Goal: Task Accomplishment & Management: Use online tool/utility

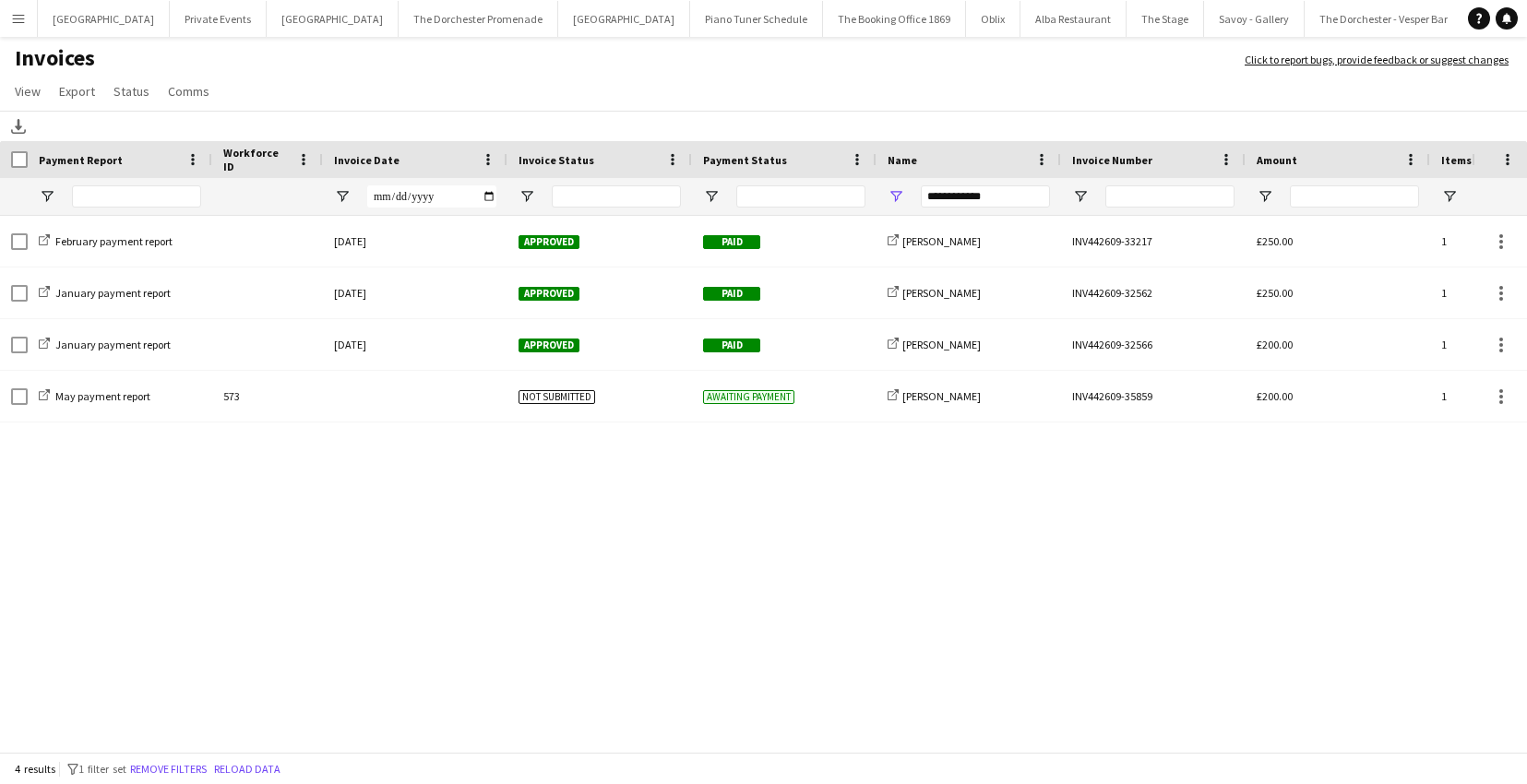
drag, startPoint x: 28, startPoint y: 23, endPoint x: 46, endPoint y: 68, distance: 48.5
click at [28, 23] on button "Menu" at bounding box center [18, 18] width 37 height 37
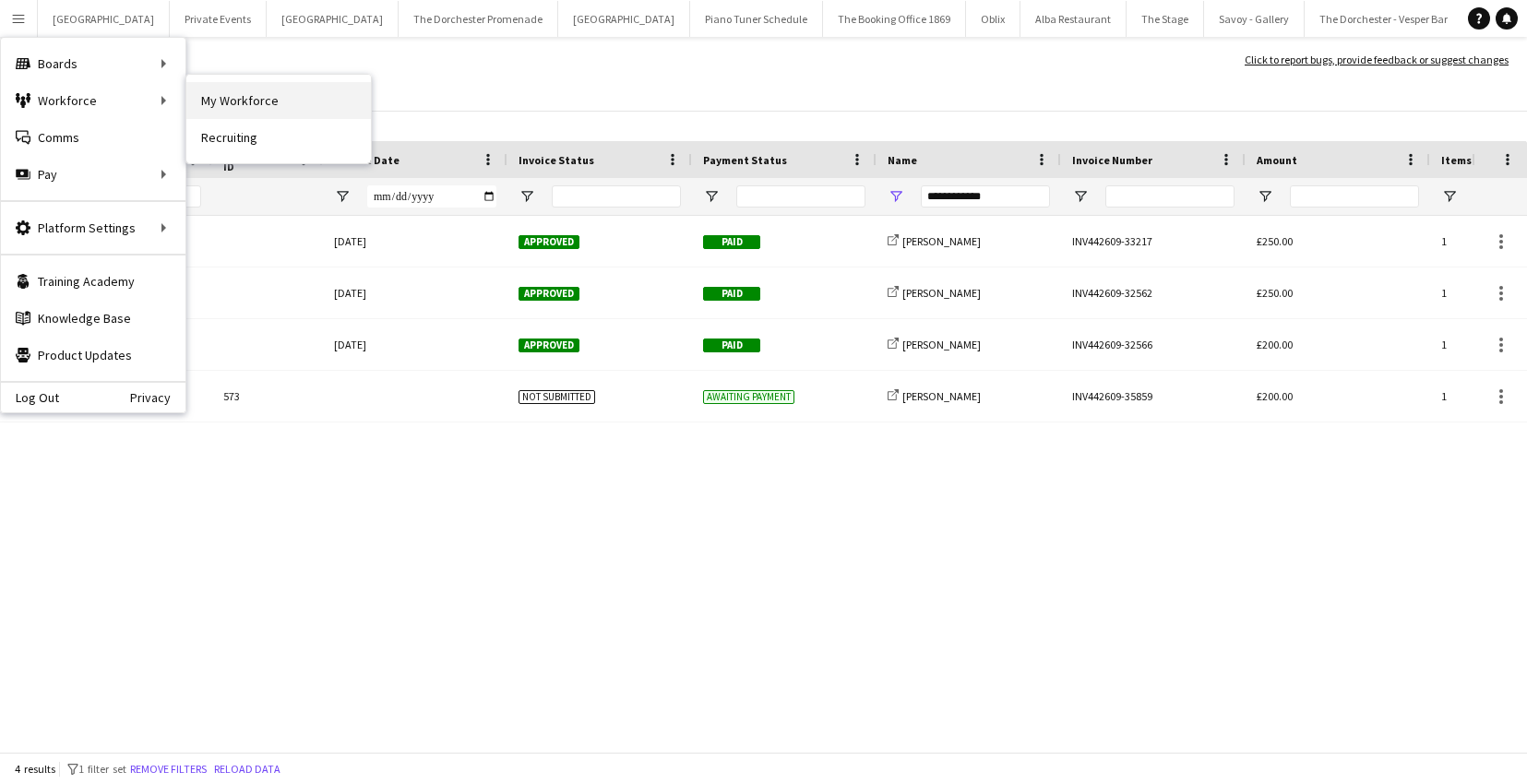
click at [217, 101] on link "My Workforce" at bounding box center [278, 100] width 185 height 37
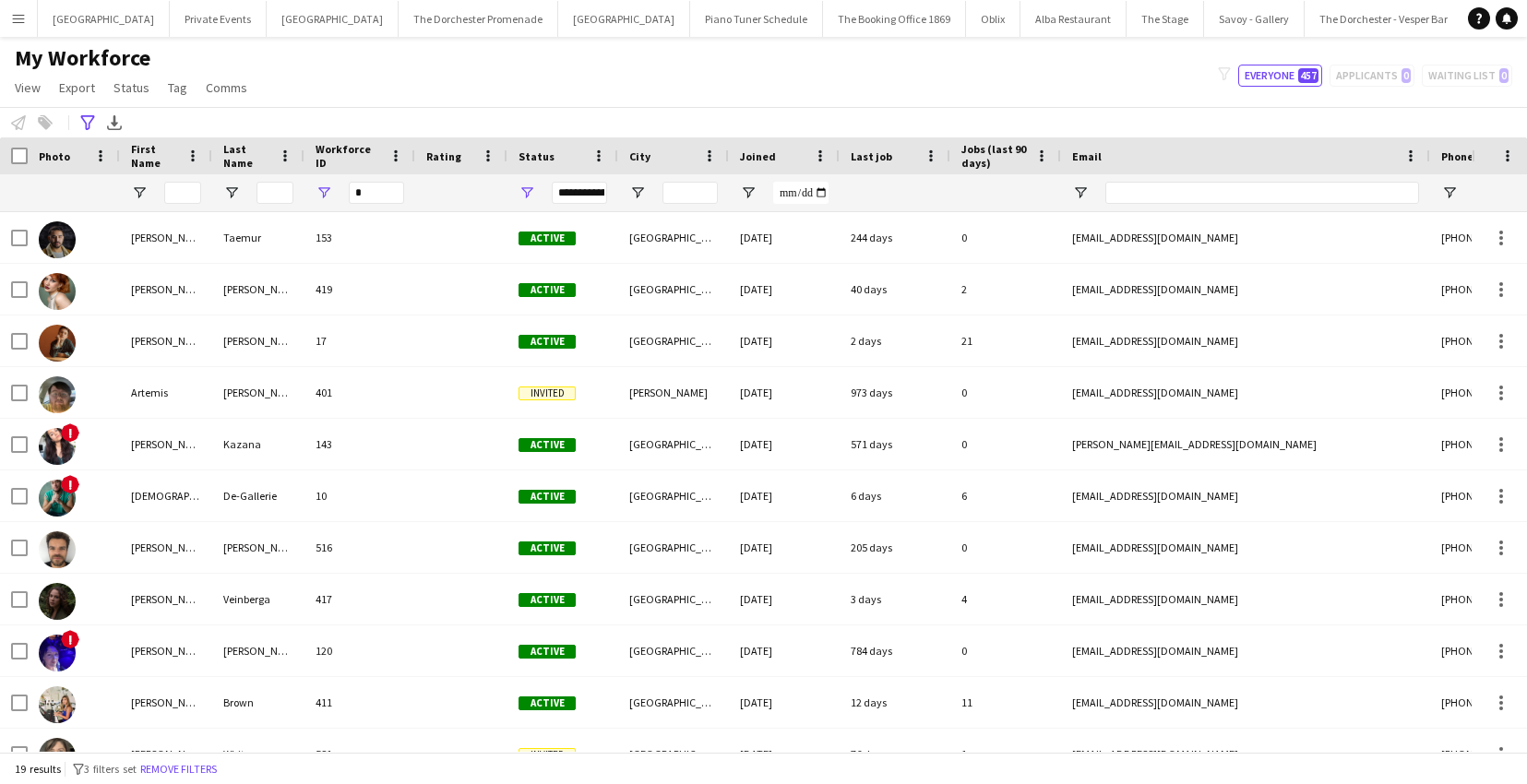
click at [75, 129] on div "**********" at bounding box center [764, 122] width 1527 height 30
click at [92, 125] on icon "Advanced filters" at bounding box center [87, 122] width 15 height 15
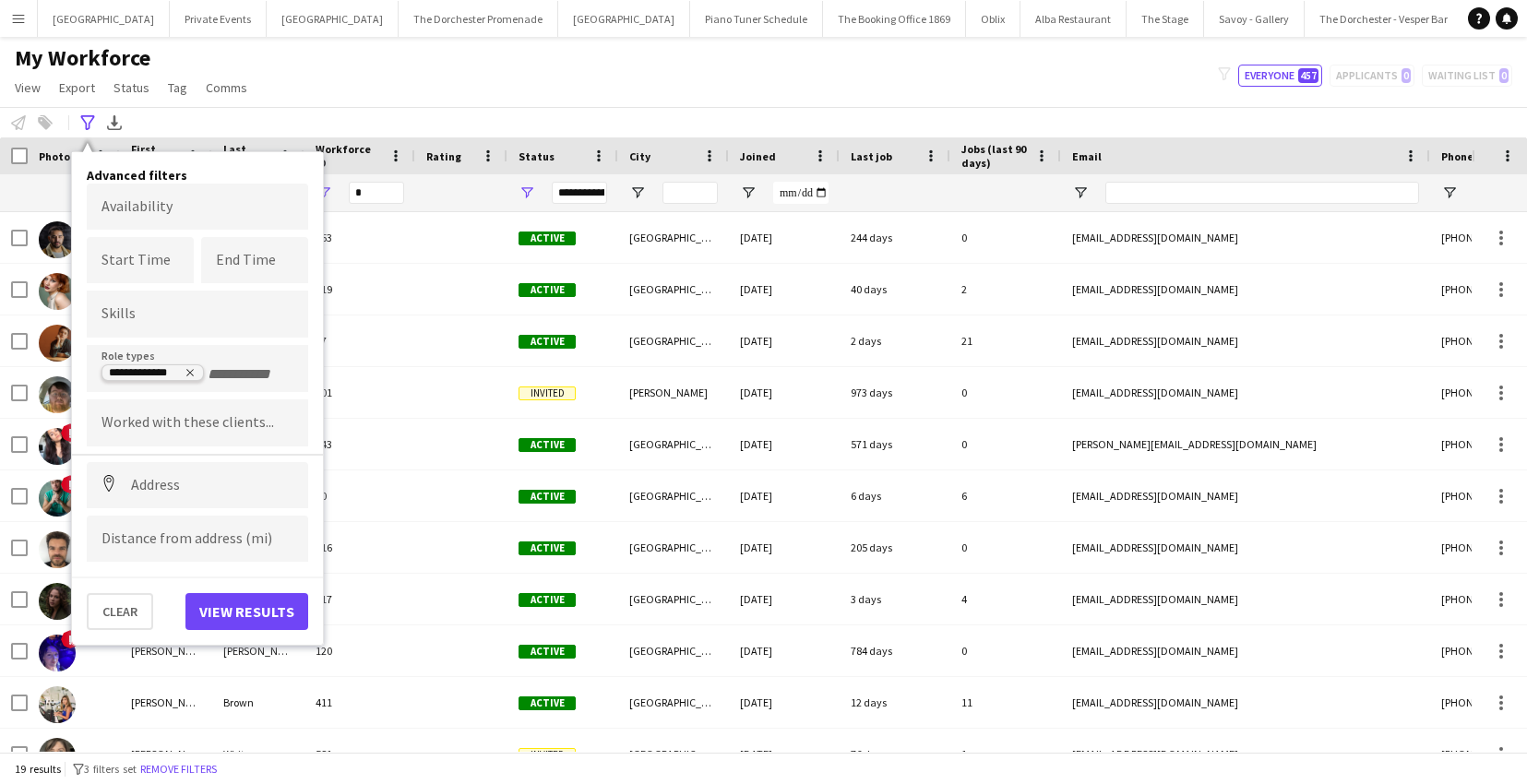
click at [191, 370] on icon "Remove tag" at bounding box center [190, 372] width 11 height 11
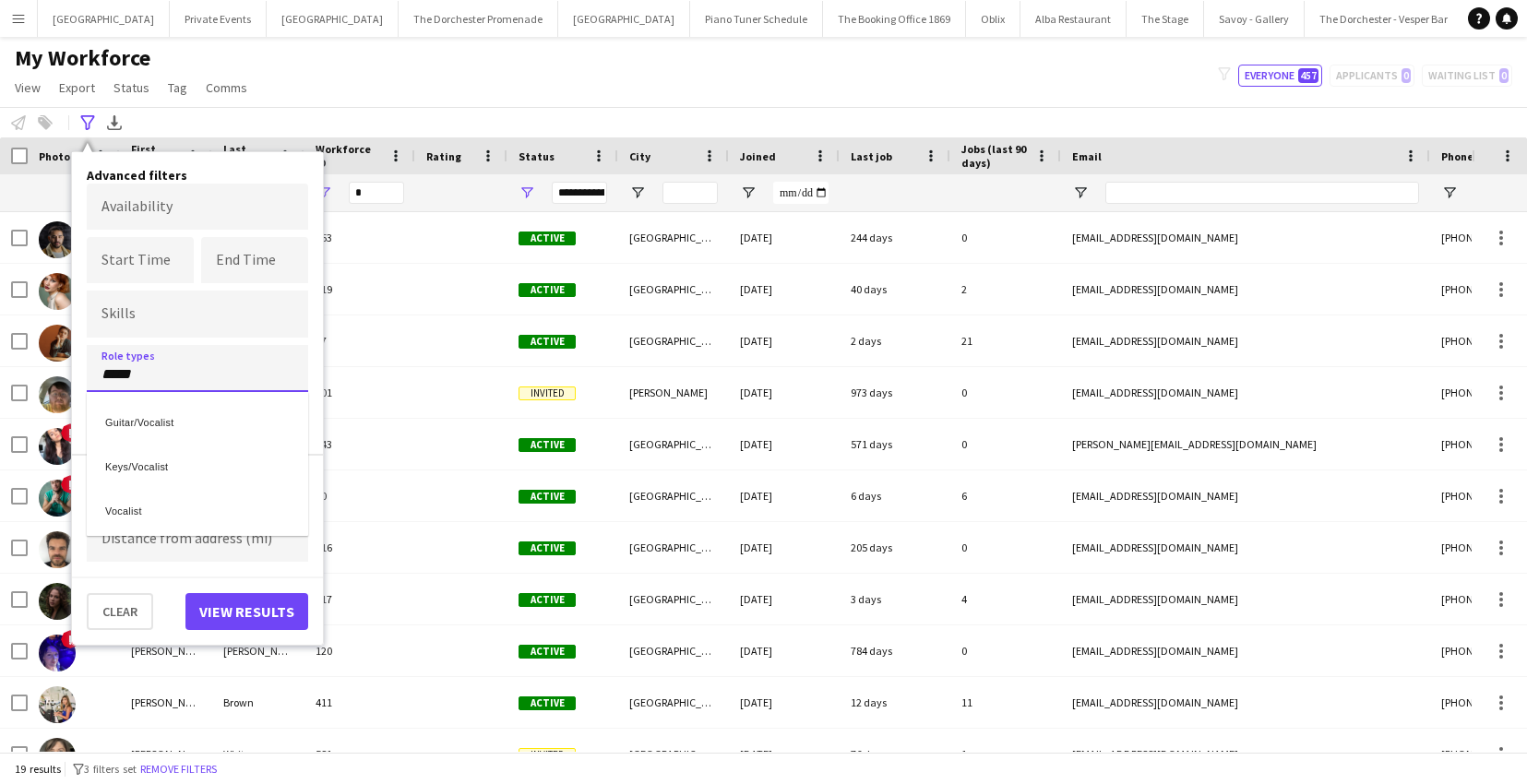
type input "*****"
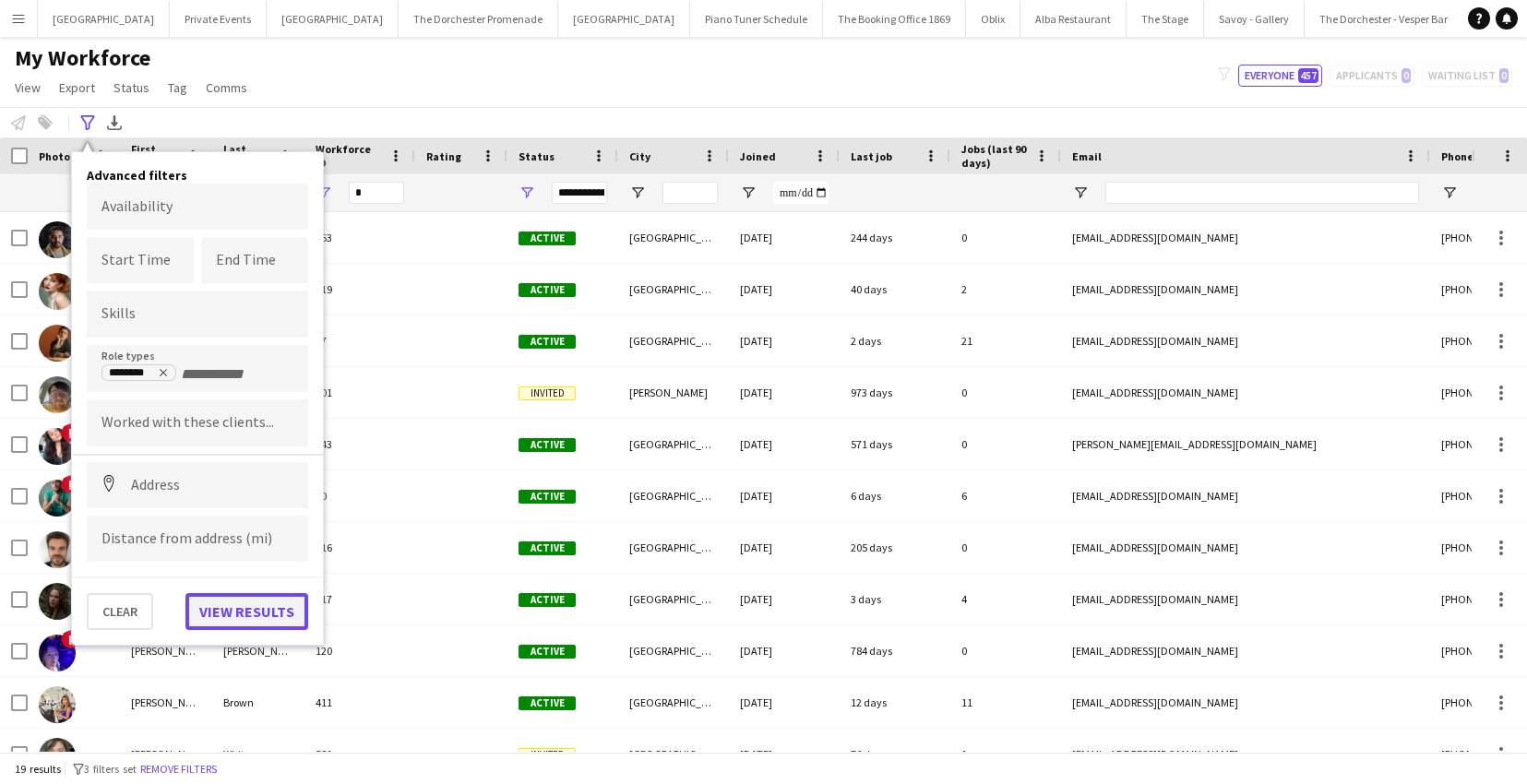
click at [230, 612] on button "View results" at bounding box center [247, 611] width 123 height 37
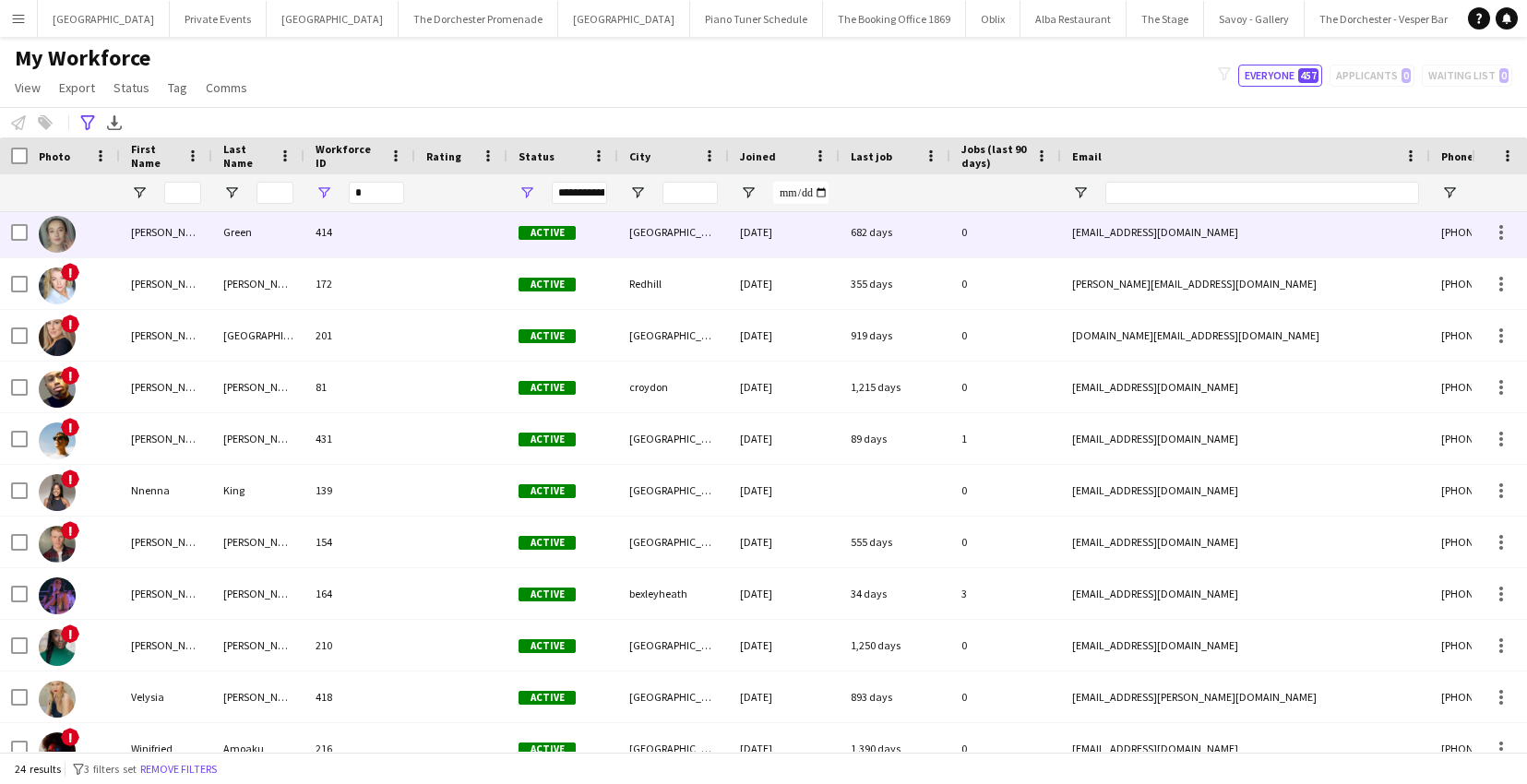
scroll to position [700, 0]
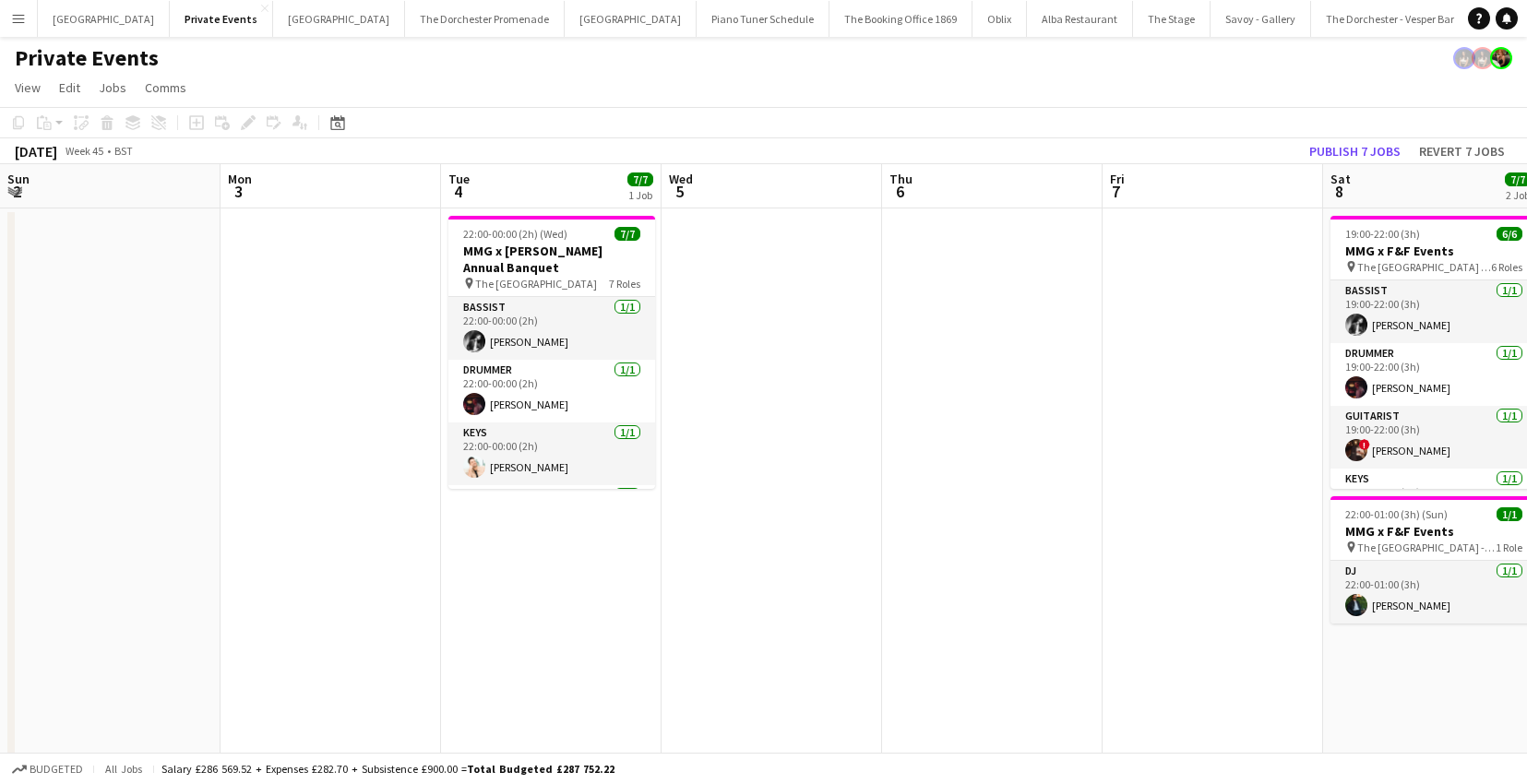
scroll to position [168, 0]
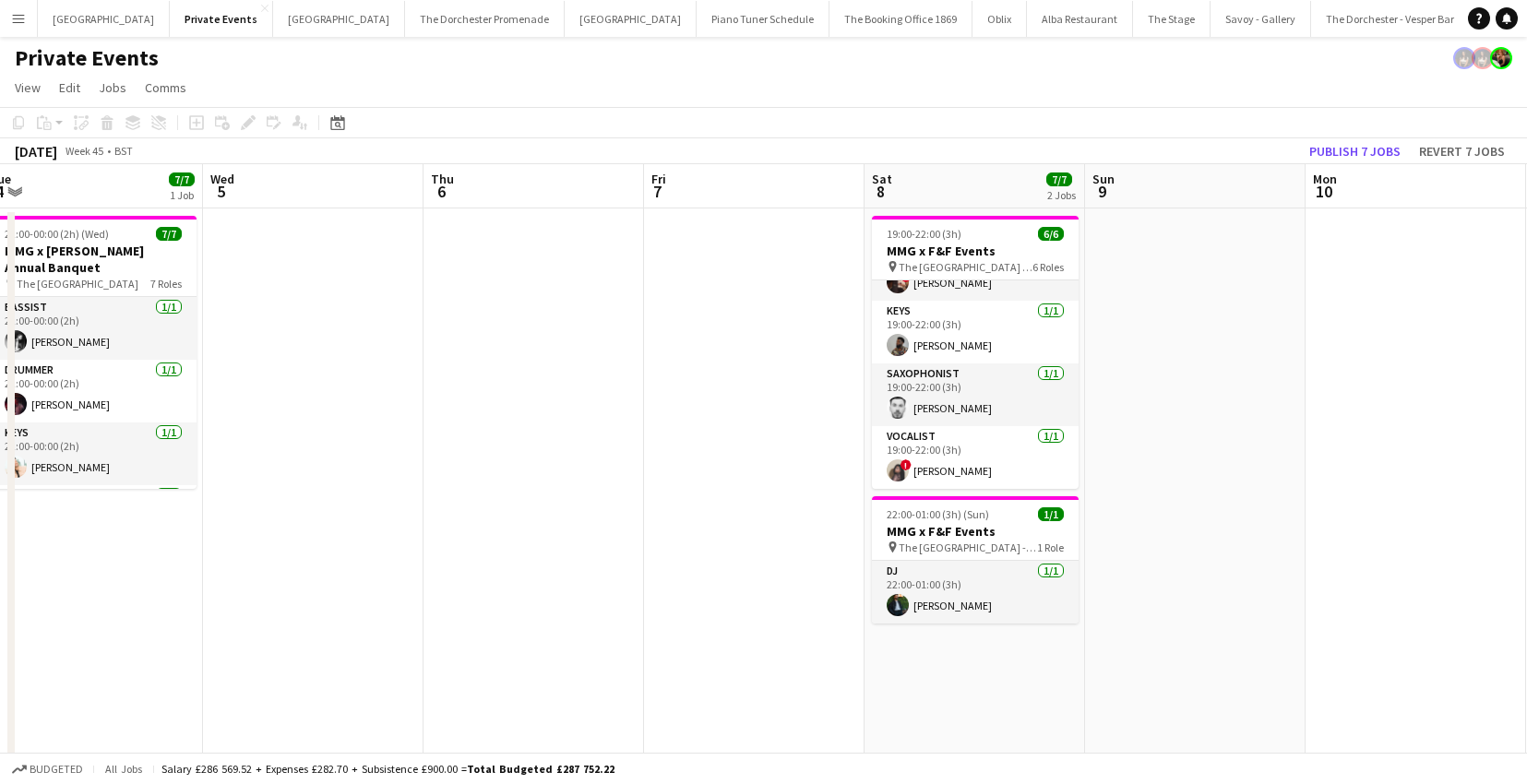
click at [1336, 595] on app-date-cell at bounding box center [1415, 607] width 221 height 798
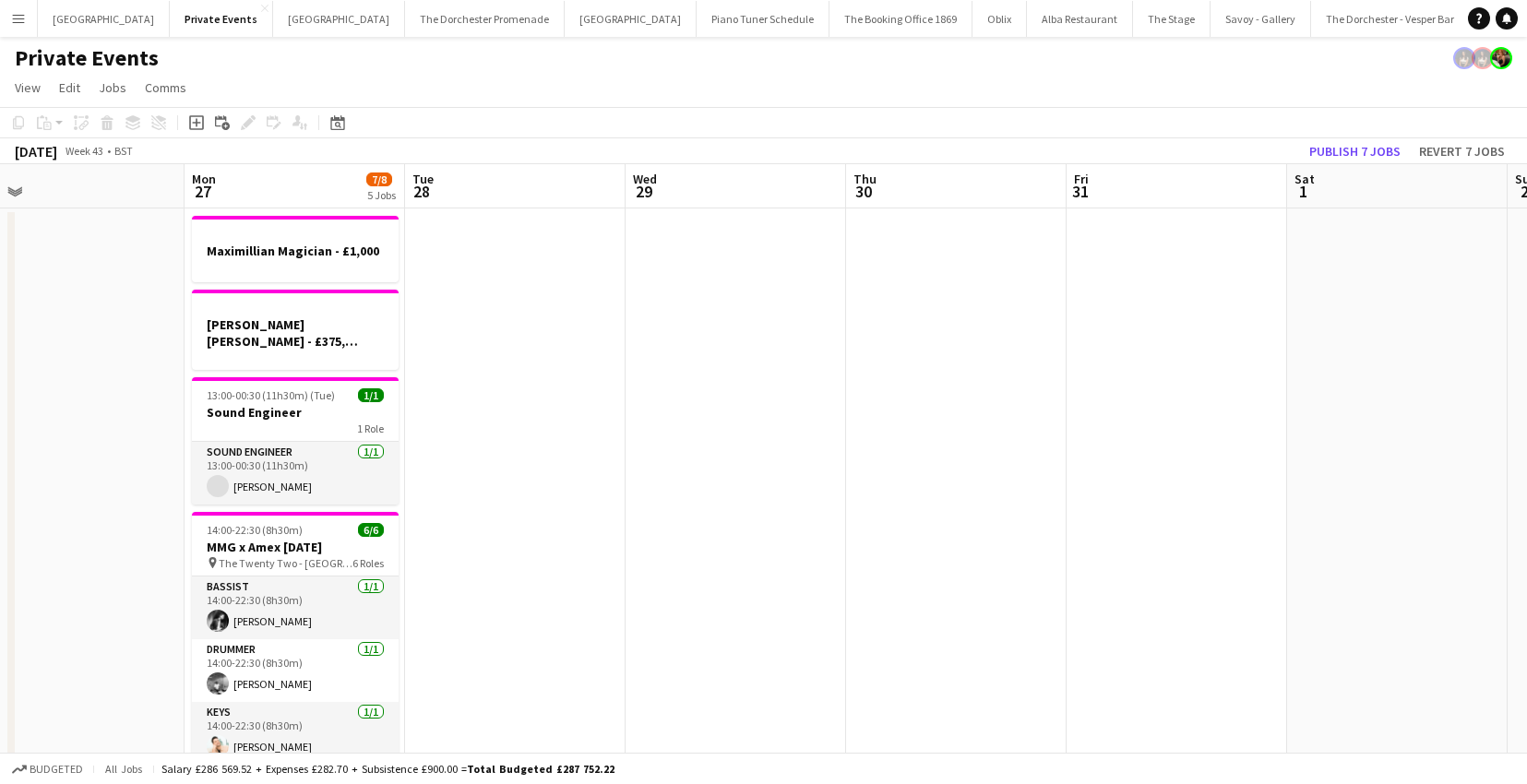
scroll to position [0, 578]
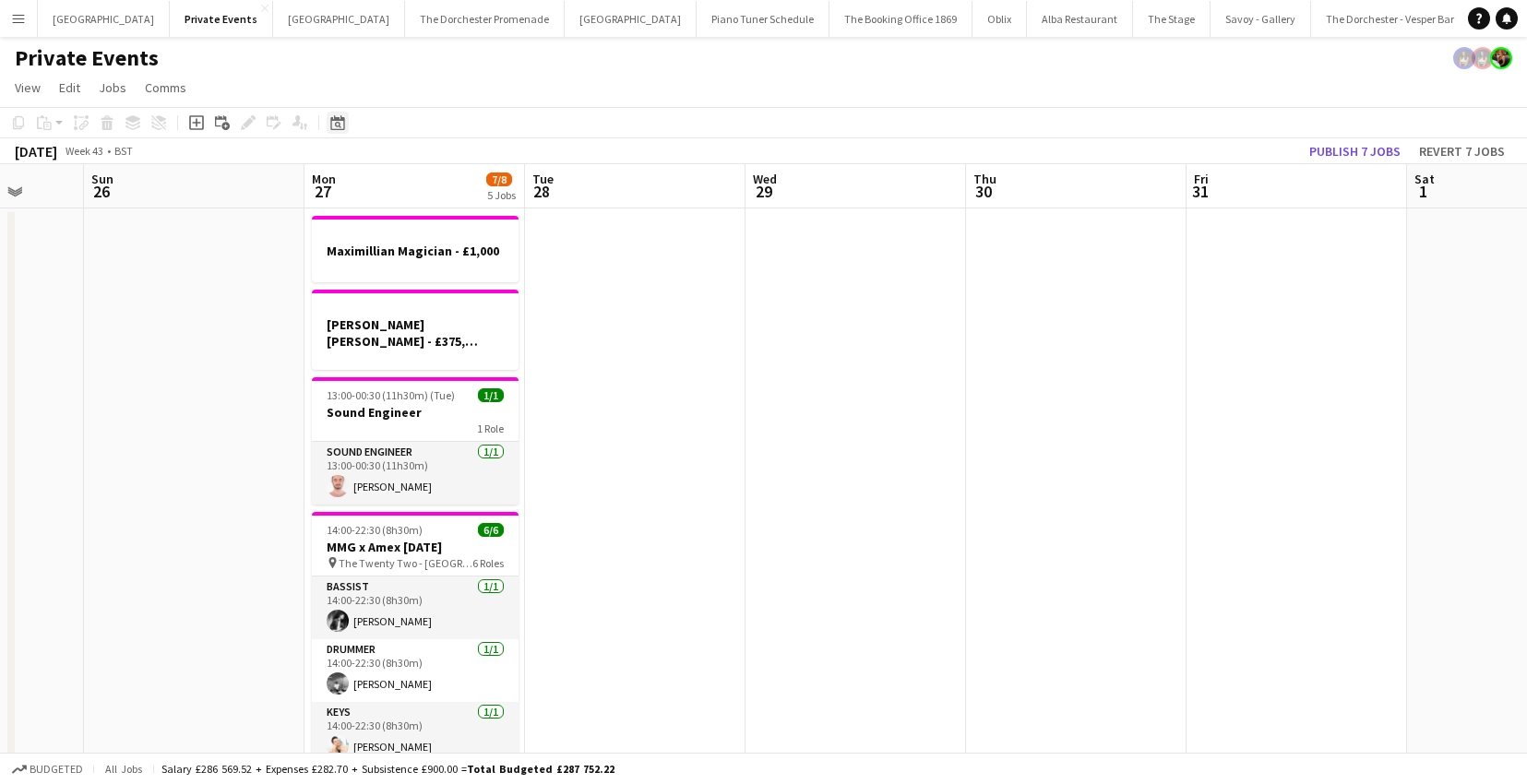
click at [341, 126] on icon "Date picker" at bounding box center [337, 122] width 15 height 15
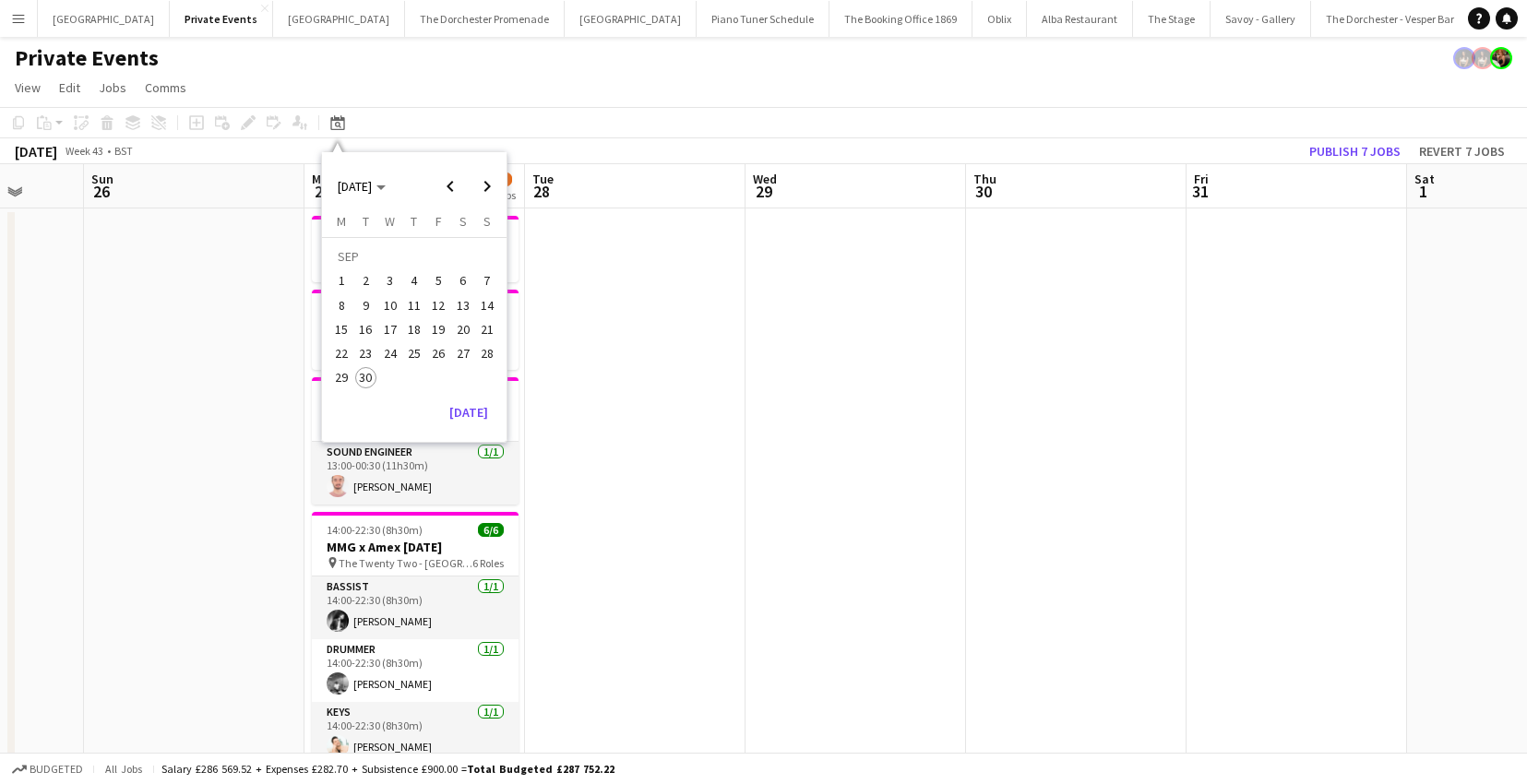
click at [368, 383] on span "30" at bounding box center [366, 378] width 22 height 22
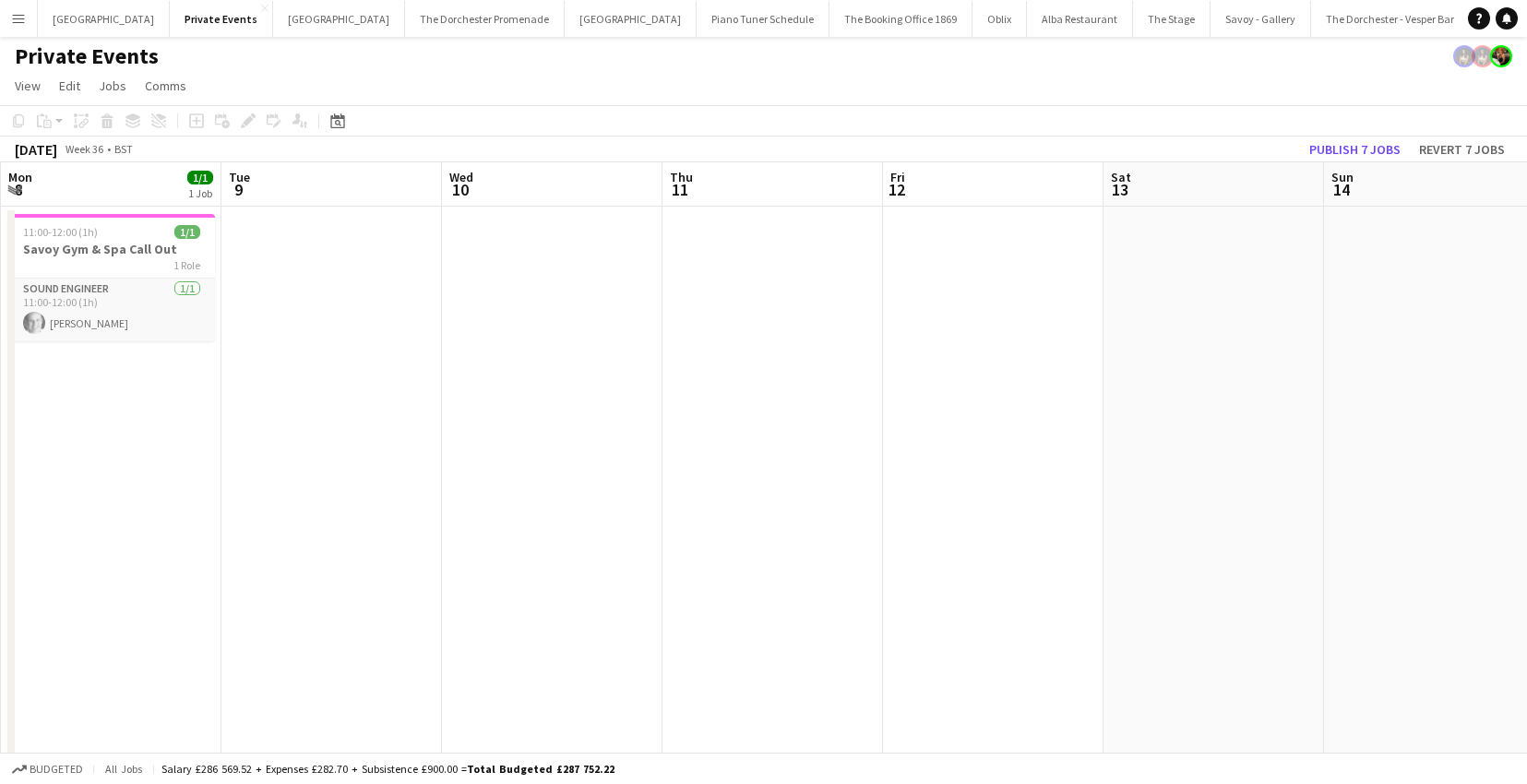
scroll to position [0, 0]
click at [23, 25] on app-icon "Menu" at bounding box center [18, 18] width 15 height 15
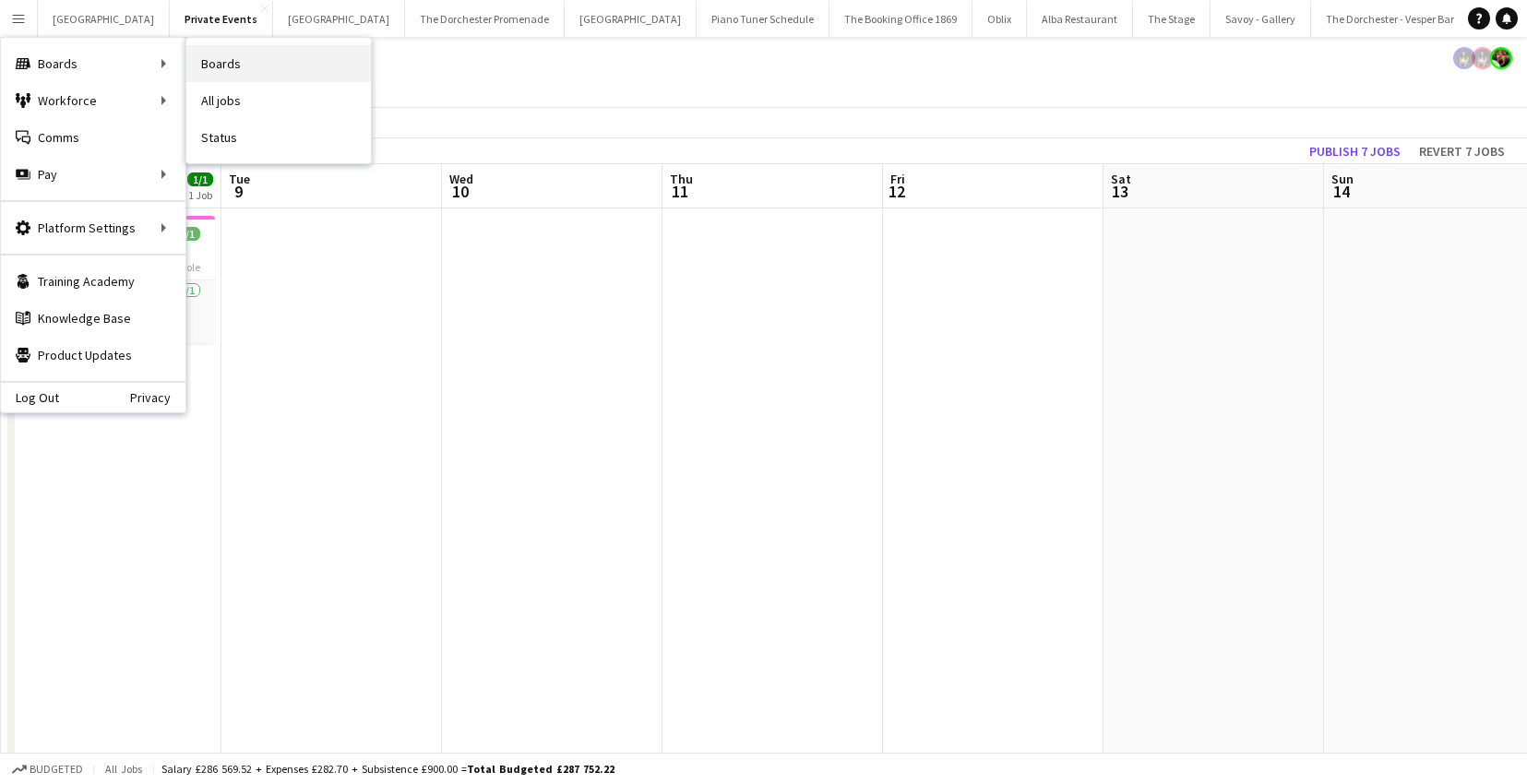
click at [216, 77] on link "Boards" at bounding box center [278, 63] width 185 height 37
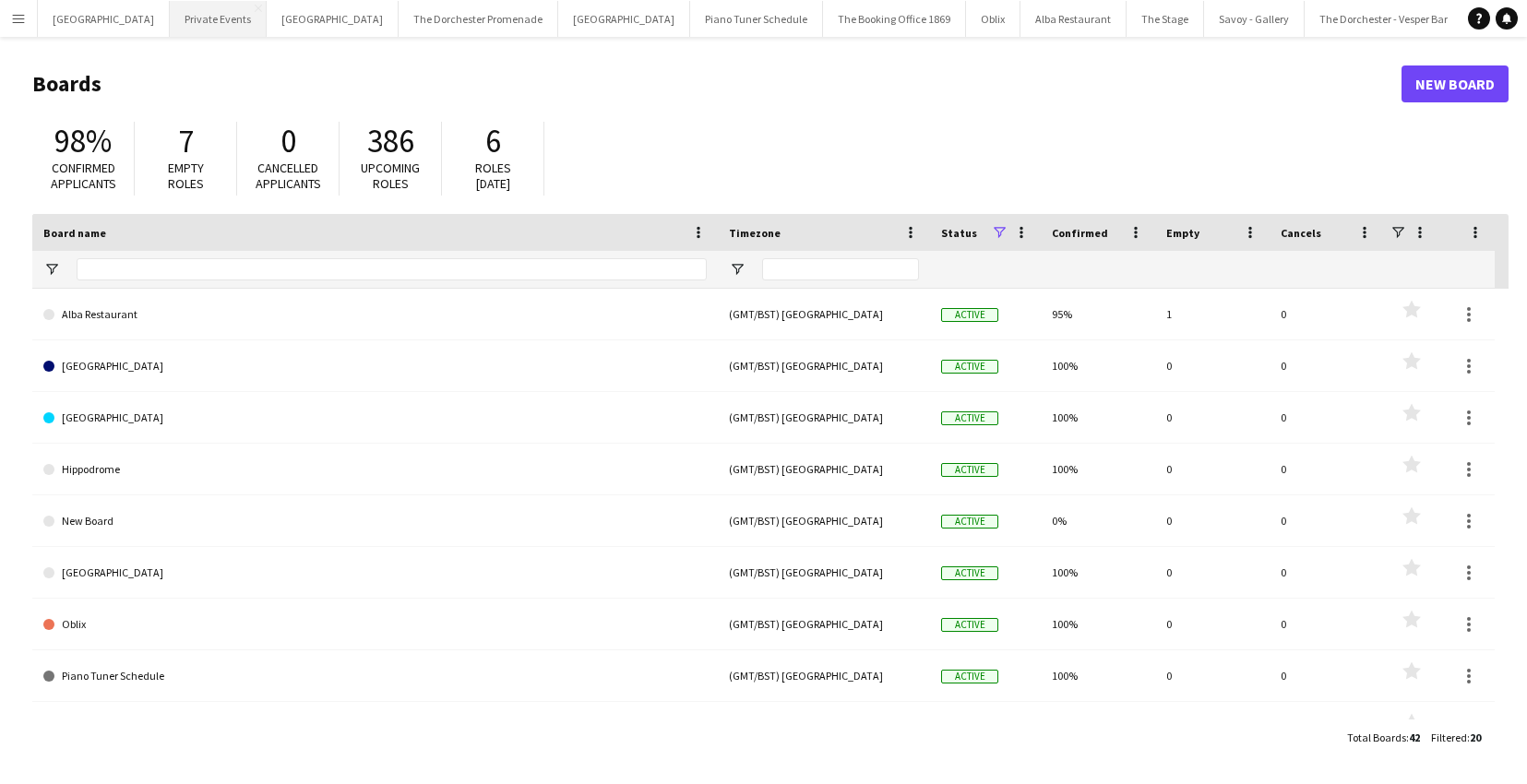
click at [183, 24] on button "Private Events Close" at bounding box center [218, 19] width 97 height 36
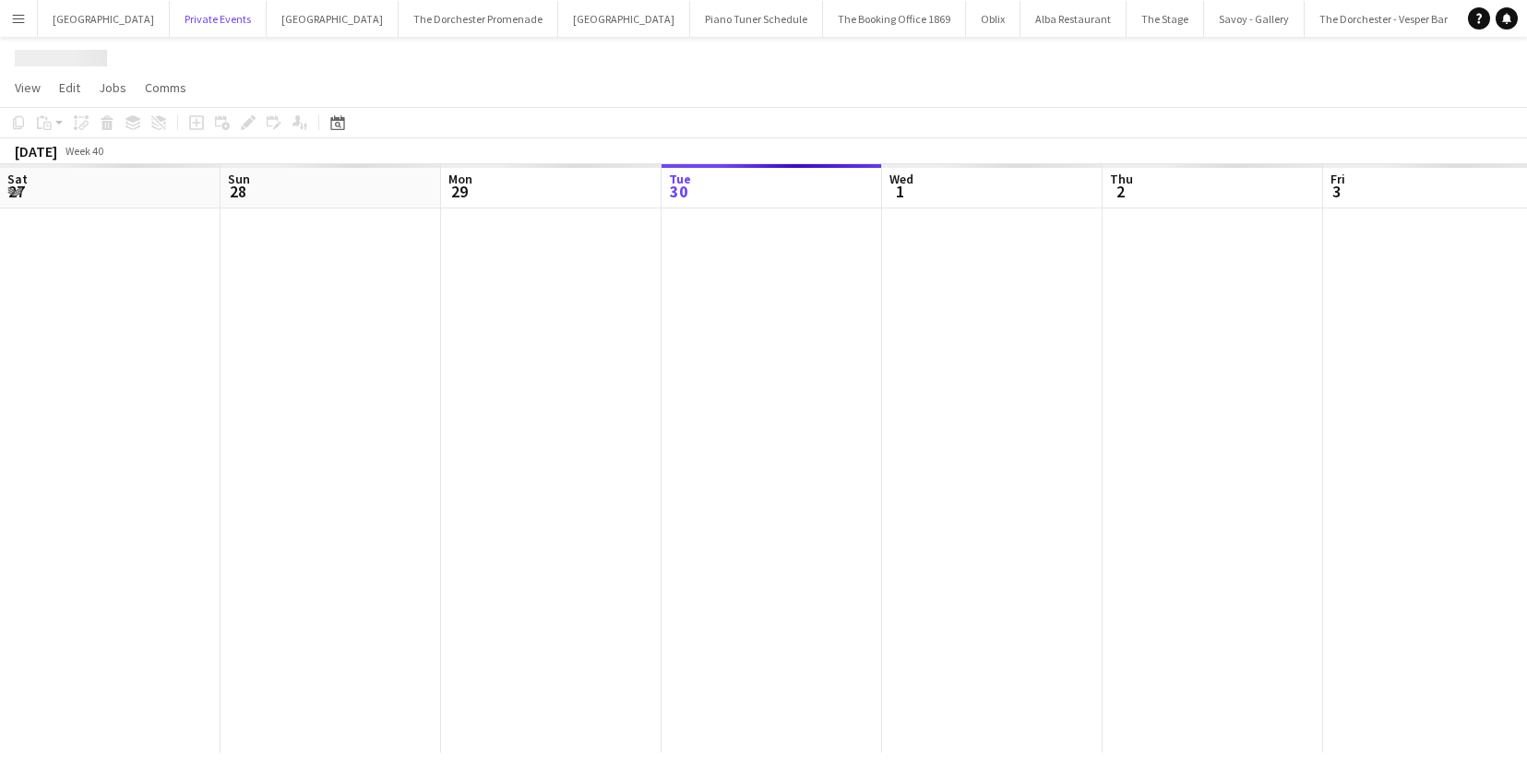
scroll to position [0, 441]
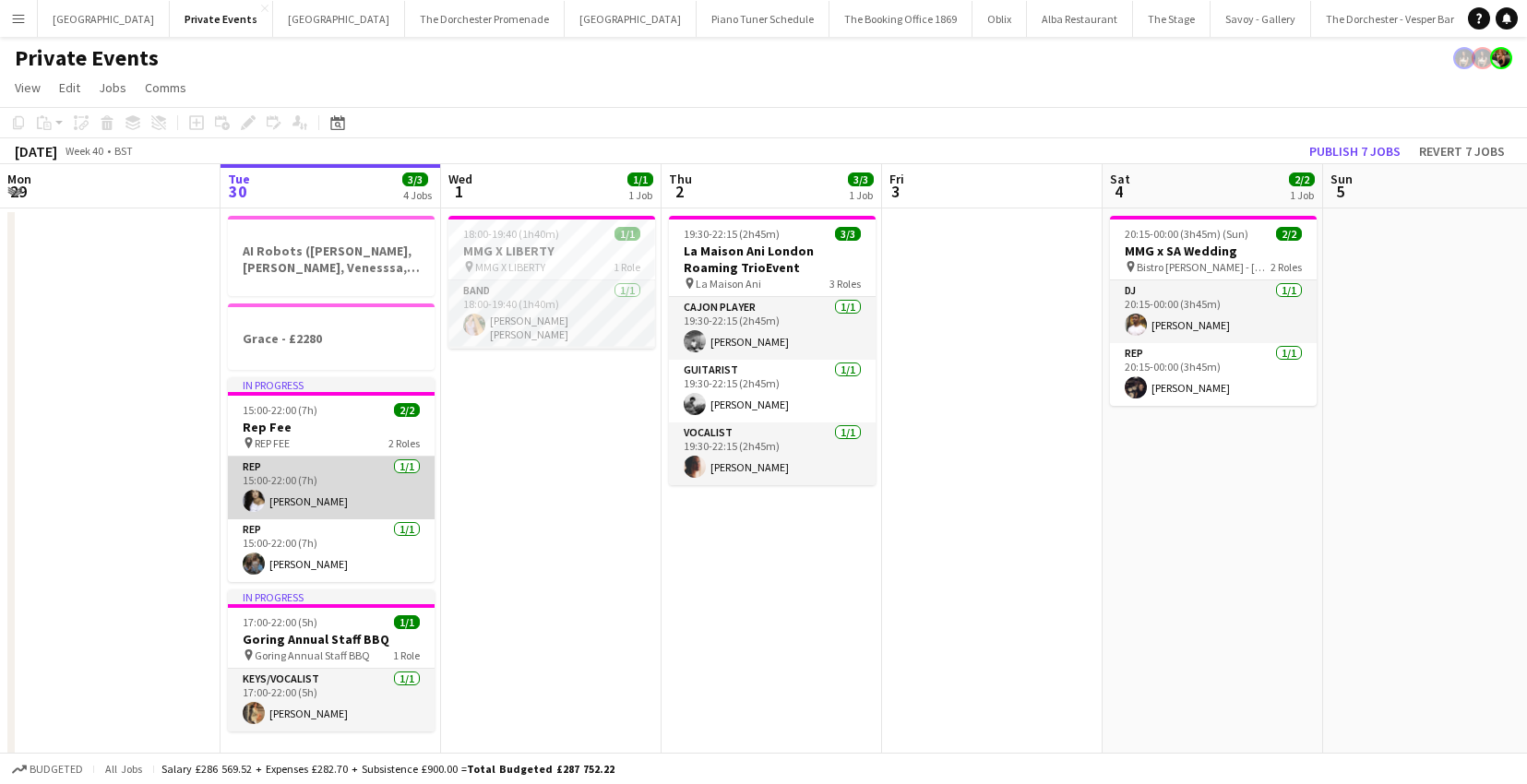
click at [270, 503] on app-card-role "Rep [DATE] 15:00-22:00 (7h) [PERSON_NAME]" at bounding box center [331, 487] width 207 height 63
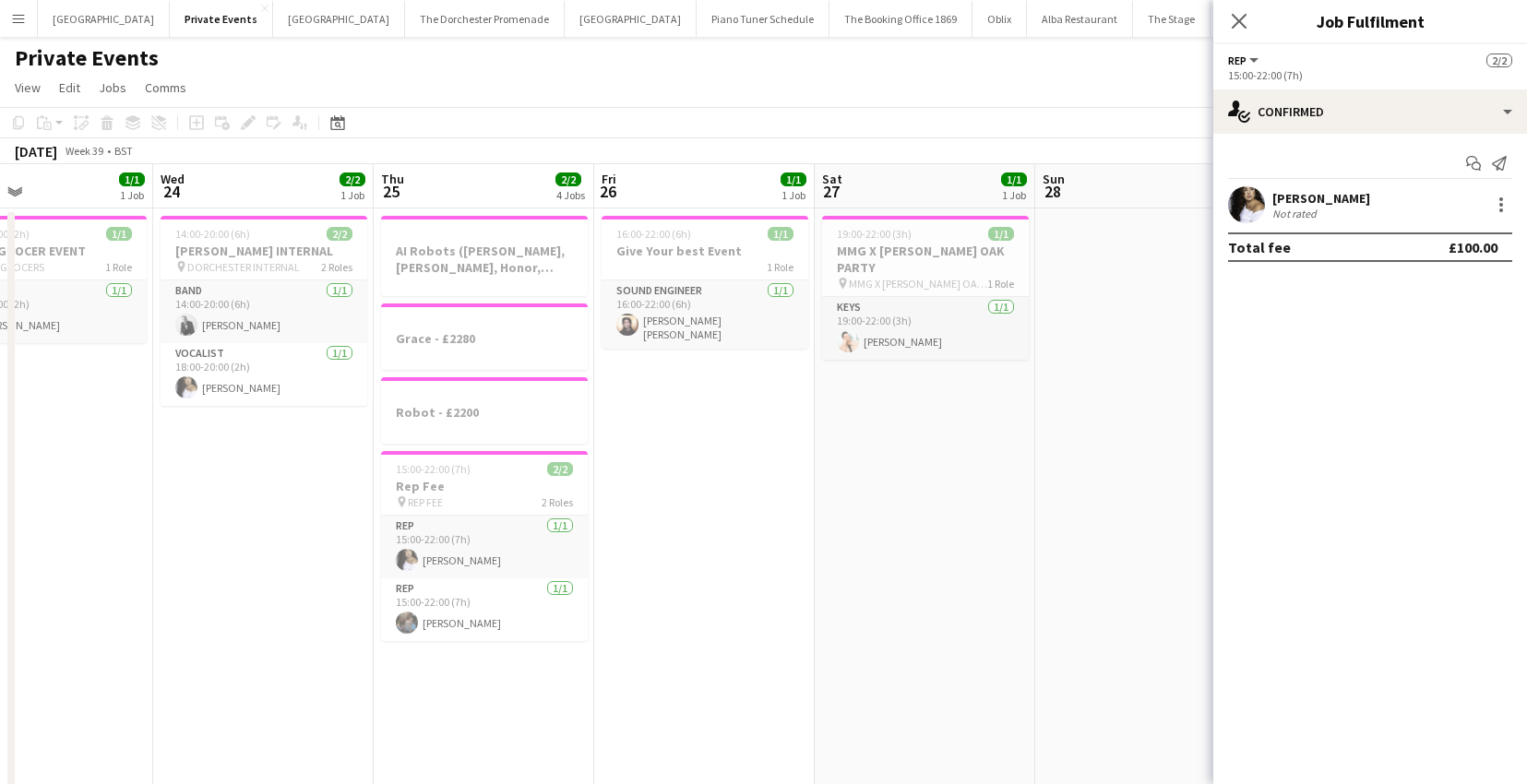
scroll to position [0, 504]
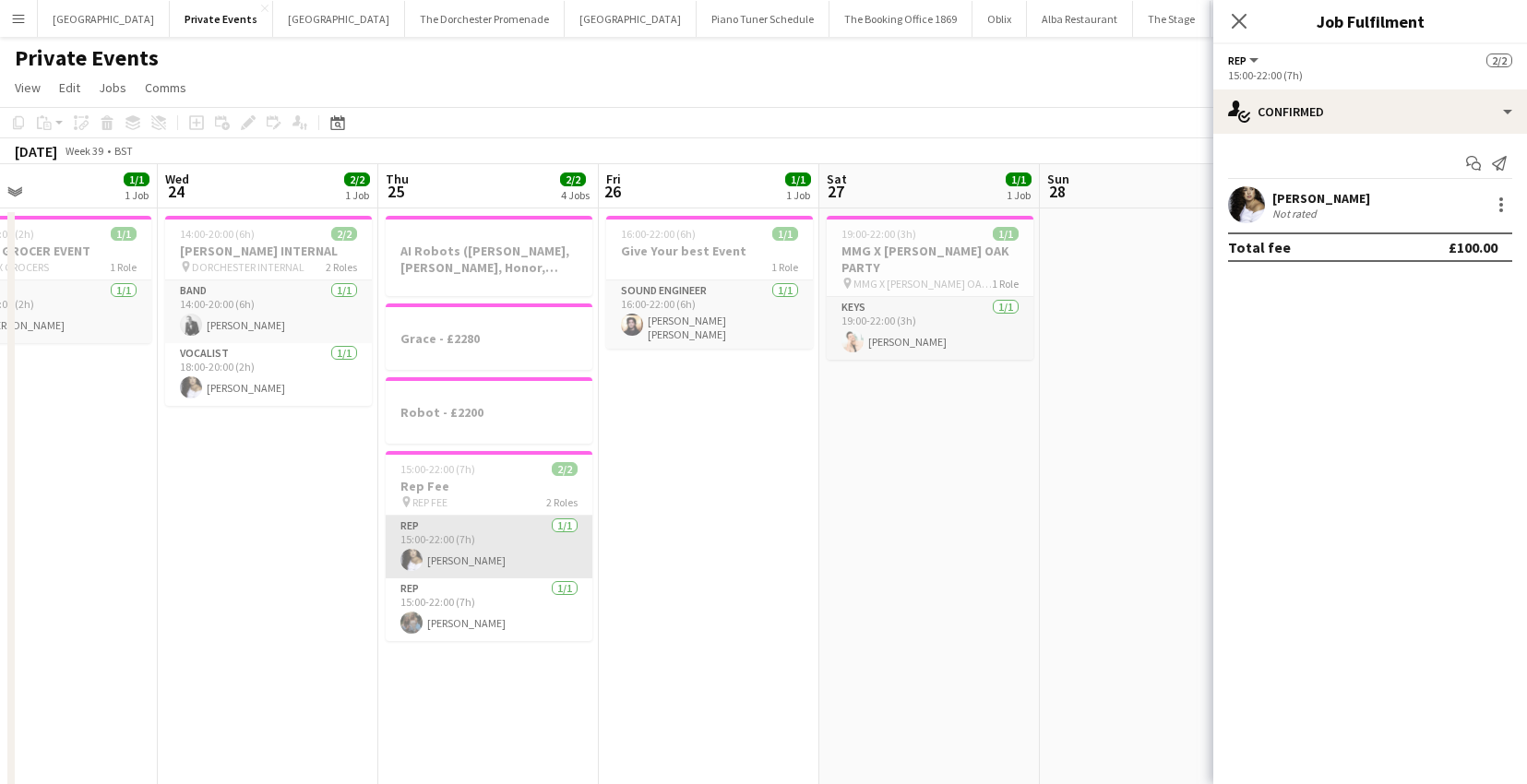
click at [455, 550] on app-card-role "Rep [DATE] 15:00-22:00 (7h) [PERSON_NAME]" at bounding box center [489, 546] width 207 height 63
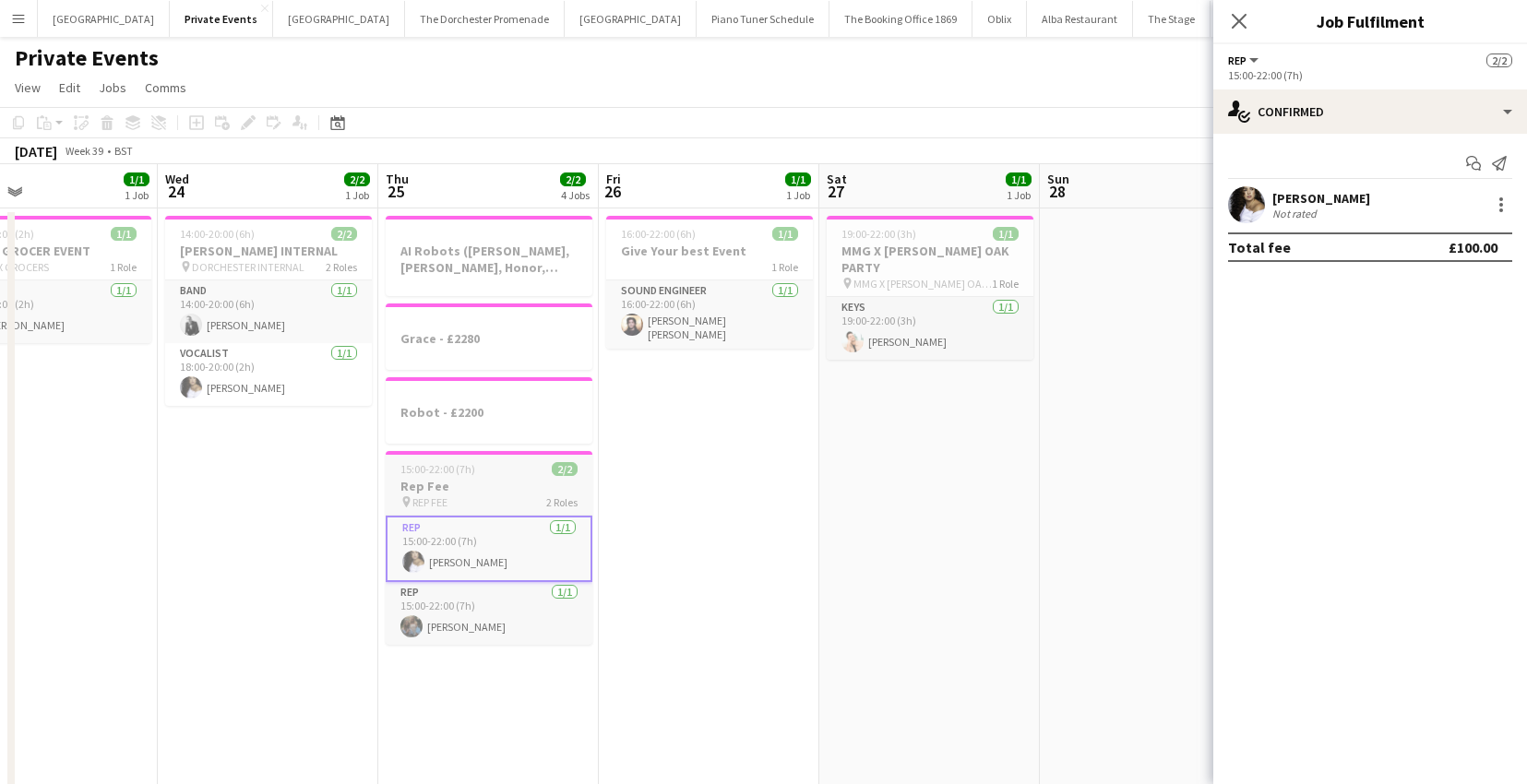
click at [486, 500] on div "pin REP FEE 2 Roles" at bounding box center [489, 501] width 207 height 15
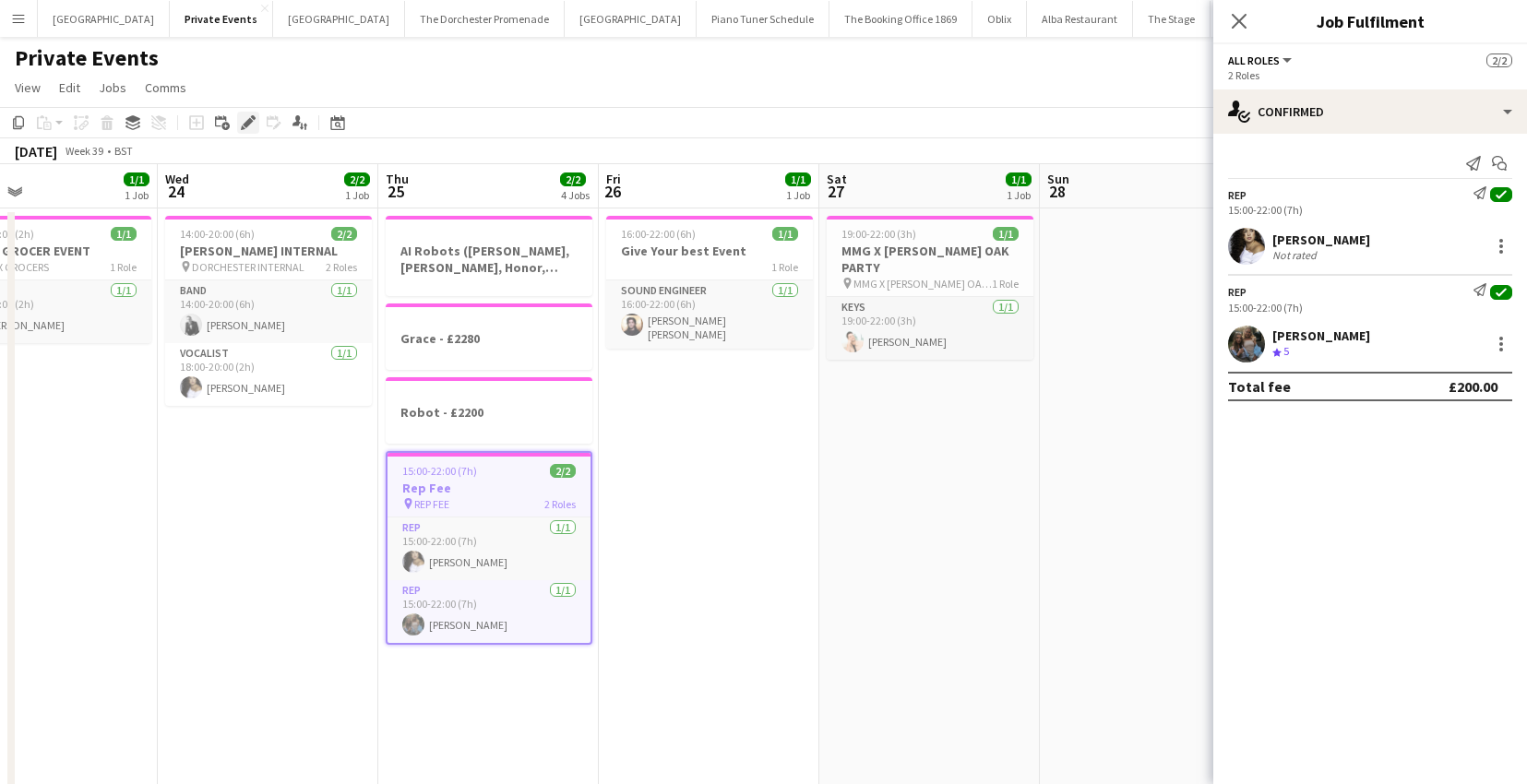
click at [241, 118] on icon "Edit" at bounding box center [248, 122] width 15 height 15
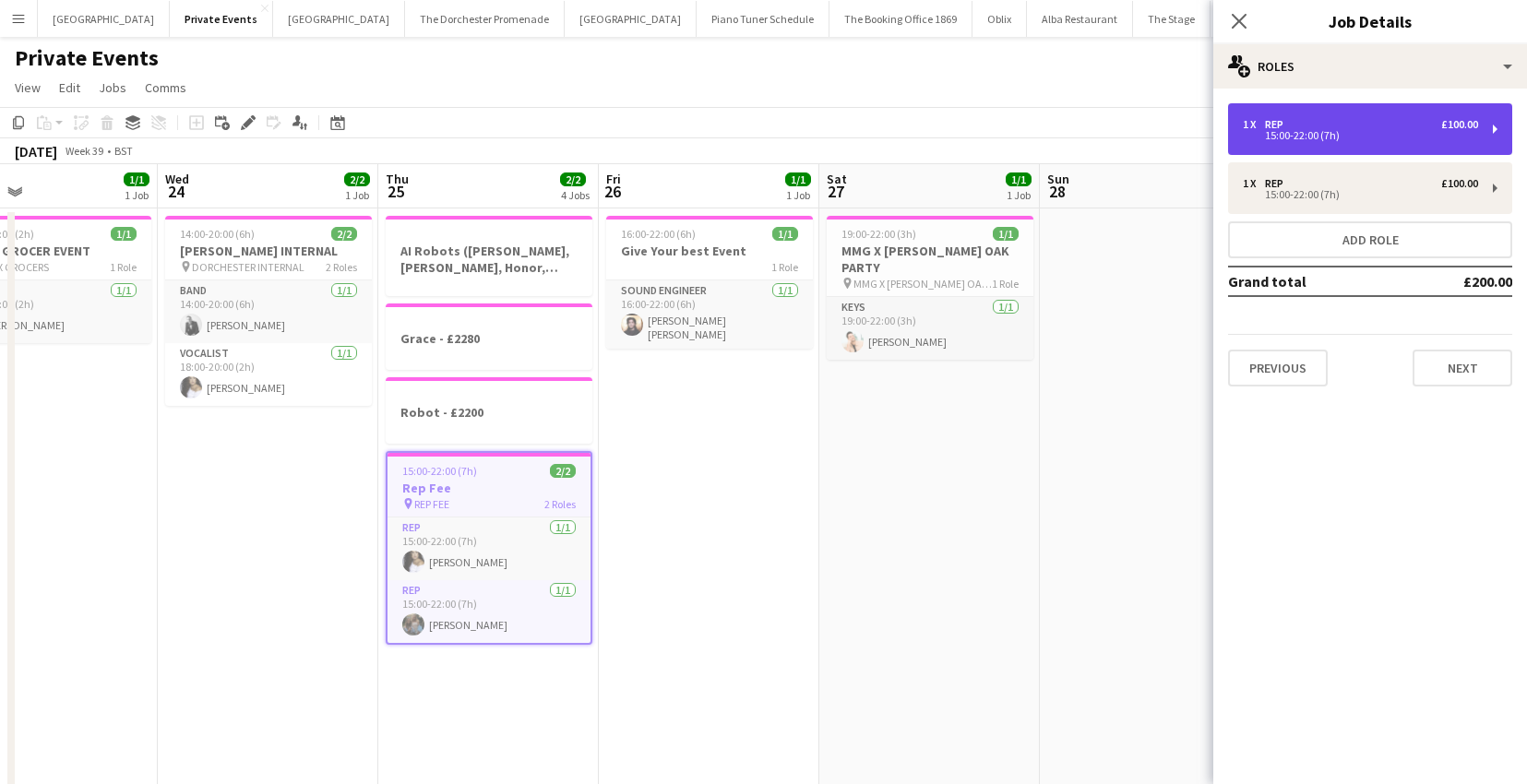
click at [1391, 142] on div "1 x Rep £100.00 15:00-22:00 (7h)" at bounding box center [1370, 129] width 284 height 52
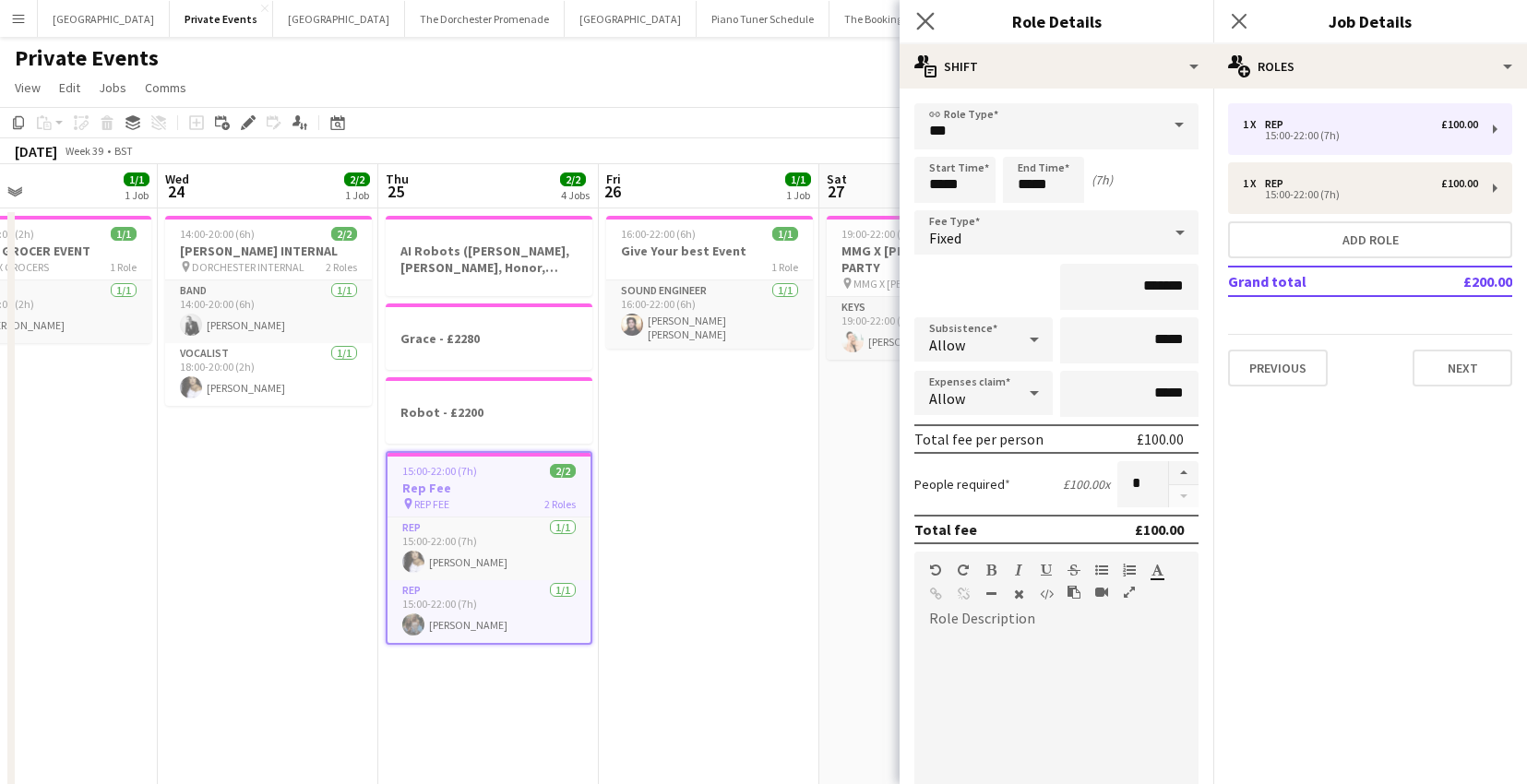
click at [915, 16] on app-icon "Close pop-in" at bounding box center [925, 21] width 27 height 27
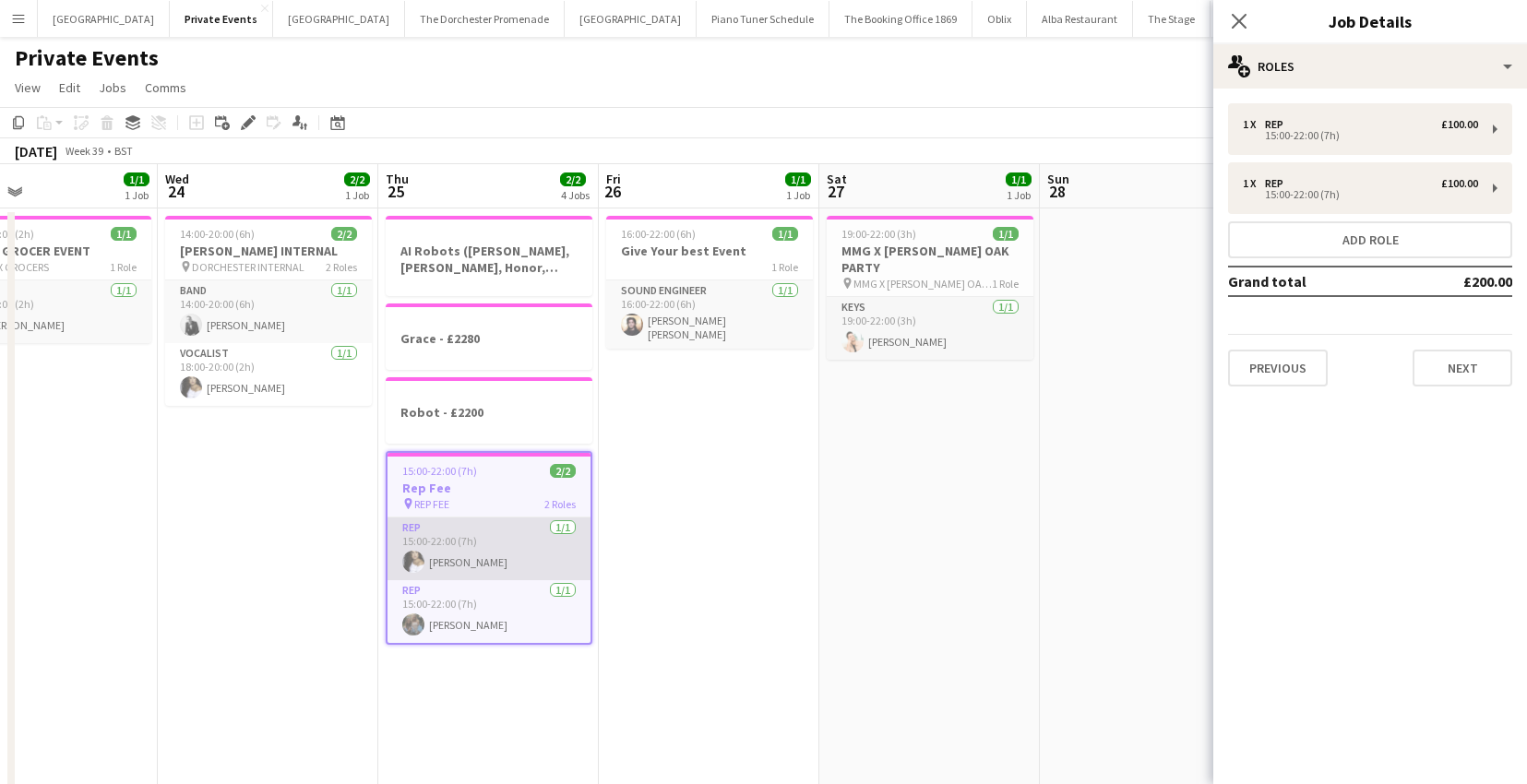
click at [514, 558] on app-card-role "Rep [DATE] 15:00-22:00 (7h) [PERSON_NAME]" at bounding box center [489, 548] width 203 height 63
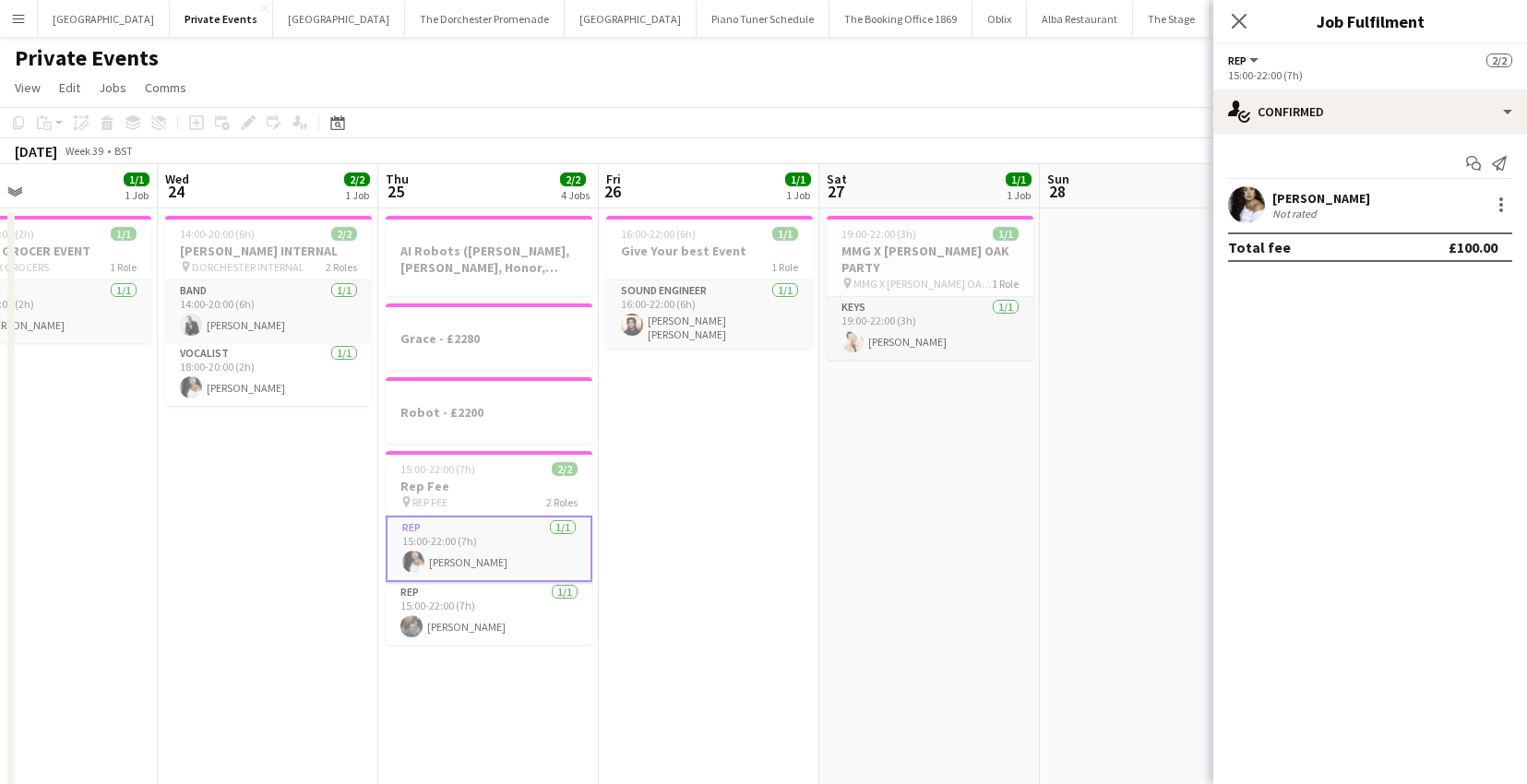
click at [1504, 208] on div at bounding box center [1501, 205] width 22 height 22
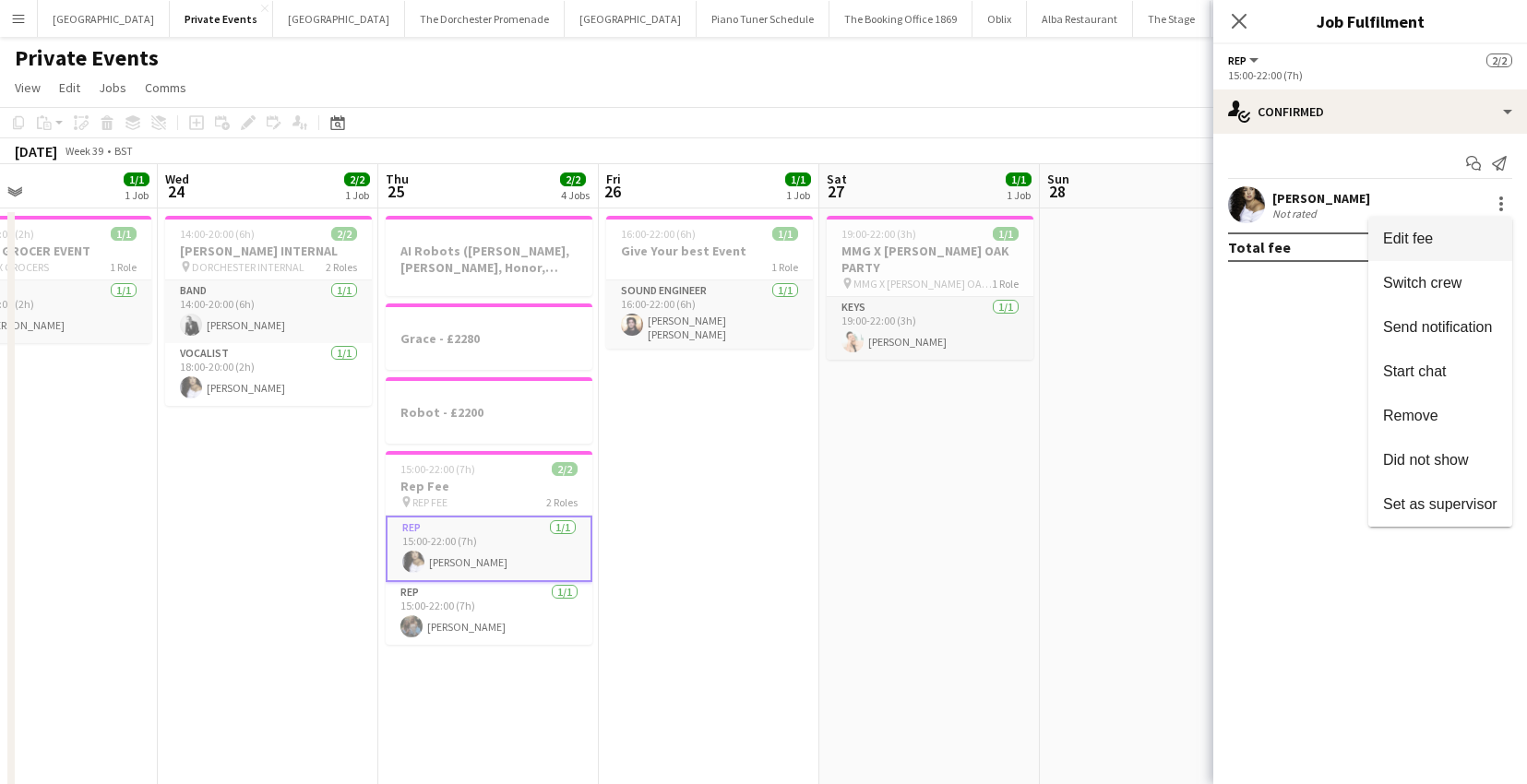
click at [1483, 234] on span "Edit fee" at bounding box center [1440, 239] width 114 height 17
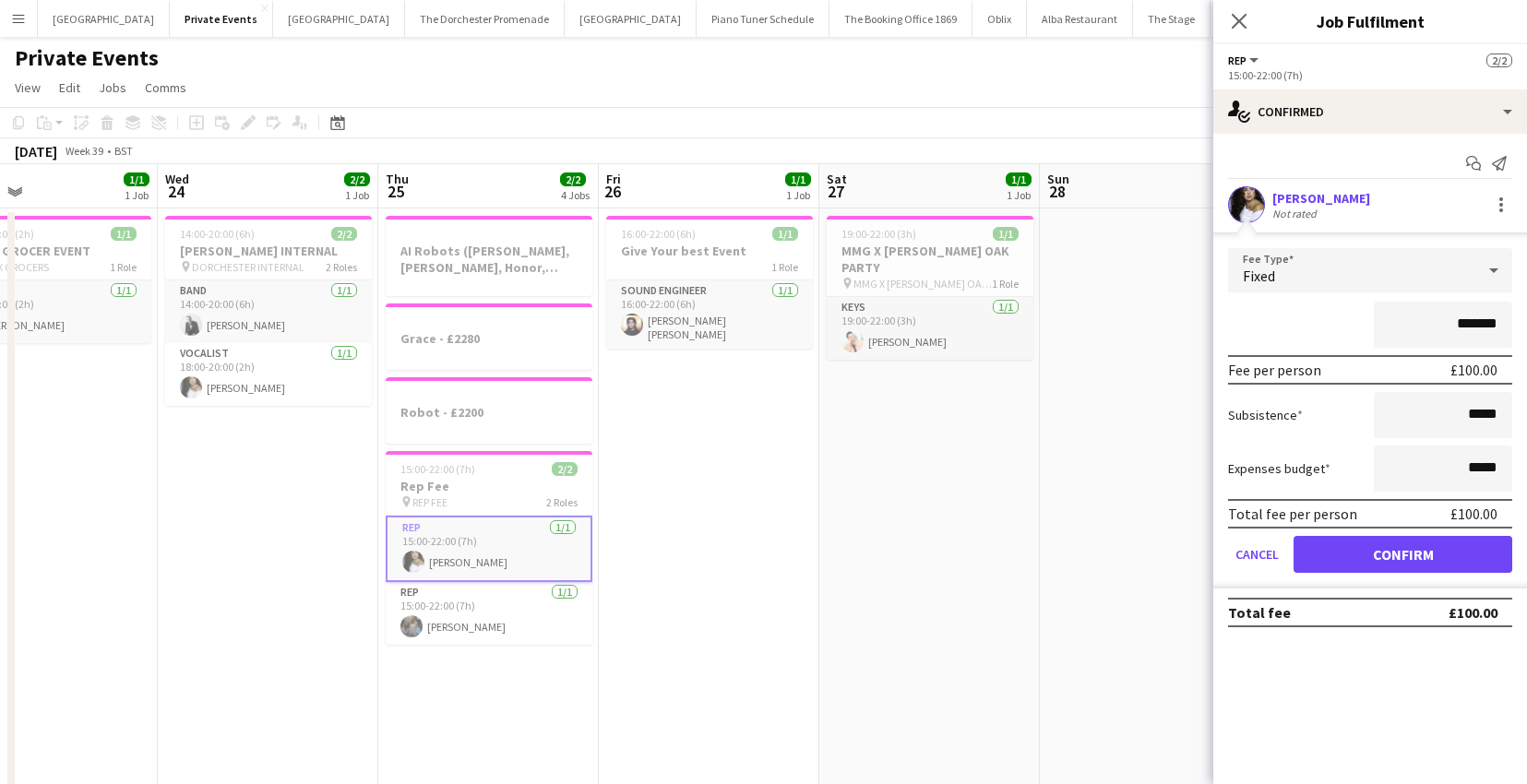
drag, startPoint x: 1491, startPoint y: 323, endPoint x: 1456, endPoint y: 324, distance: 35.0
click at [1456, 324] on input "*******" at bounding box center [1443, 325] width 138 height 46
type input "****"
click at [1439, 549] on button "Confirm" at bounding box center [1402, 553] width 219 height 37
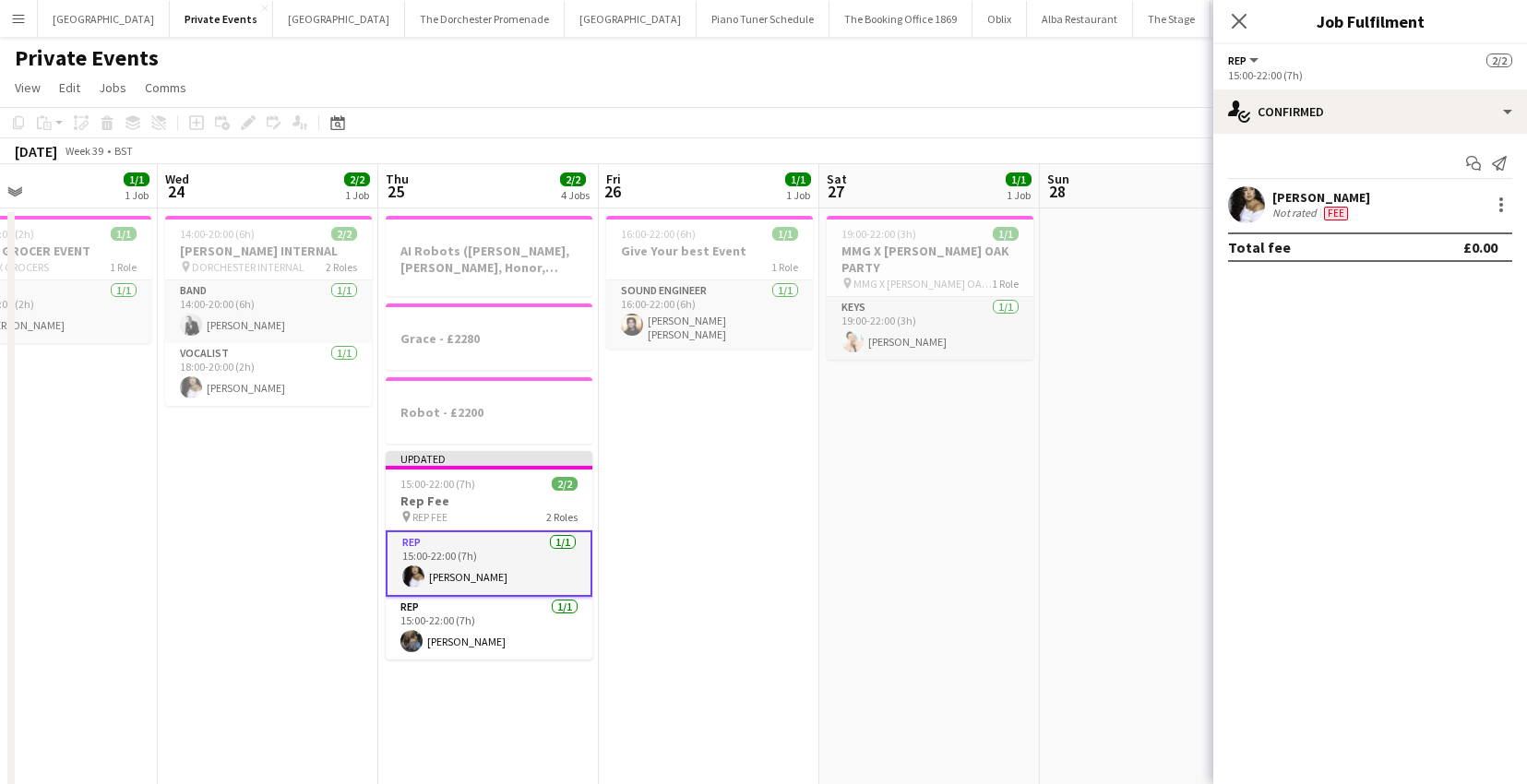
drag, startPoint x: 1239, startPoint y: 19, endPoint x: 1222, endPoint y: 60, distance: 44.4
click at [1239, 19] on icon at bounding box center [1238, 21] width 15 height 15
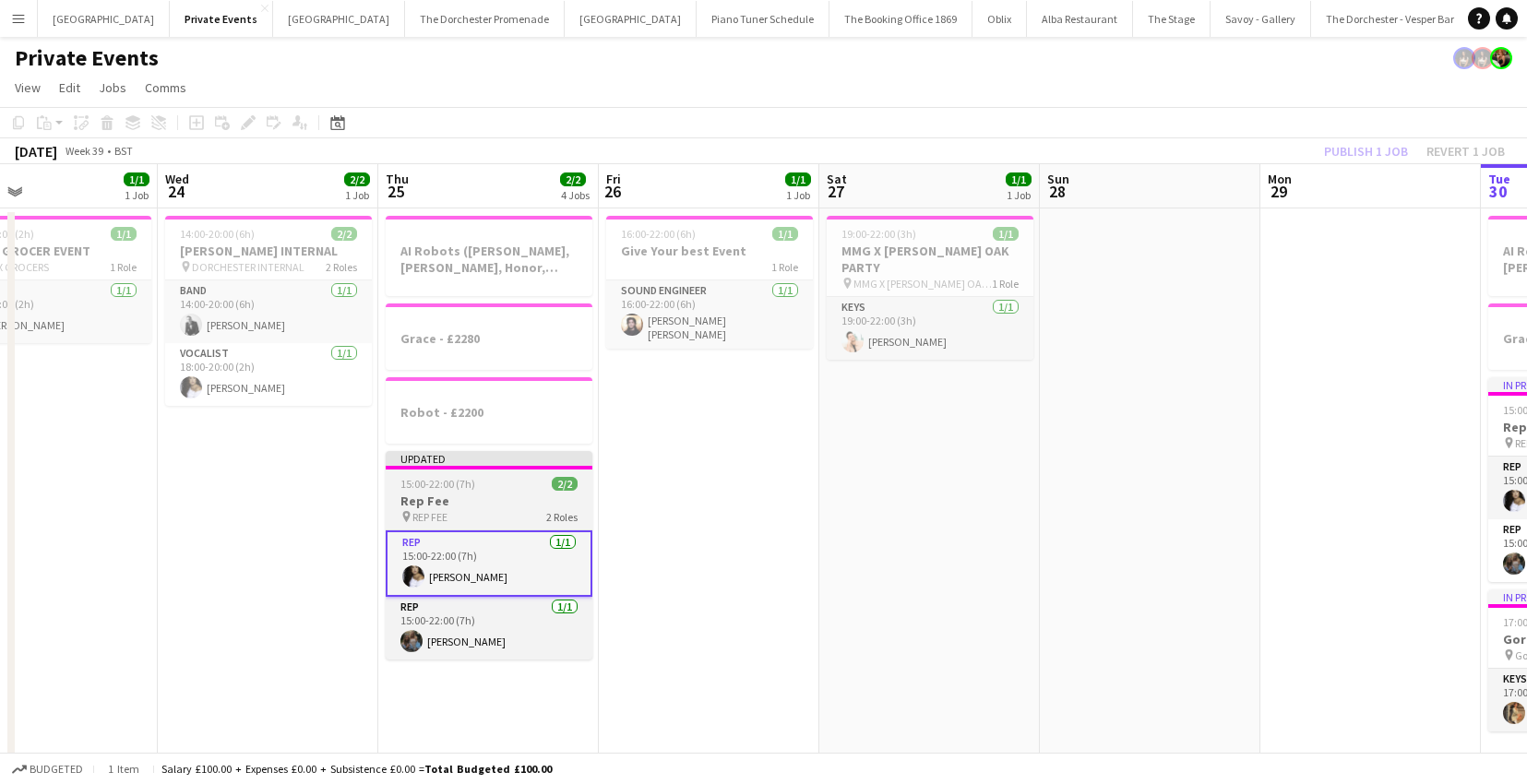
click at [509, 477] on div "15:00-22:00 (7h) 2/2" at bounding box center [489, 483] width 207 height 14
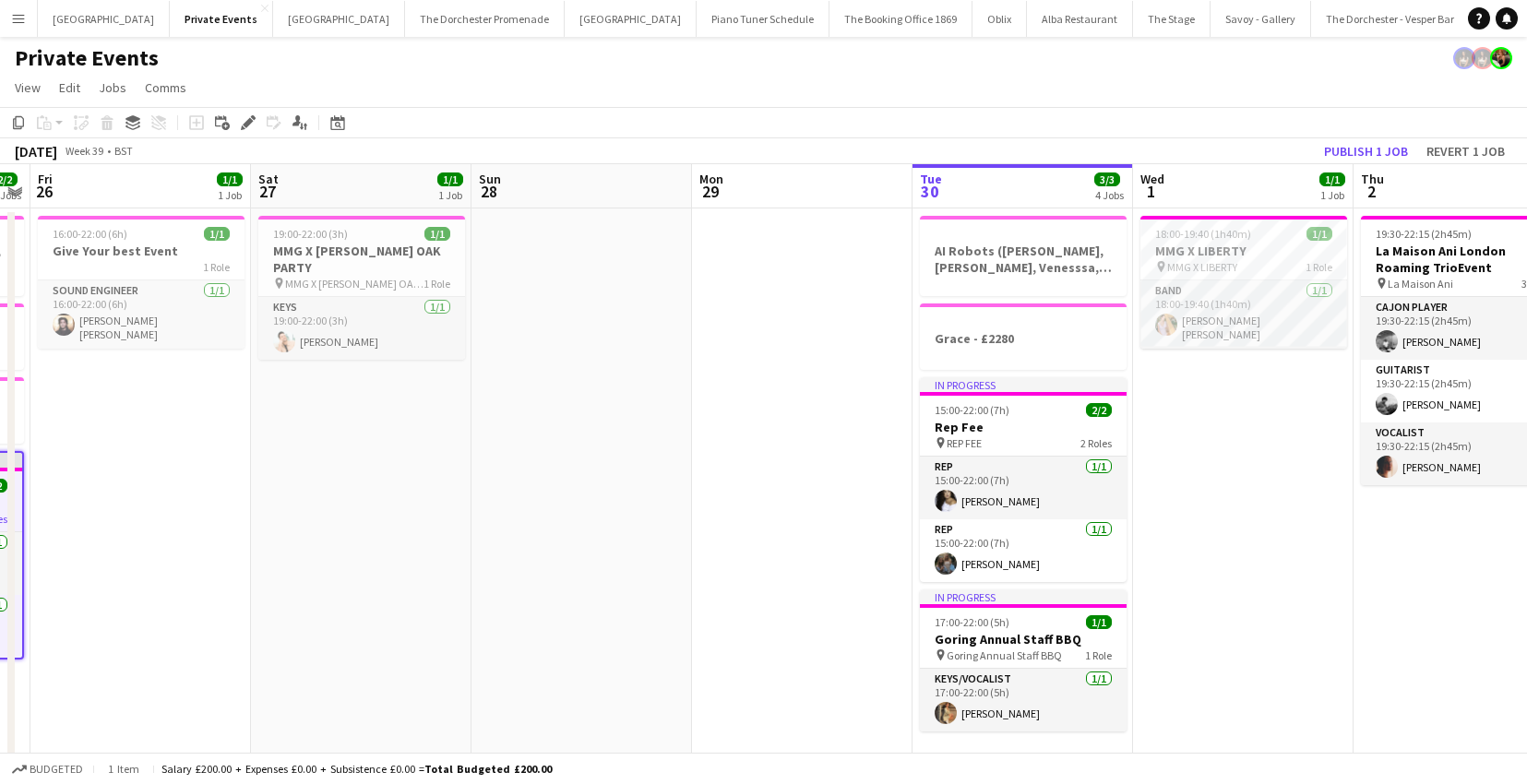
scroll to position [0, 651]
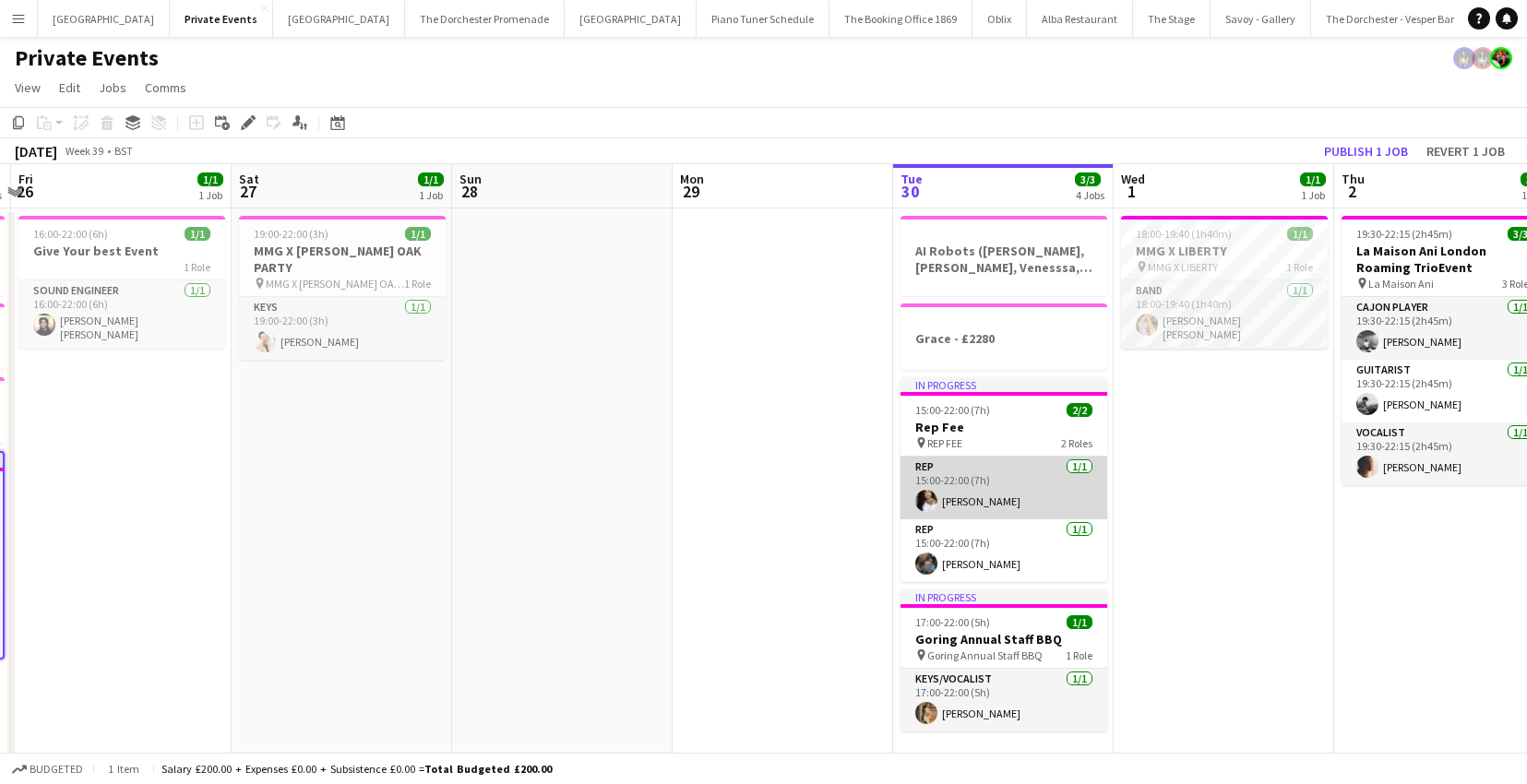
click at [956, 491] on app-card-role "Rep [DATE] 15:00-22:00 (7h) [PERSON_NAME]" at bounding box center [1003, 487] width 207 height 63
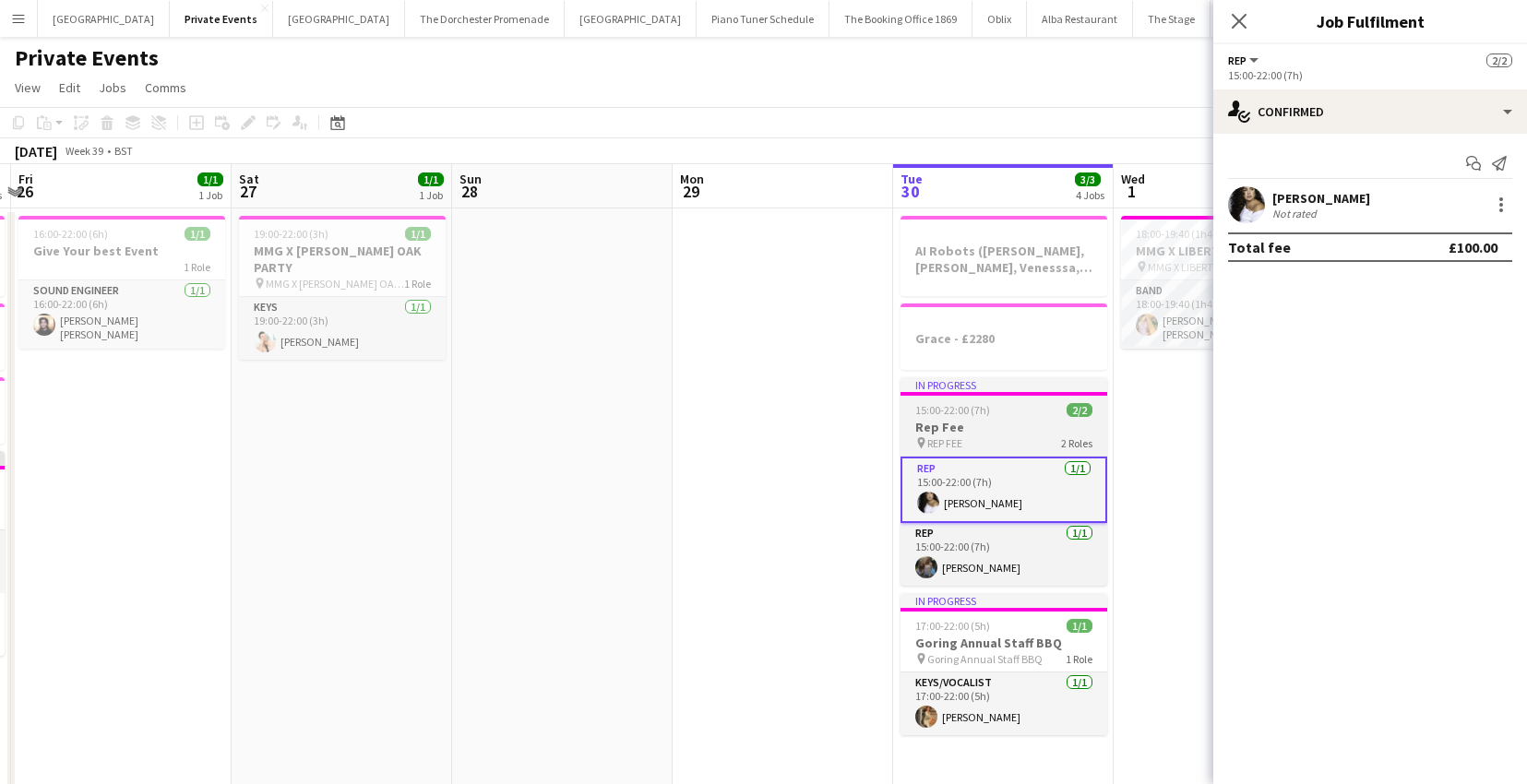
click at [947, 446] on span "REP FEE" at bounding box center [944, 443] width 35 height 14
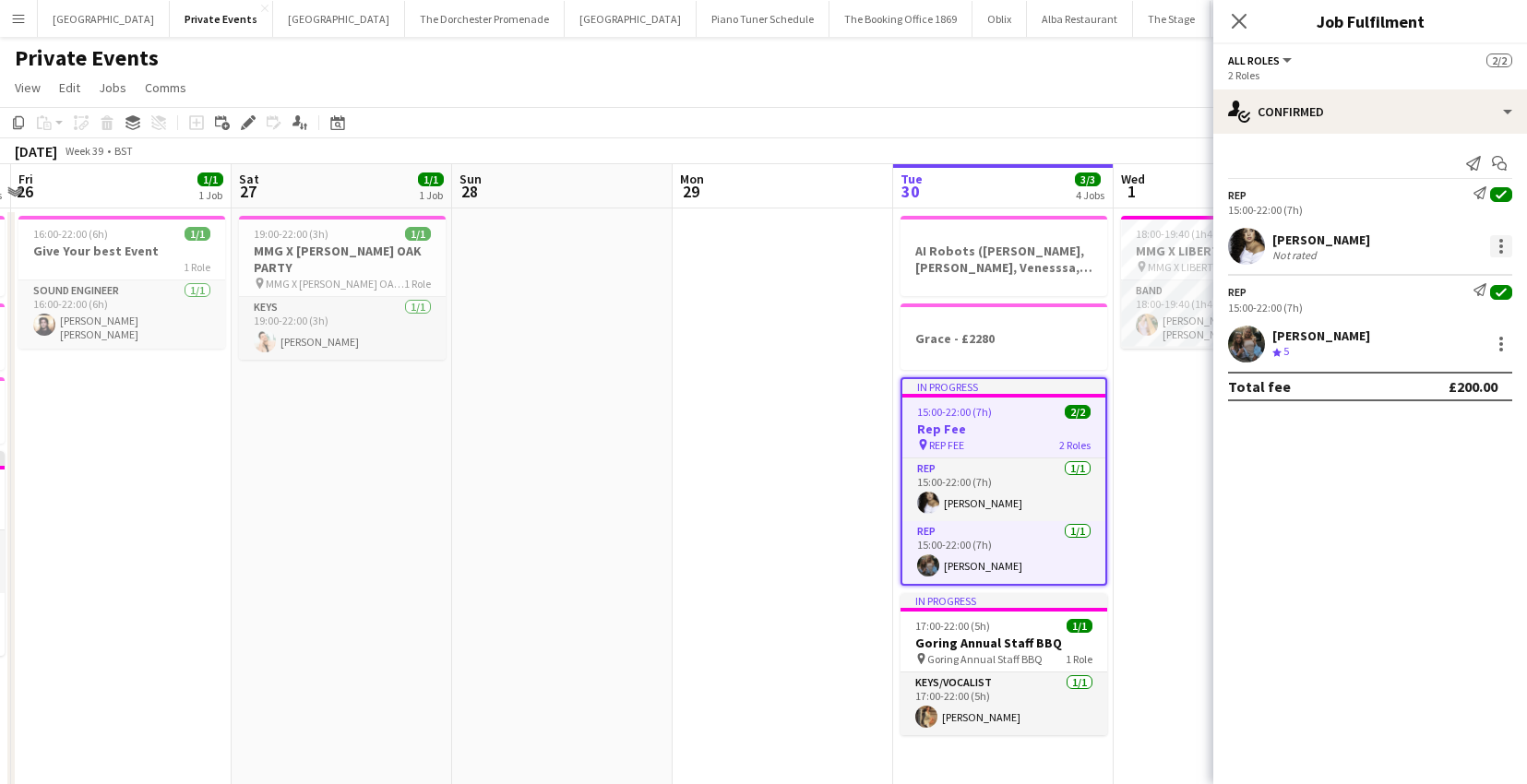
click at [1498, 254] on div at bounding box center [1501, 246] width 22 height 22
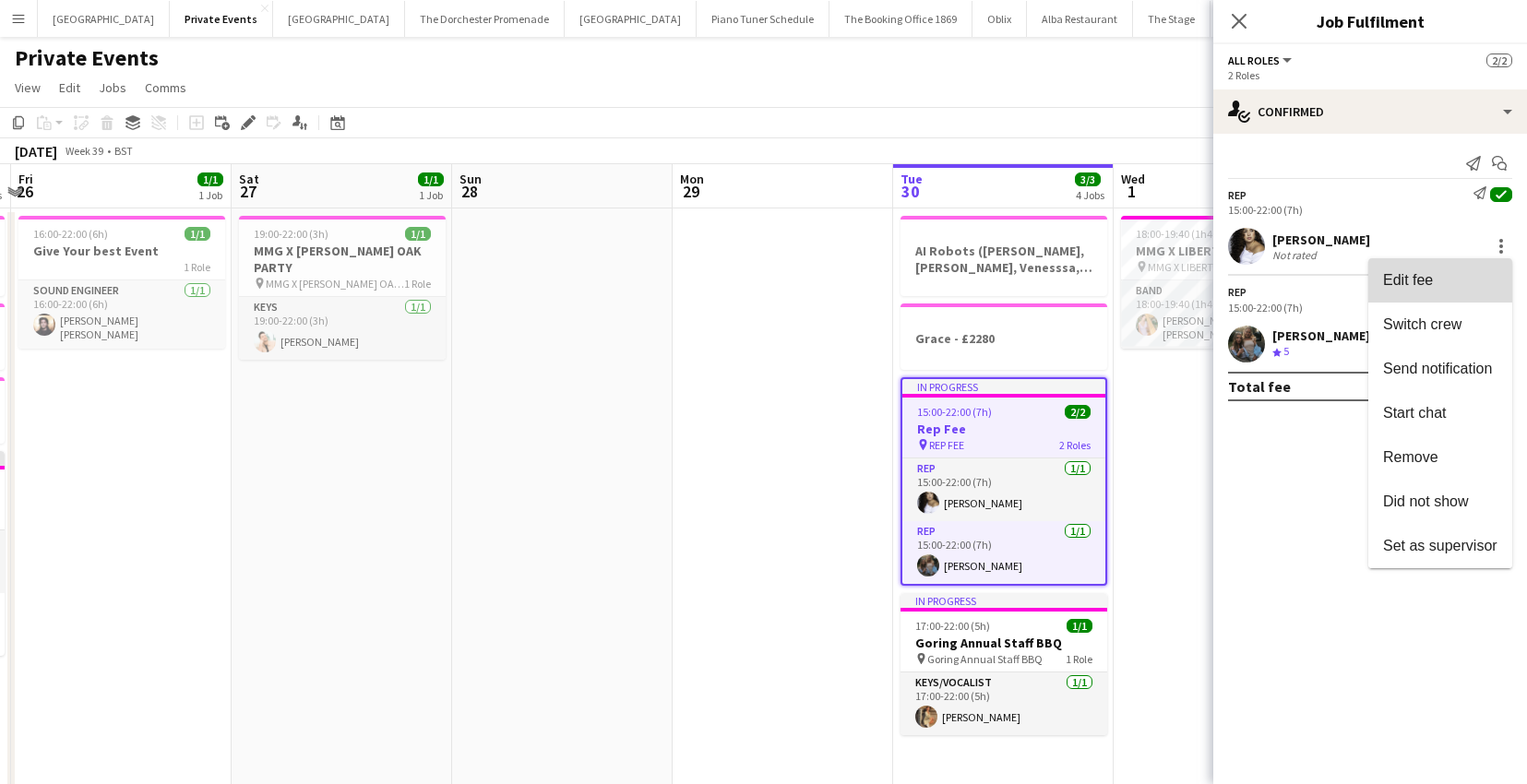
click at [1394, 286] on span "Edit fee" at bounding box center [1408, 280] width 50 height 16
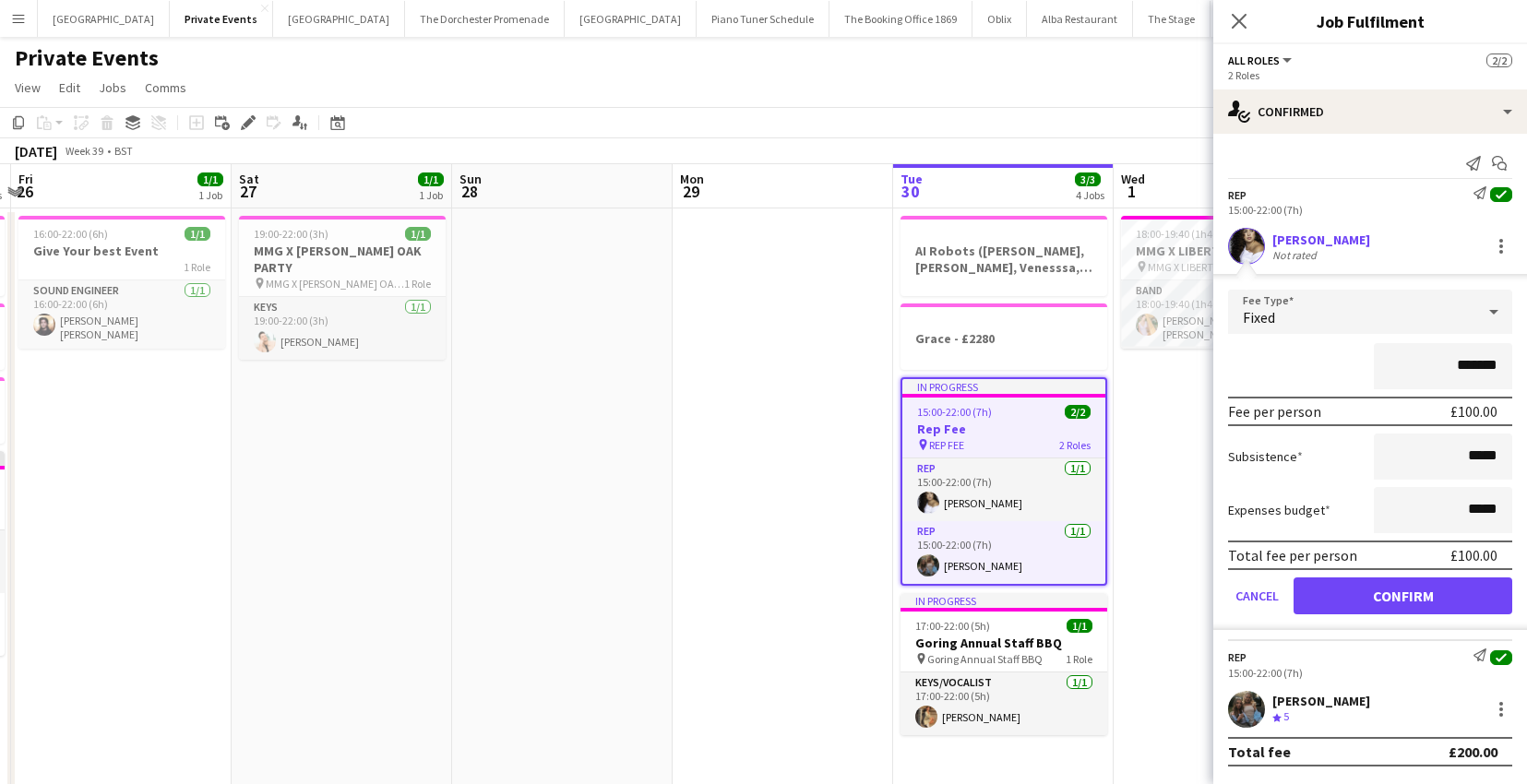
drag, startPoint x: 1498, startPoint y: 370, endPoint x: 1437, endPoint y: 367, distance: 61.1
click at [1437, 367] on input "*******" at bounding box center [1443, 366] width 138 height 46
type input "**"
click at [1433, 592] on button "Confirm" at bounding box center [1402, 595] width 219 height 37
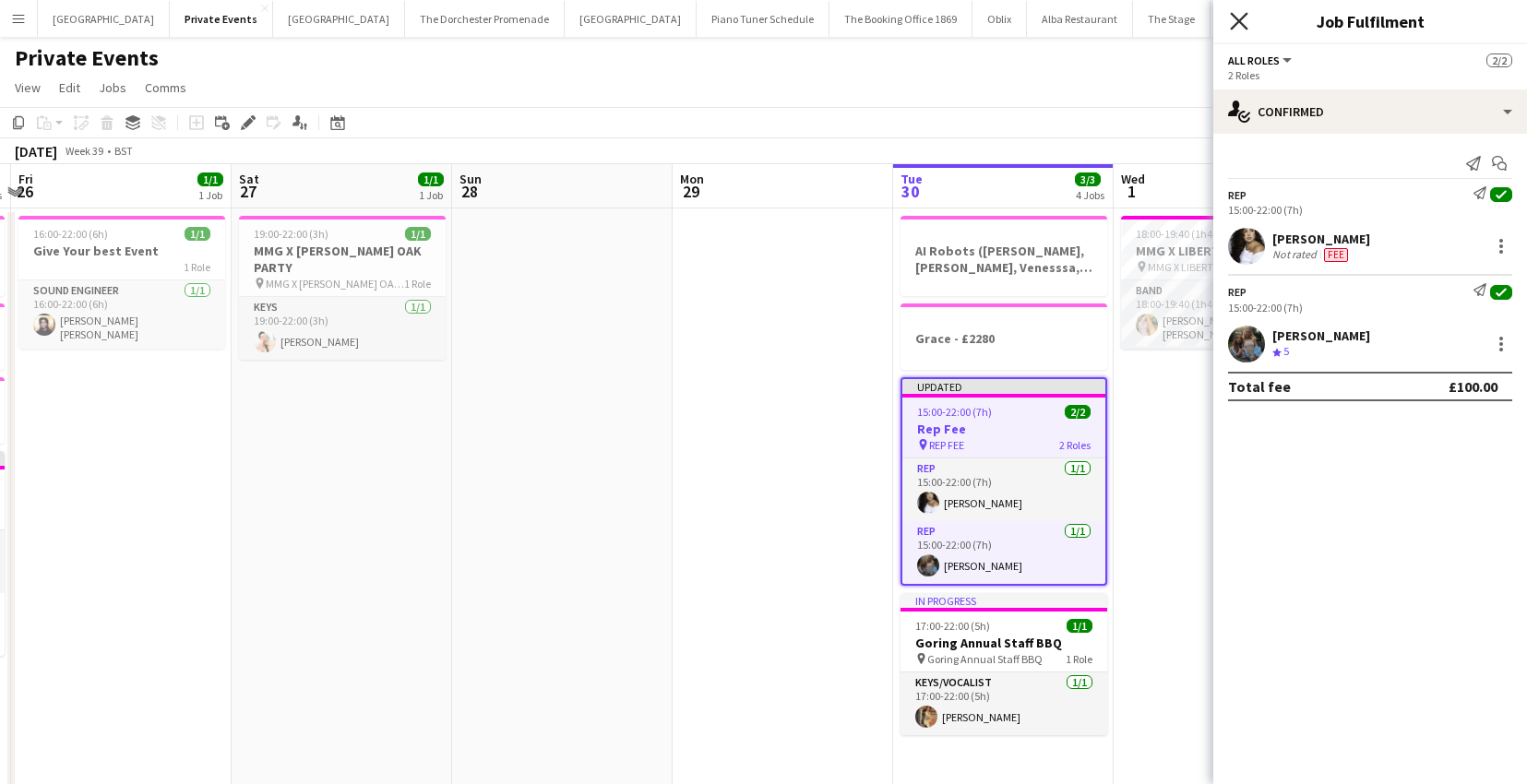
click at [1241, 16] on icon "Close pop-in" at bounding box center [1239, 21] width 18 height 18
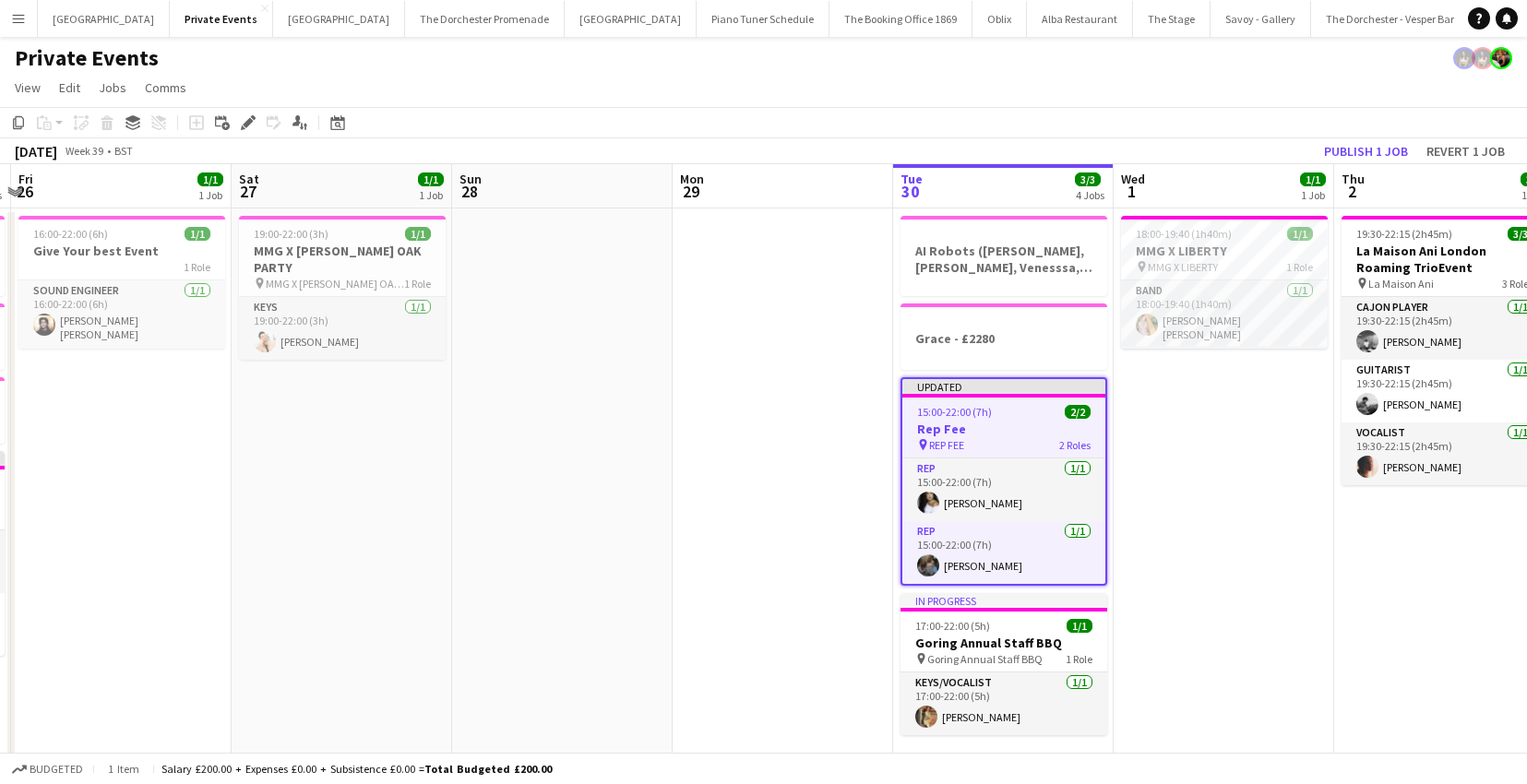
click at [824, 414] on app-date-cell at bounding box center [782, 498] width 221 height 580
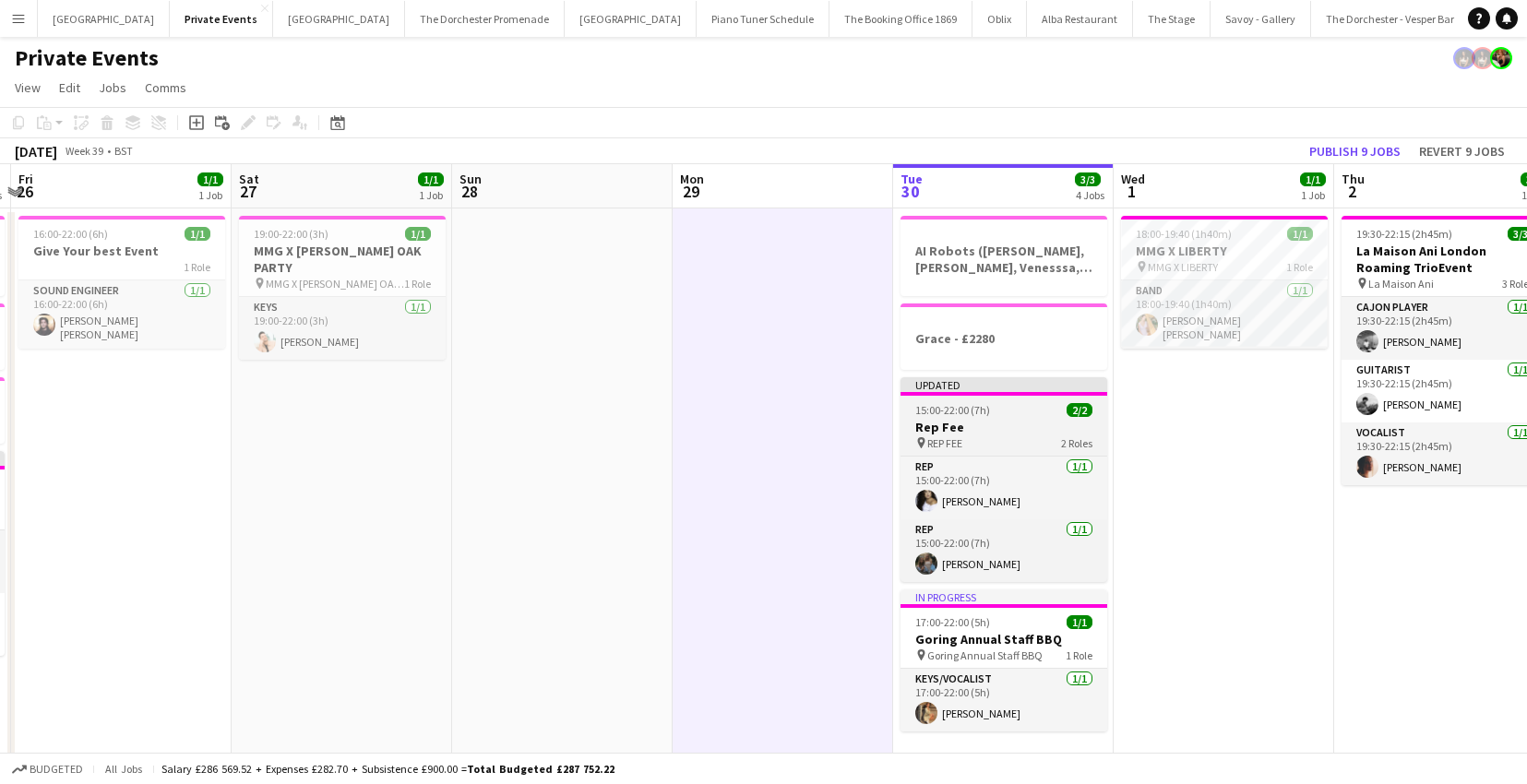
click at [943, 405] on span "15:00-22:00 (7h)" at bounding box center [952, 409] width 75 height 14
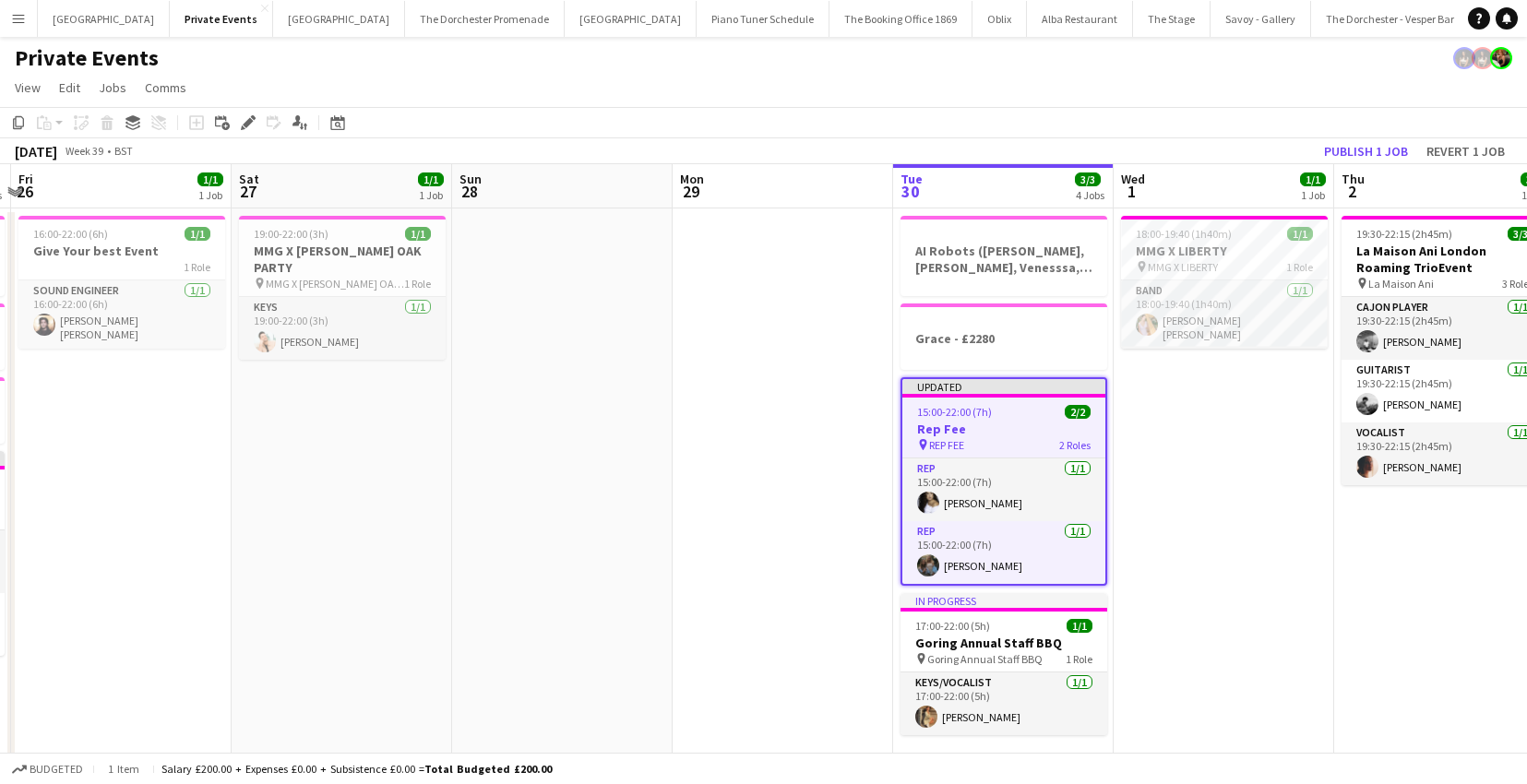
click at [975, 404] on span "15:00-22:00 (7h)" at bounding box center [954, 411] width 75 height 14
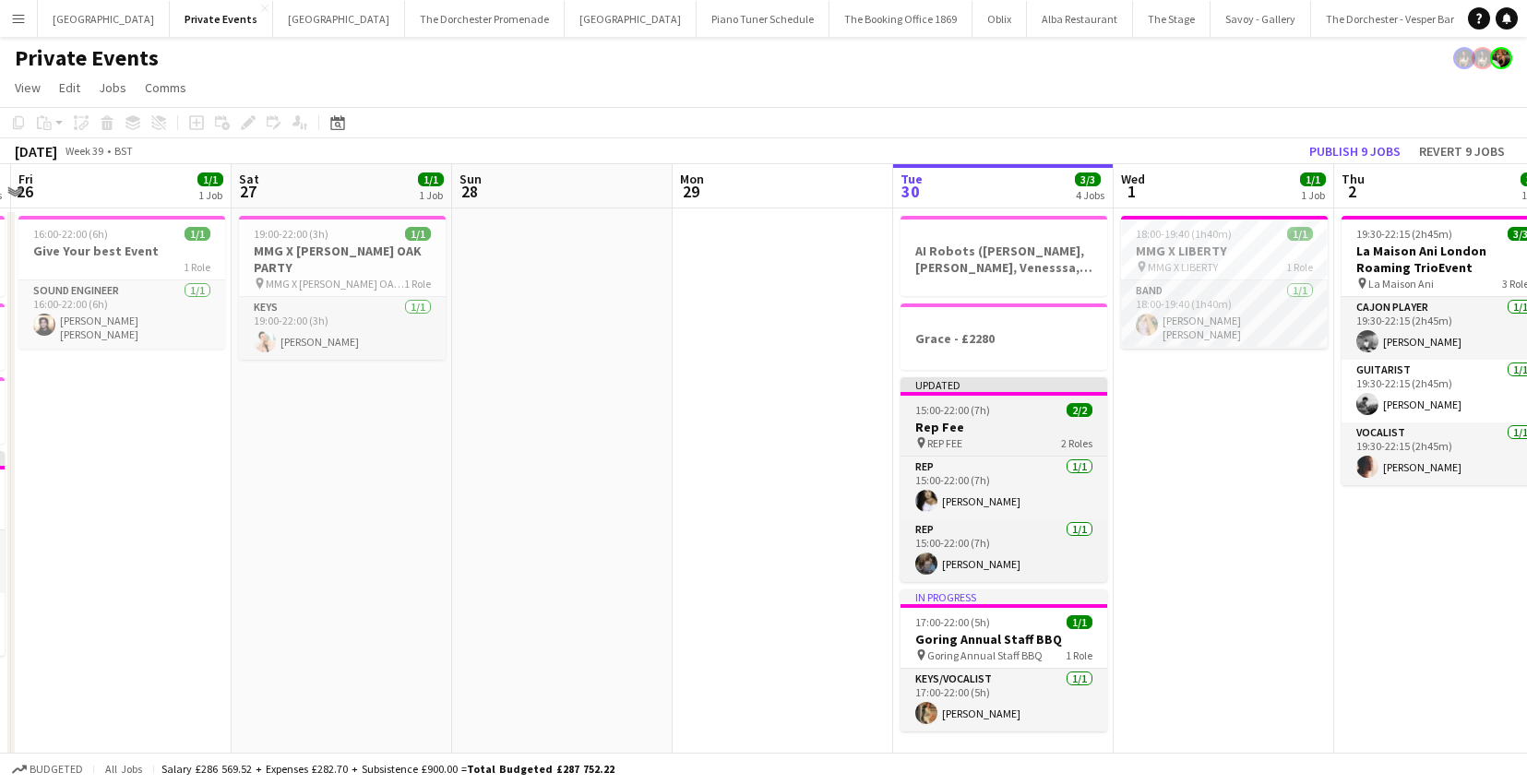
click at [1025, 392] on div at bounding box center [1003, 393] width 207 height 4
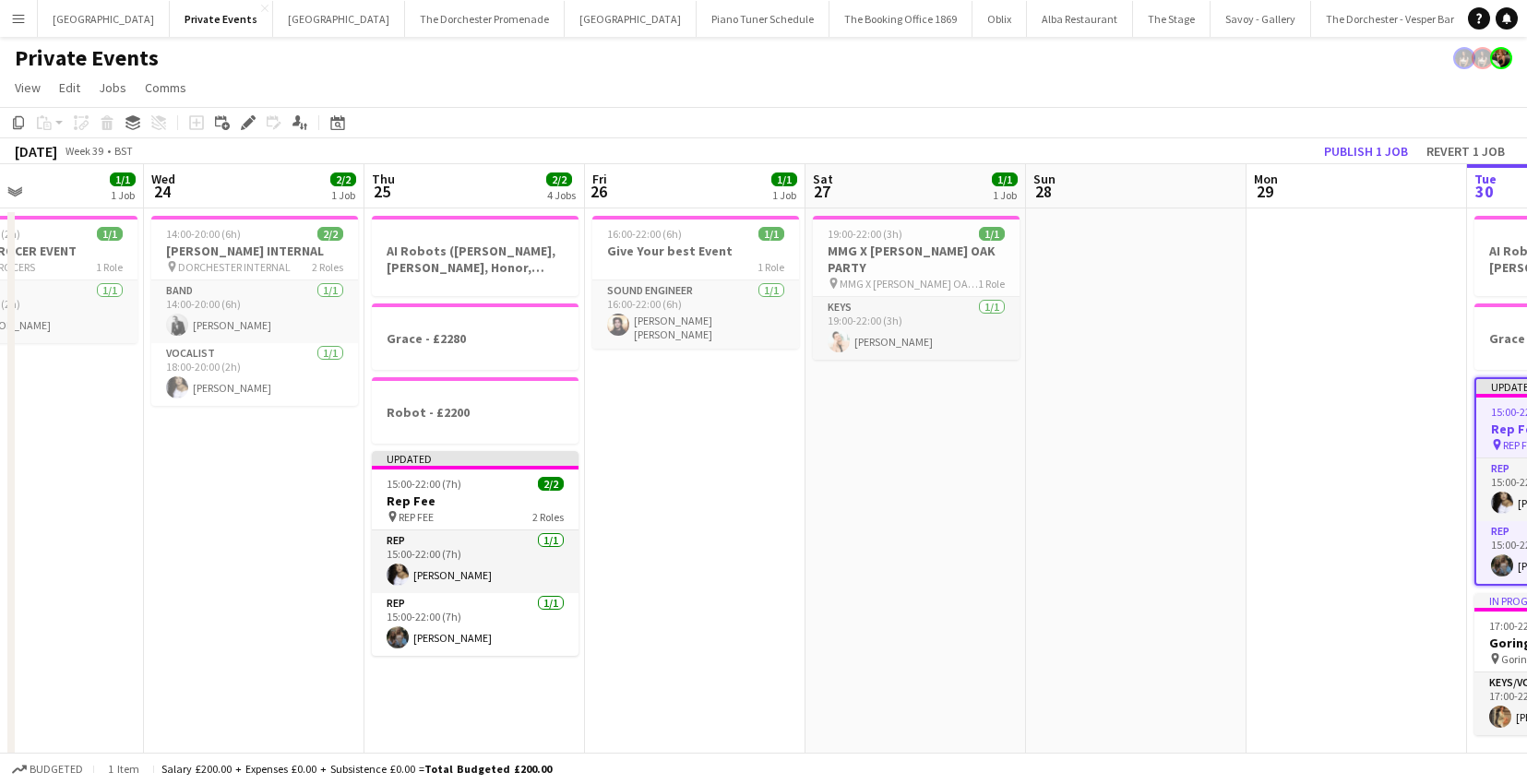
scroll to position [0, 442]
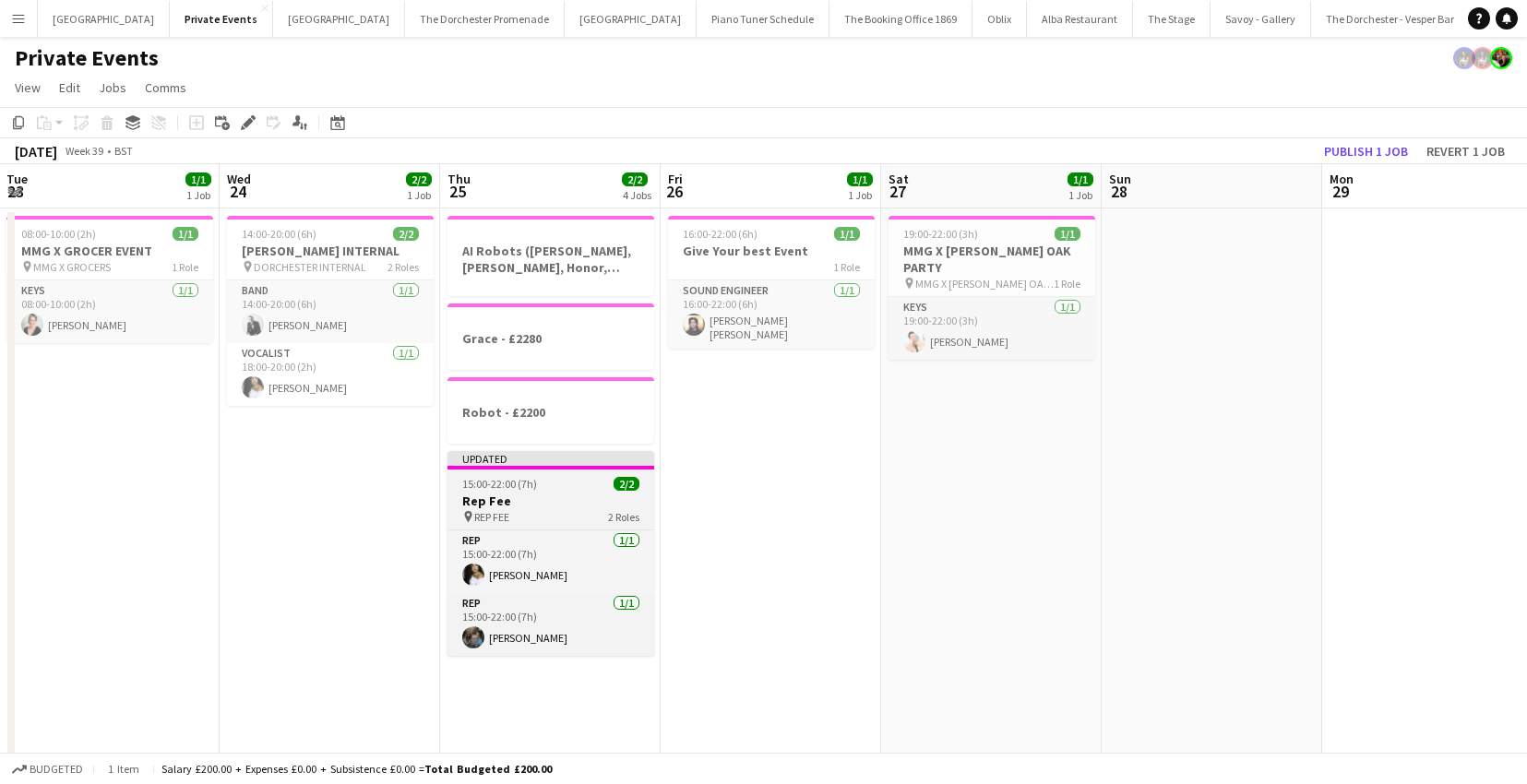
click at [578, 462] on div "Updated" at bounding box center [551, 457] width 207 height 15
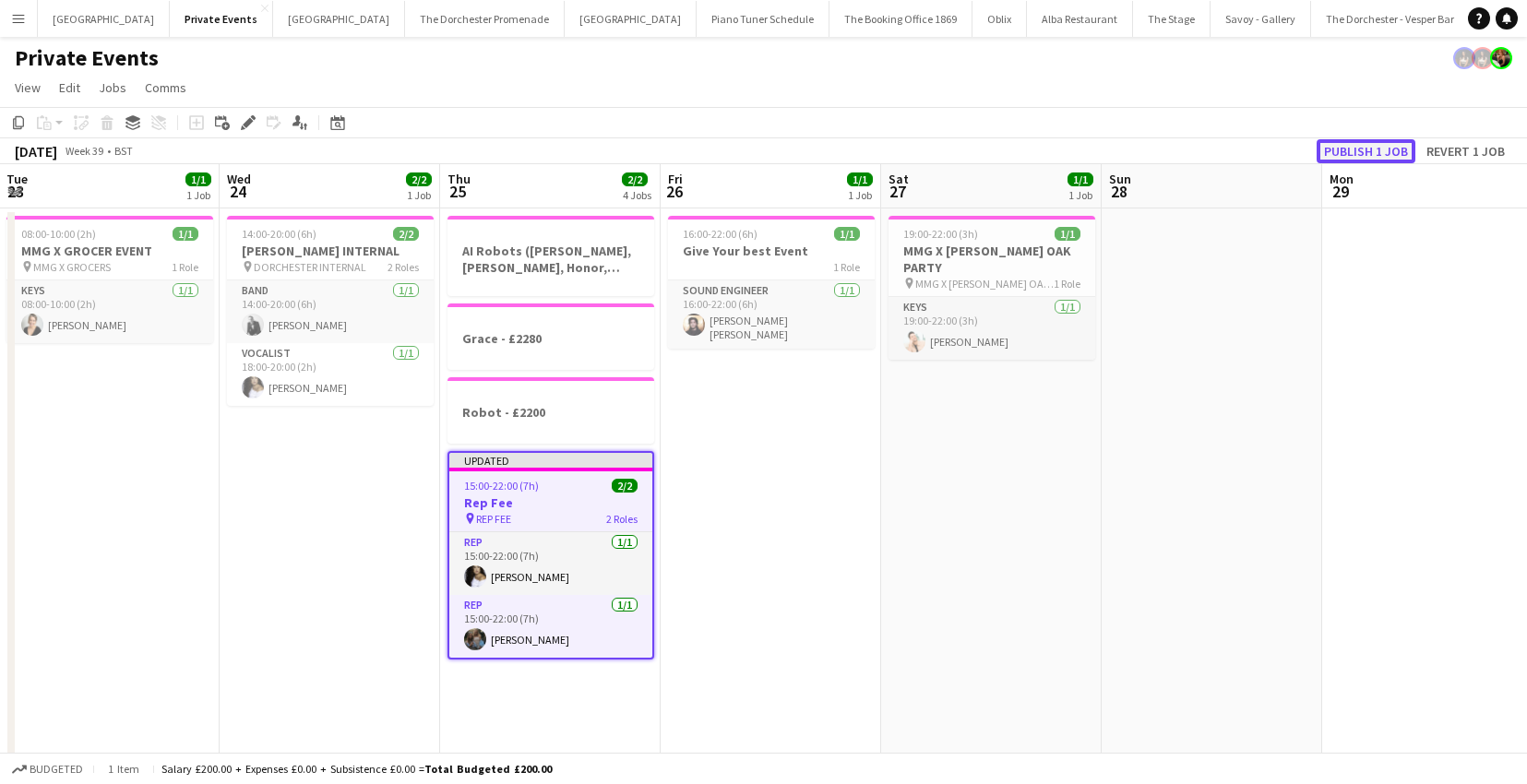
drag, startPoint x: 1353, startPoint y: 146, endPoint x: 1286, endPoint y: 258, distance: 130.5
click at [1353, 146] on button "Publish 1 job" at bounding box center [1365, 151] width 99 height 24
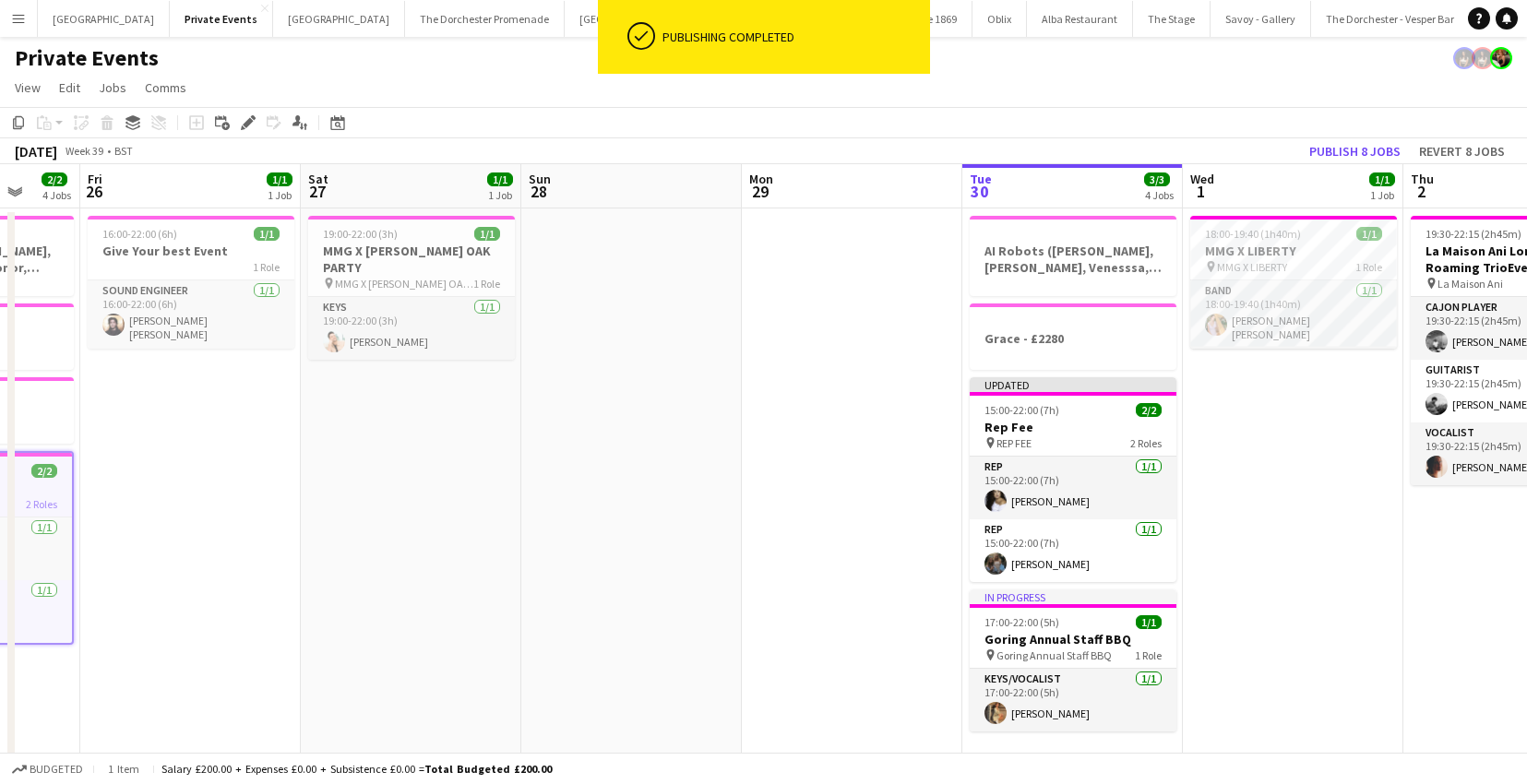
scroll to position [0, 691]
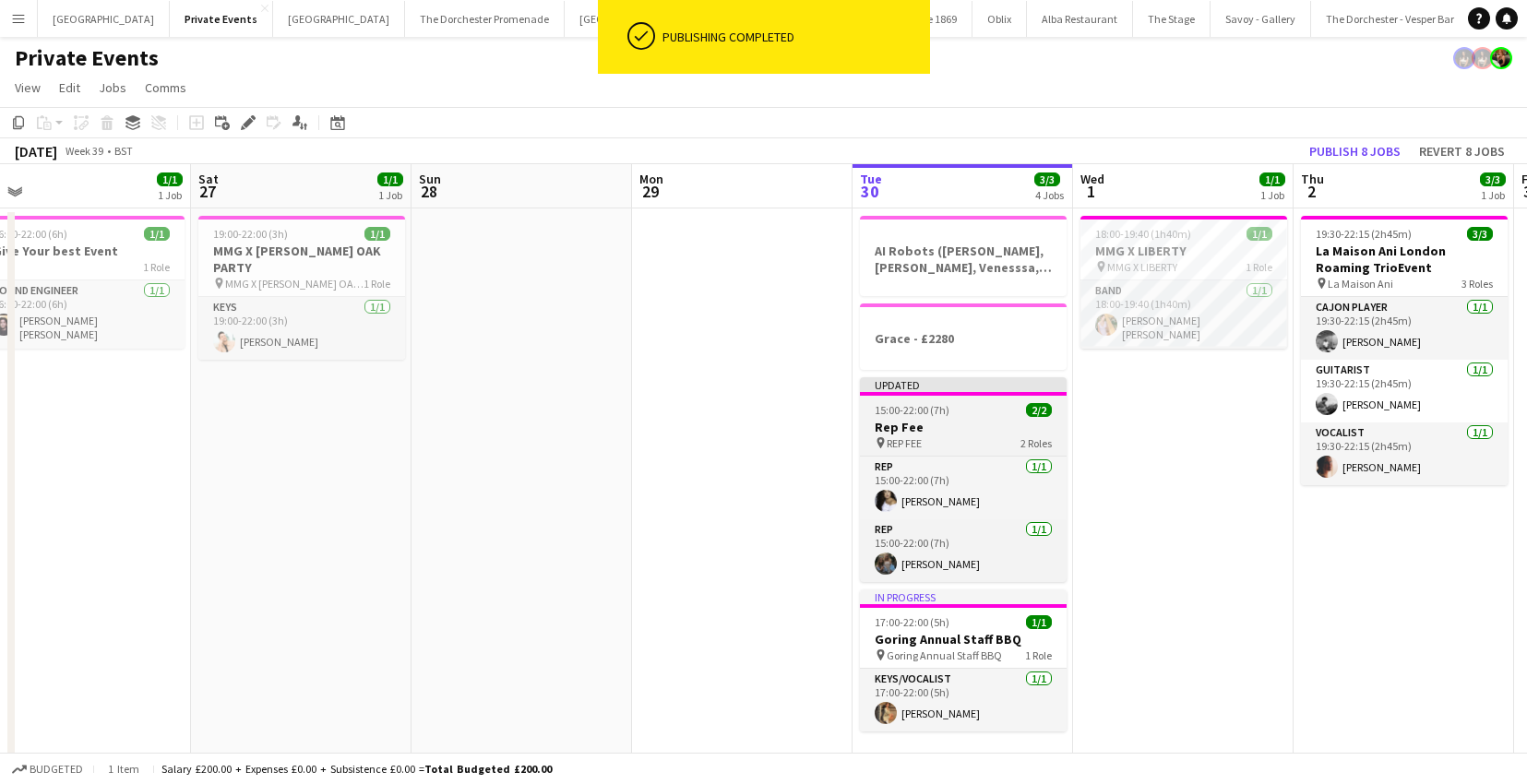
click at [863, 399] on app-job-card "Updated 15:00-22:00 (7h) 2/2 Rep Fee pin REP FEE 2 Roles Rep [DATE] 15:00-22:00…" at bounding box center [962, 479] width 207 height 205
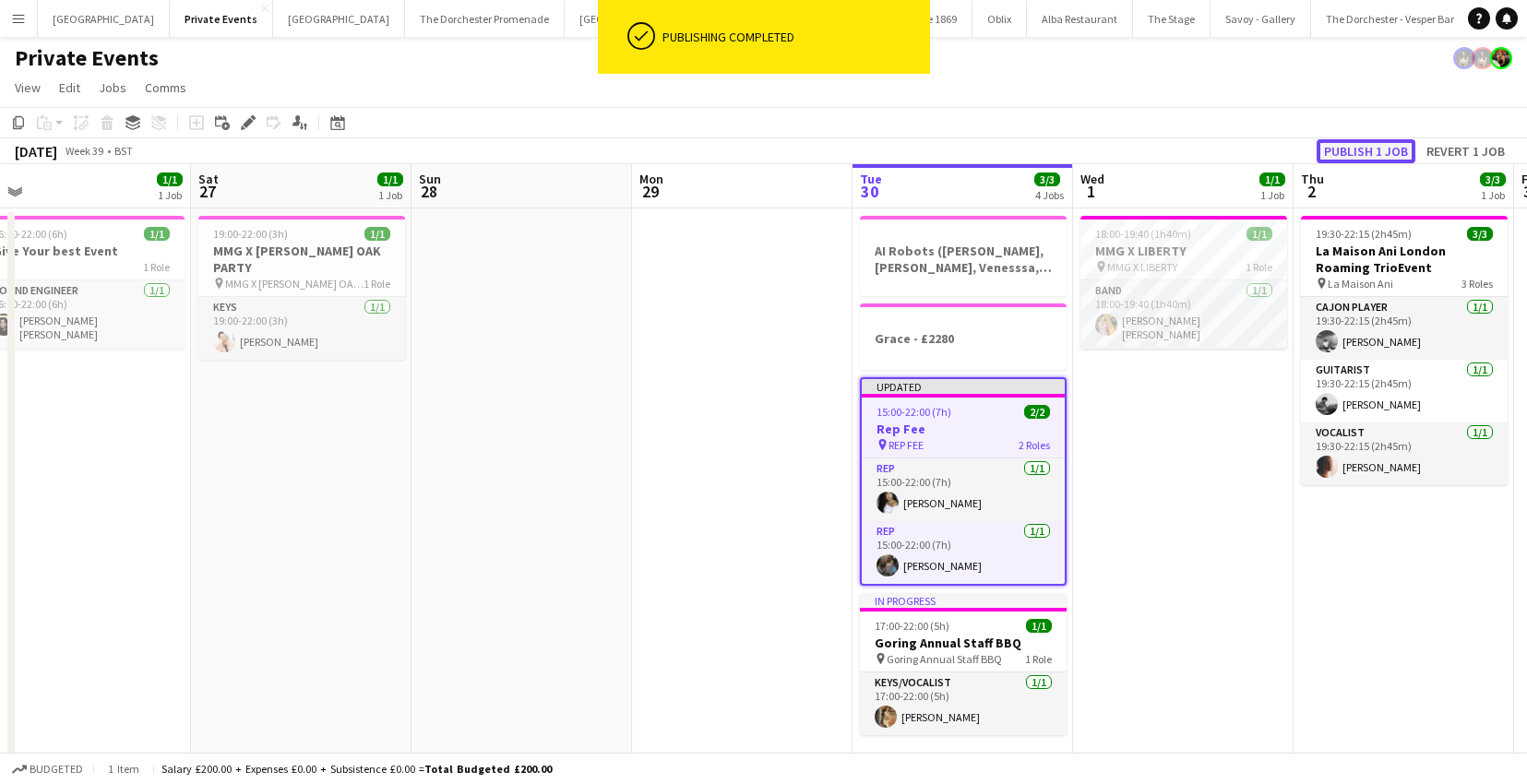
click at [1366, 151] on button "Publish 1 job" at bounding box center [1365, 151] width 99 height 24
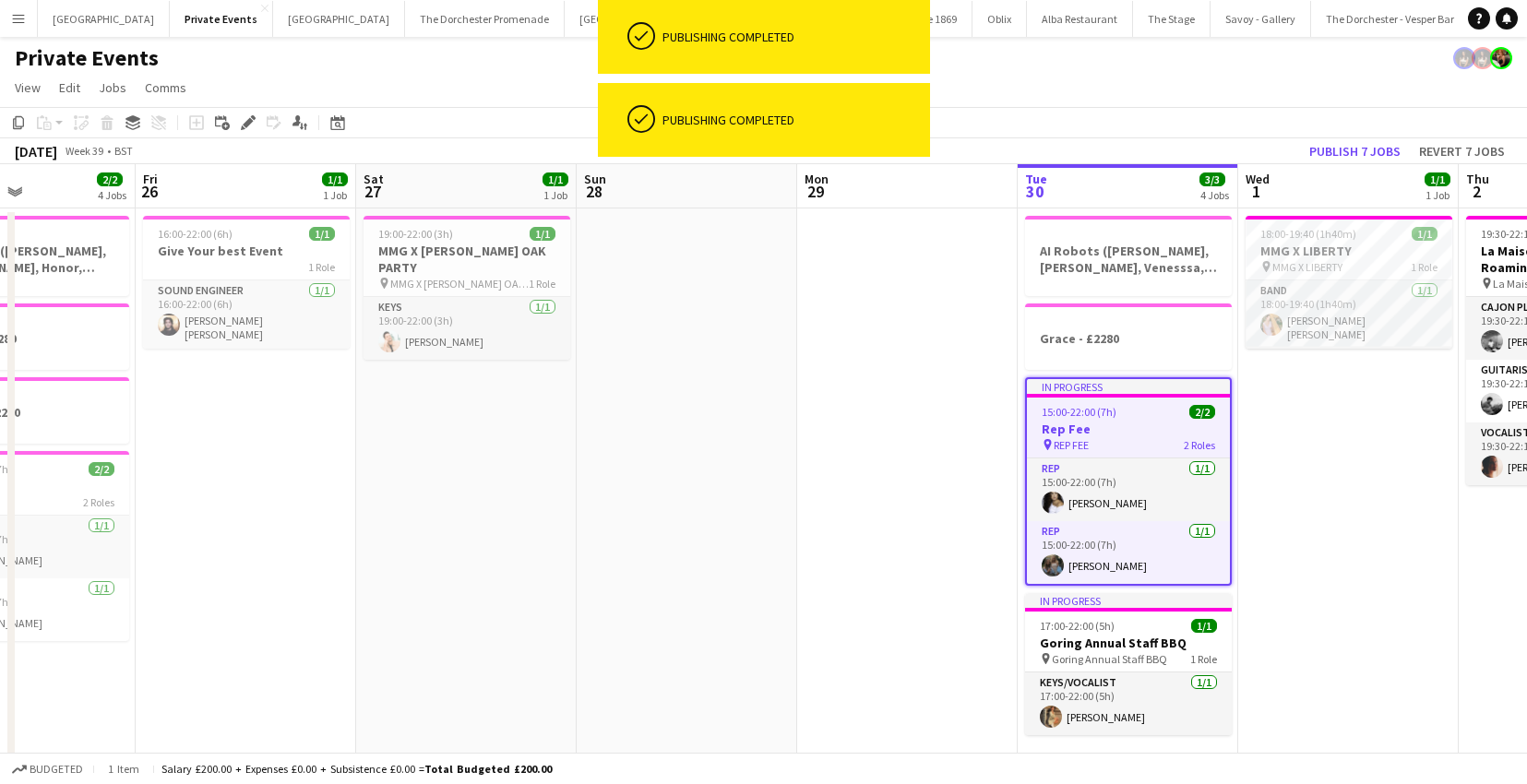
scroll to position [0, 524]
click at [10, 26] on button "Menu" at bounding box center [18, 18] width 37 height 37
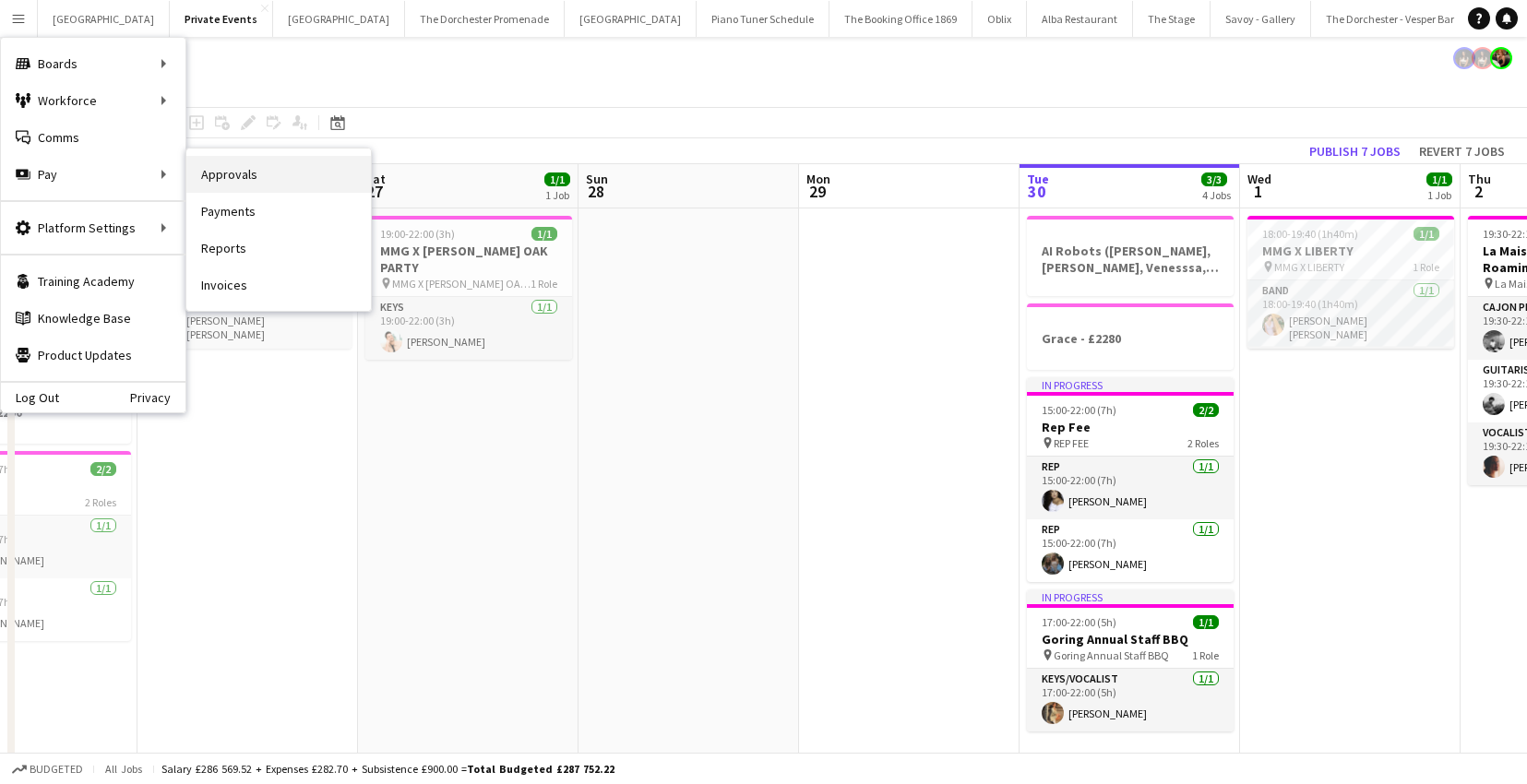
click at [220, 176] on link "Approvals" at bounding box center [278, 174] width 185 height 37
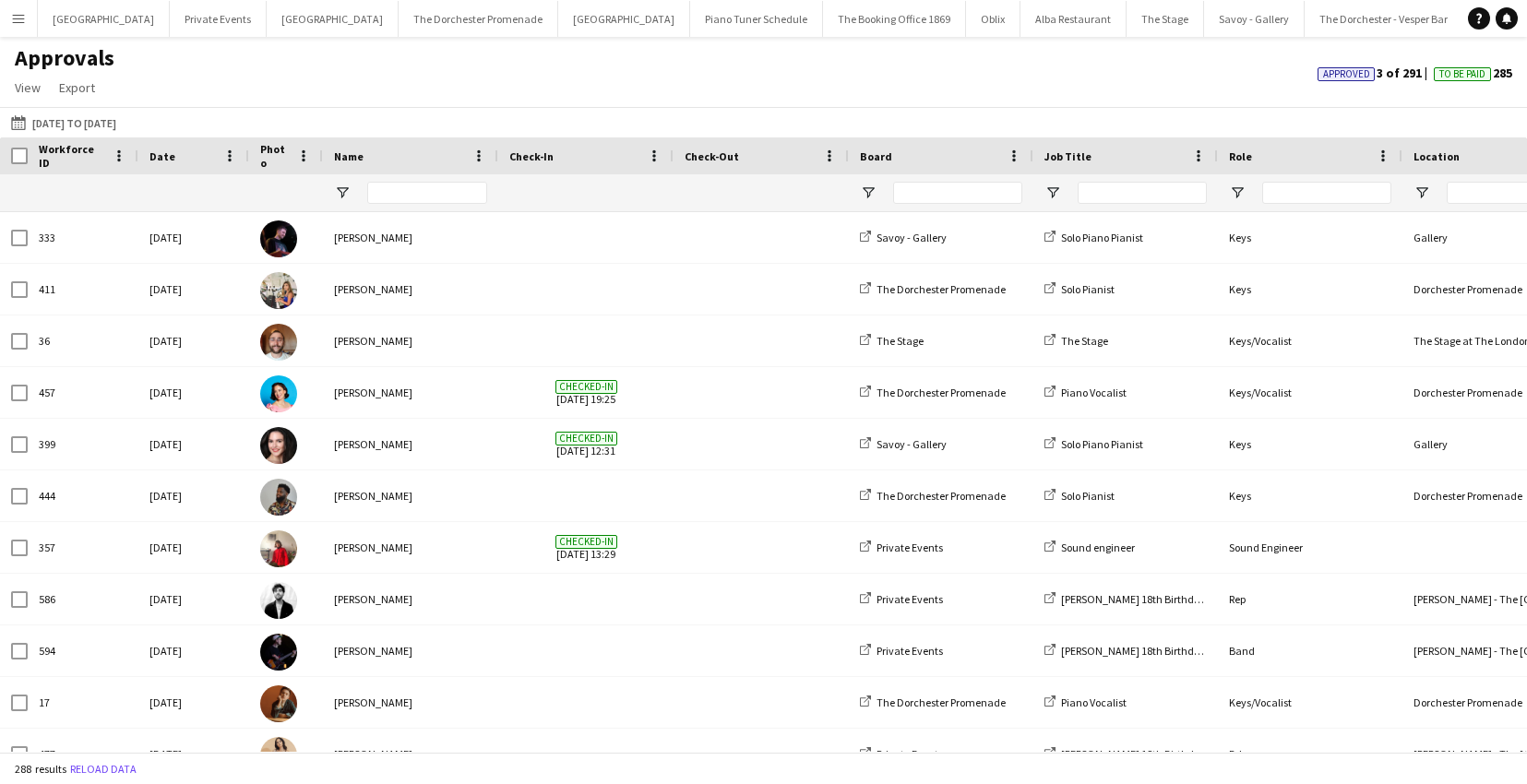
click at [23, 11] on app-icon "Menu" at bounding box center [18, 18] width 15 height 15
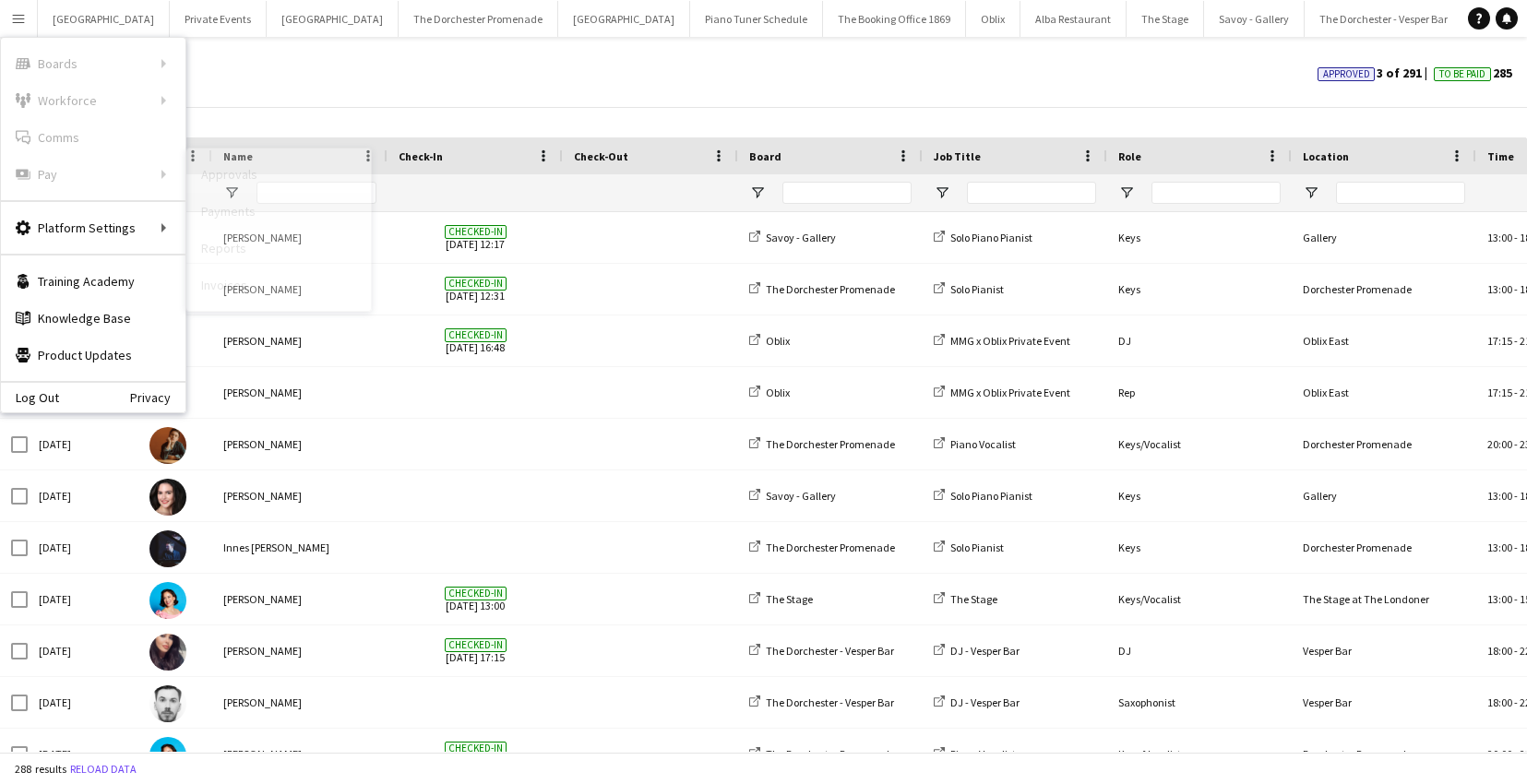
click at [222, 217] on link "Payments" at bounding box center [278, 211] width 185 height 37
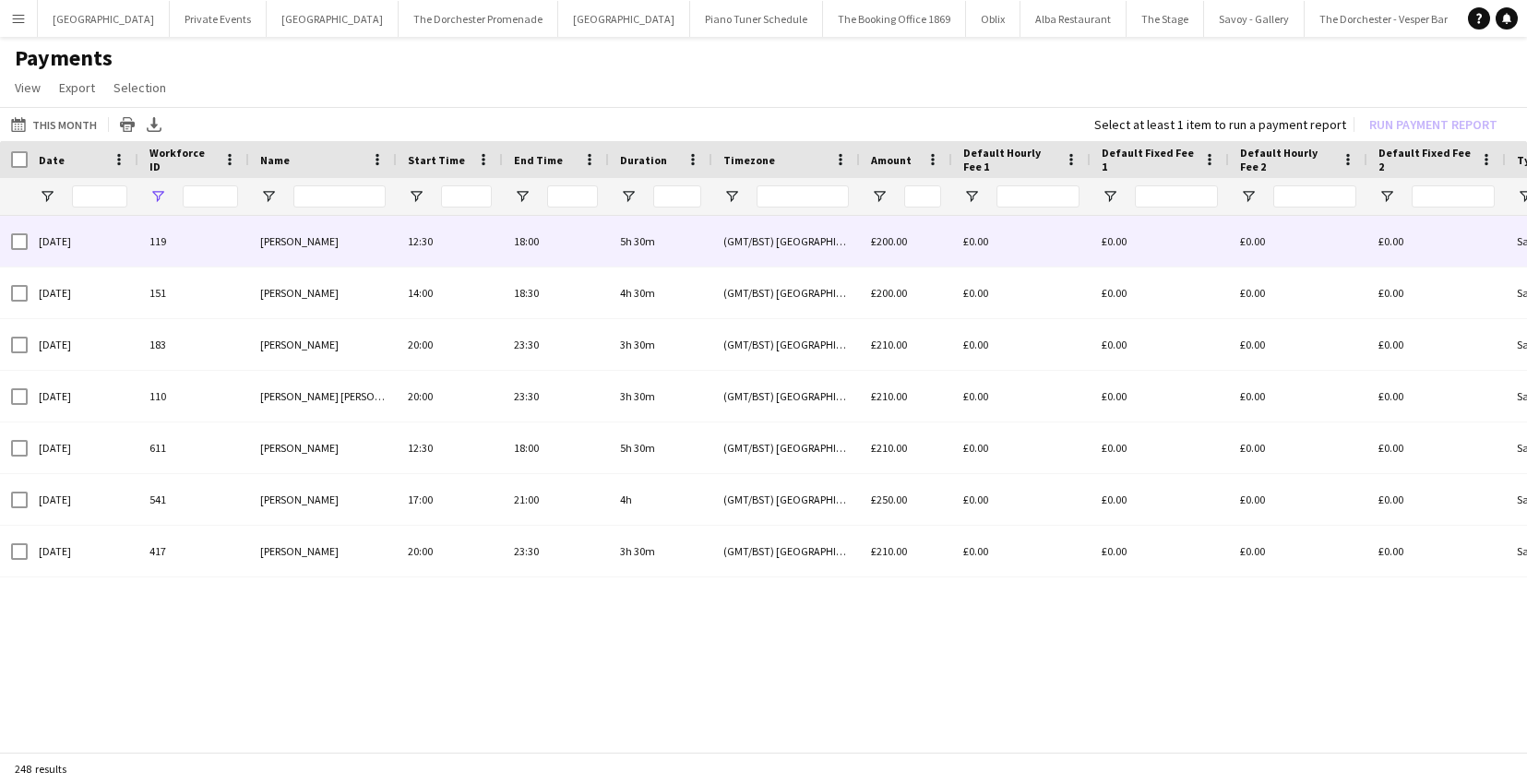
type input "*"
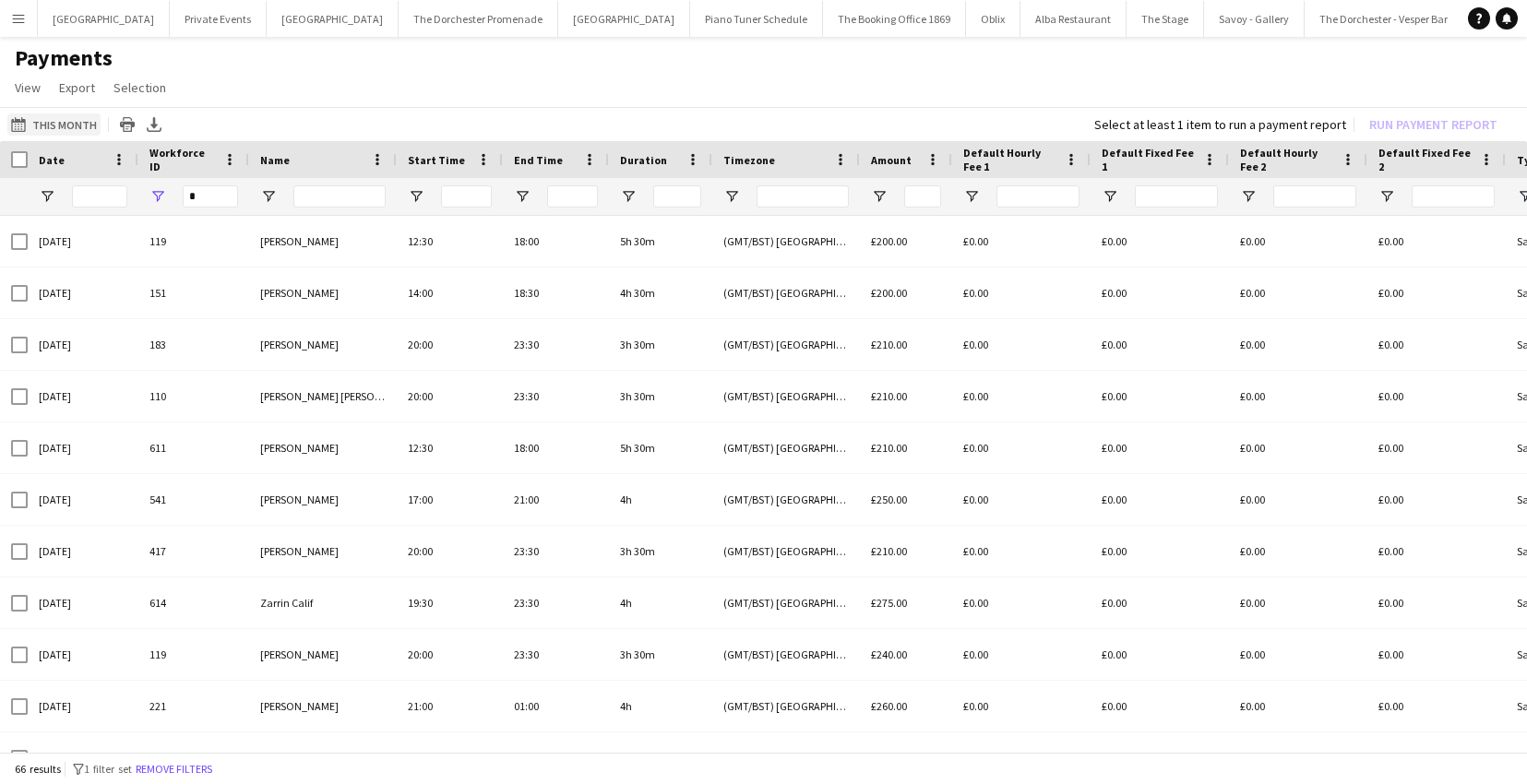
click at [39, 128] on button "This Month This Month" at bounding box center [53, 125] width 93 height 22
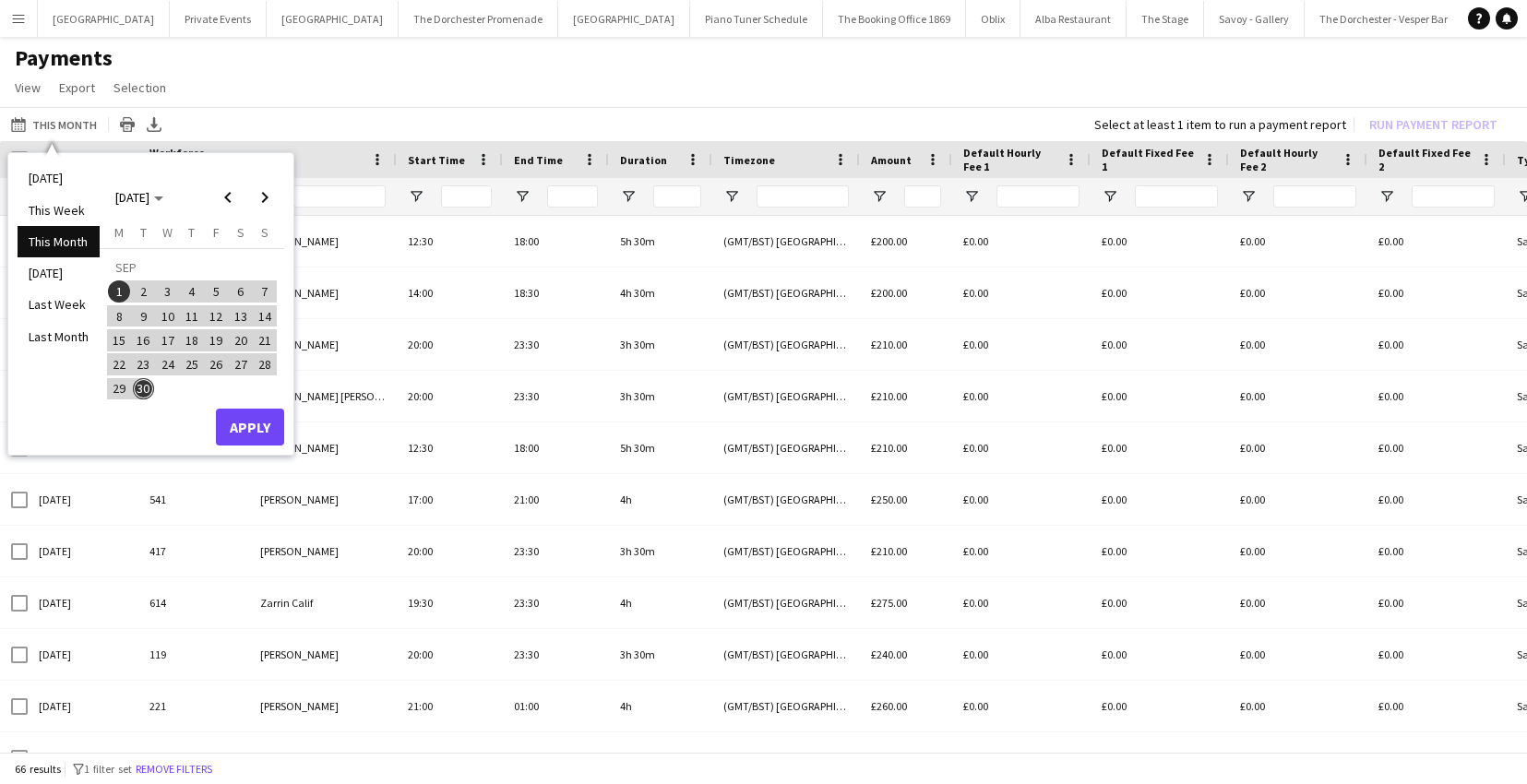
drag, startPoint x: 256, startPoint y: 450, endPoint x: 248, endPoint y: 443, distance: 10.6
click at [256, 449] on div "[DATE] This Week This Month [DATE] Last Week Last Month [DATE] [DATE] [DATE] M …" at bounding box center [150, 303] width 285 height 301
click at [244, 435] on button "Apply" at bounding box center [250, 426] width 68 height 37
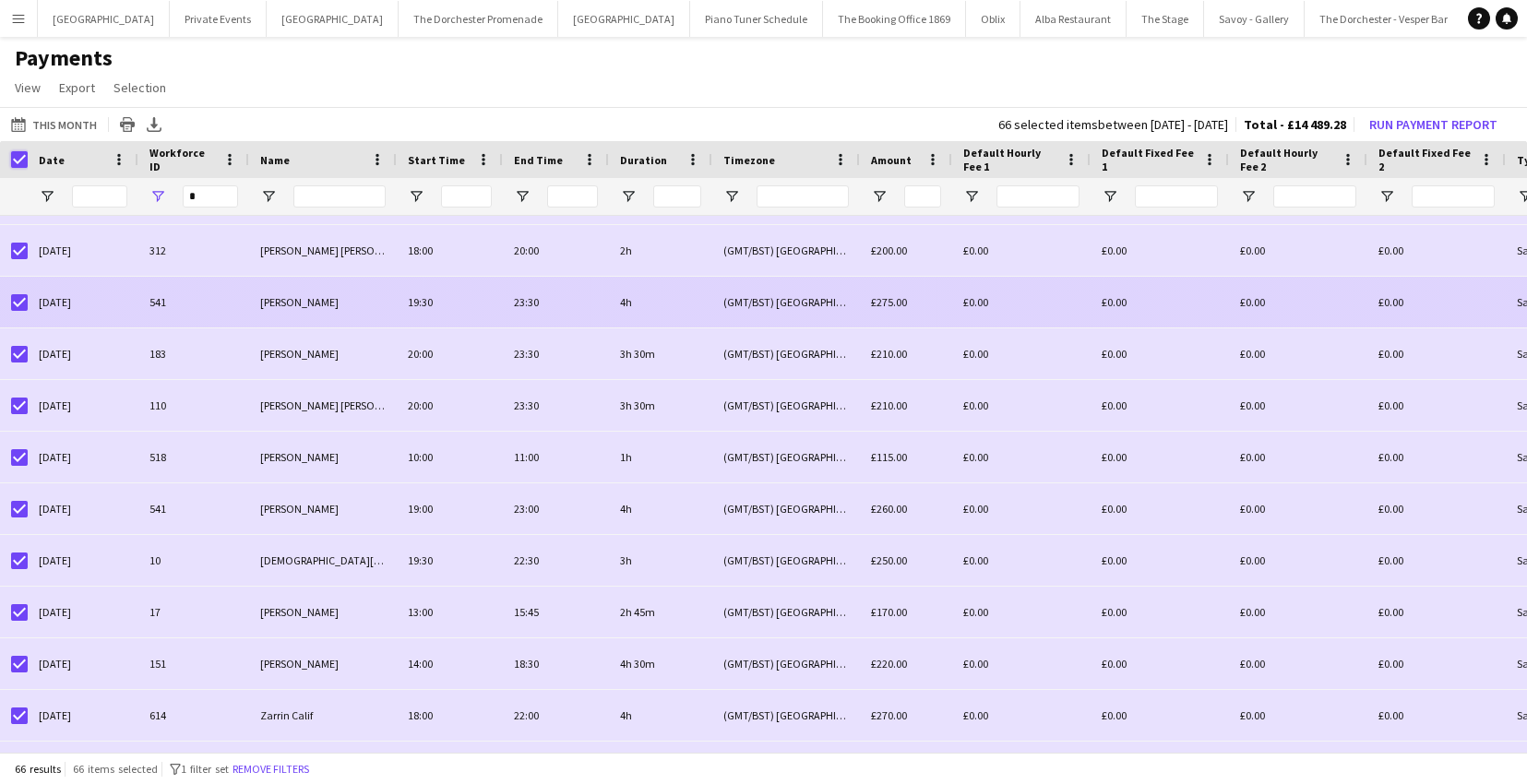
scroll to position [1650, 0]
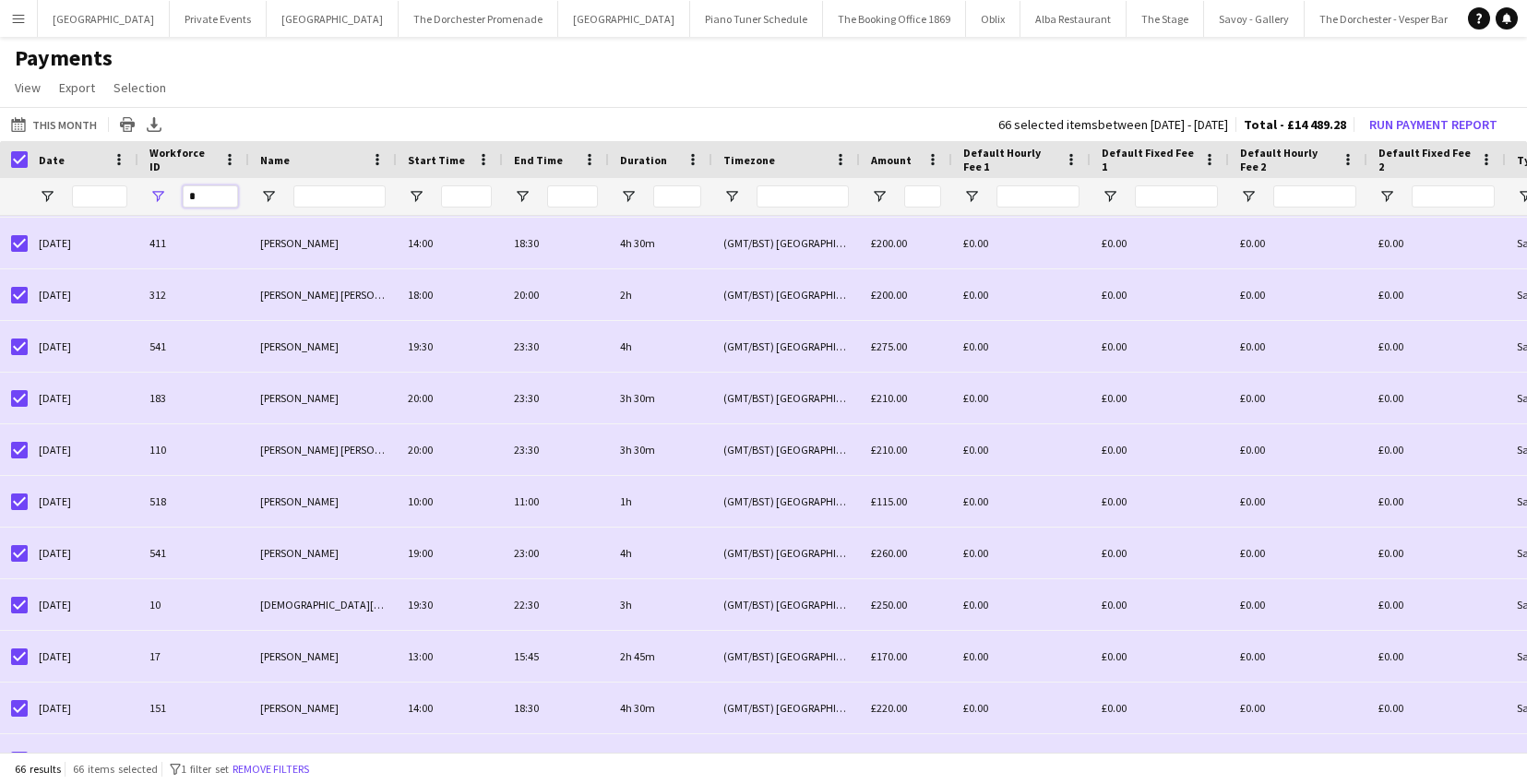
drag, startPoint x: 208, startPoint y: 195, endPoint x: 159, endPoint y: 191, distance: 49.2
click at [160, 191] on div "*" at bounding box center [193, 196] width 111 height 37
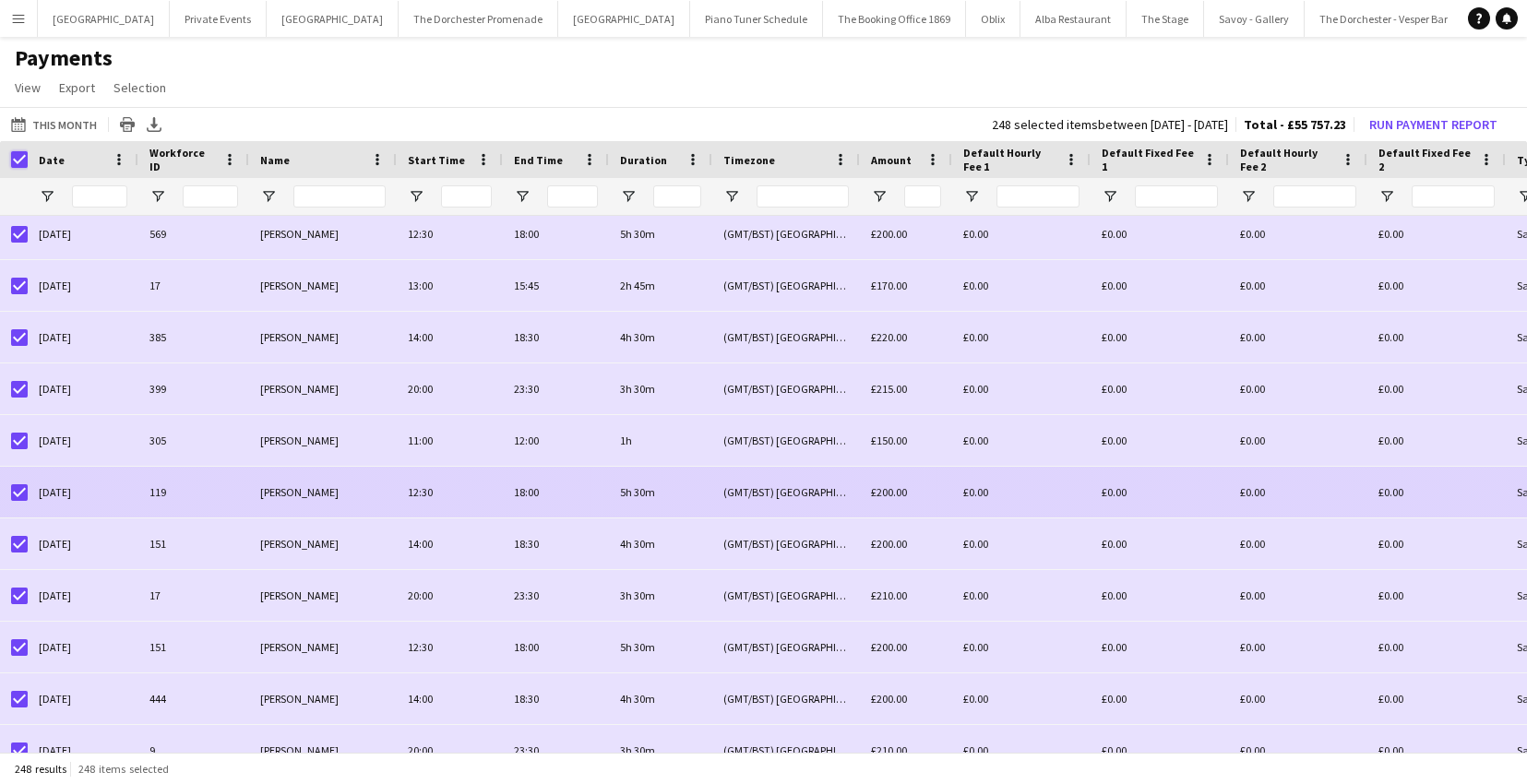
scroll to position [2883, 0]
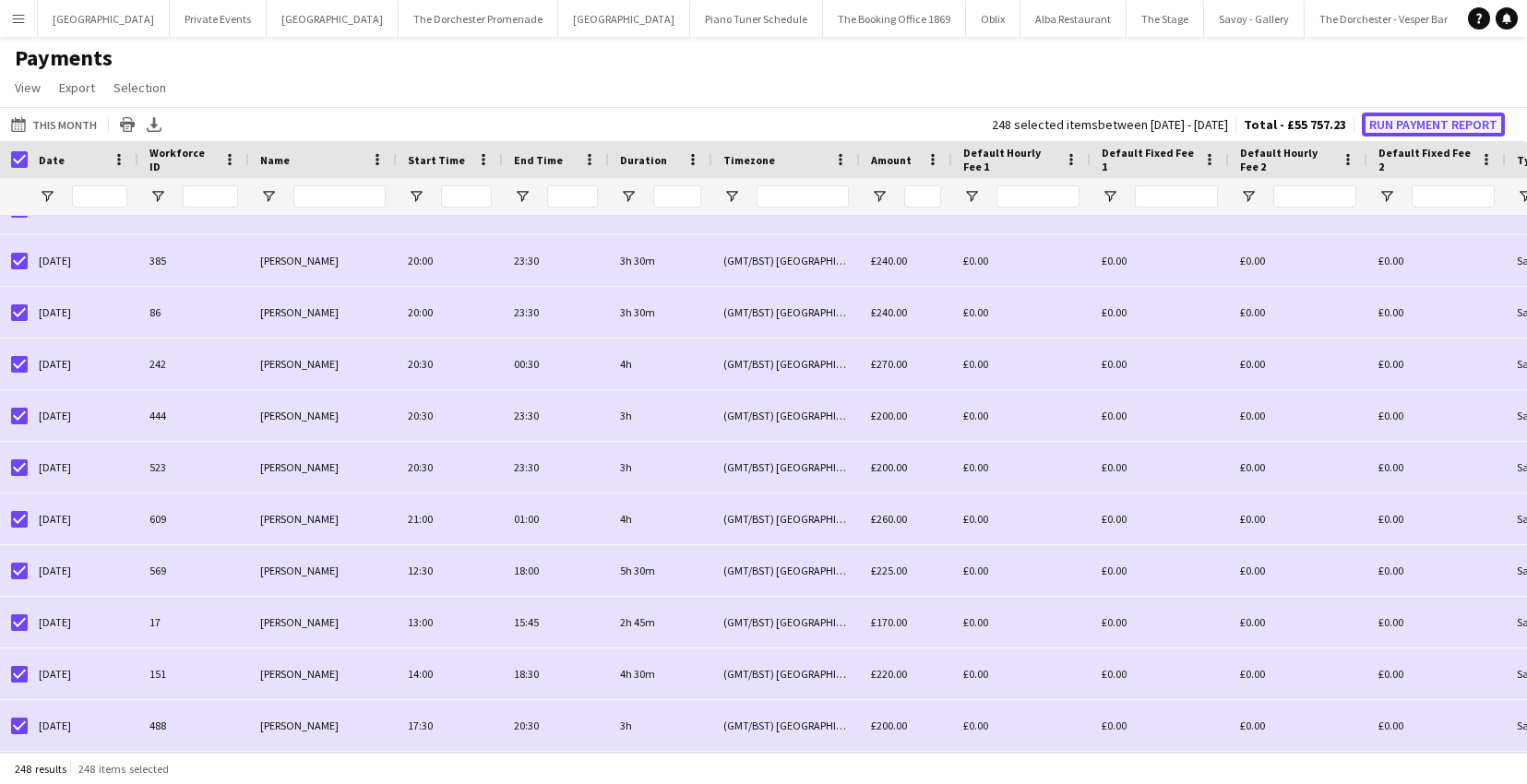
click at [1397, 126] on button "Run Payment Report" at bounding box center [1433, 125] width 143 height 24
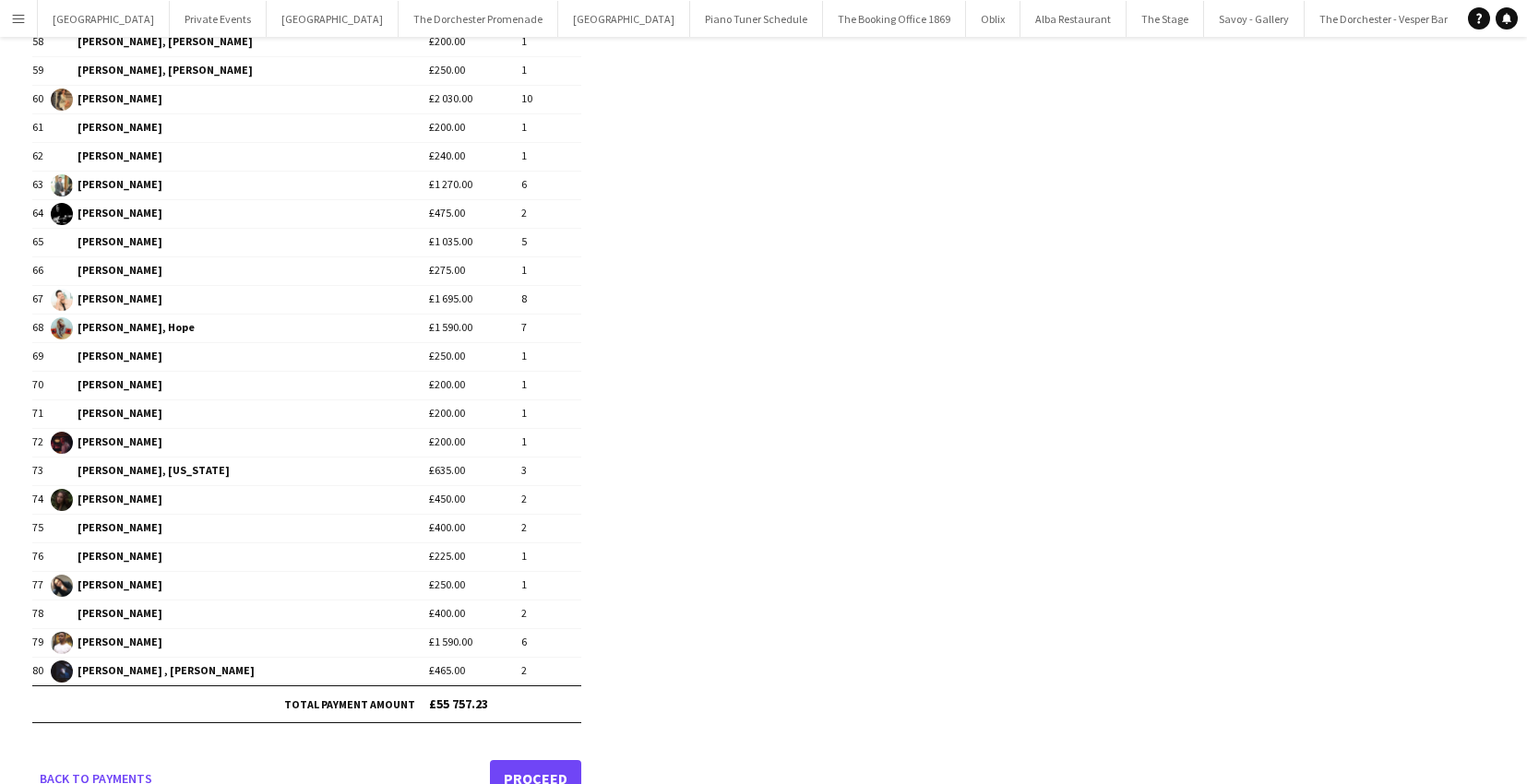
scroll to position [1888, 0]
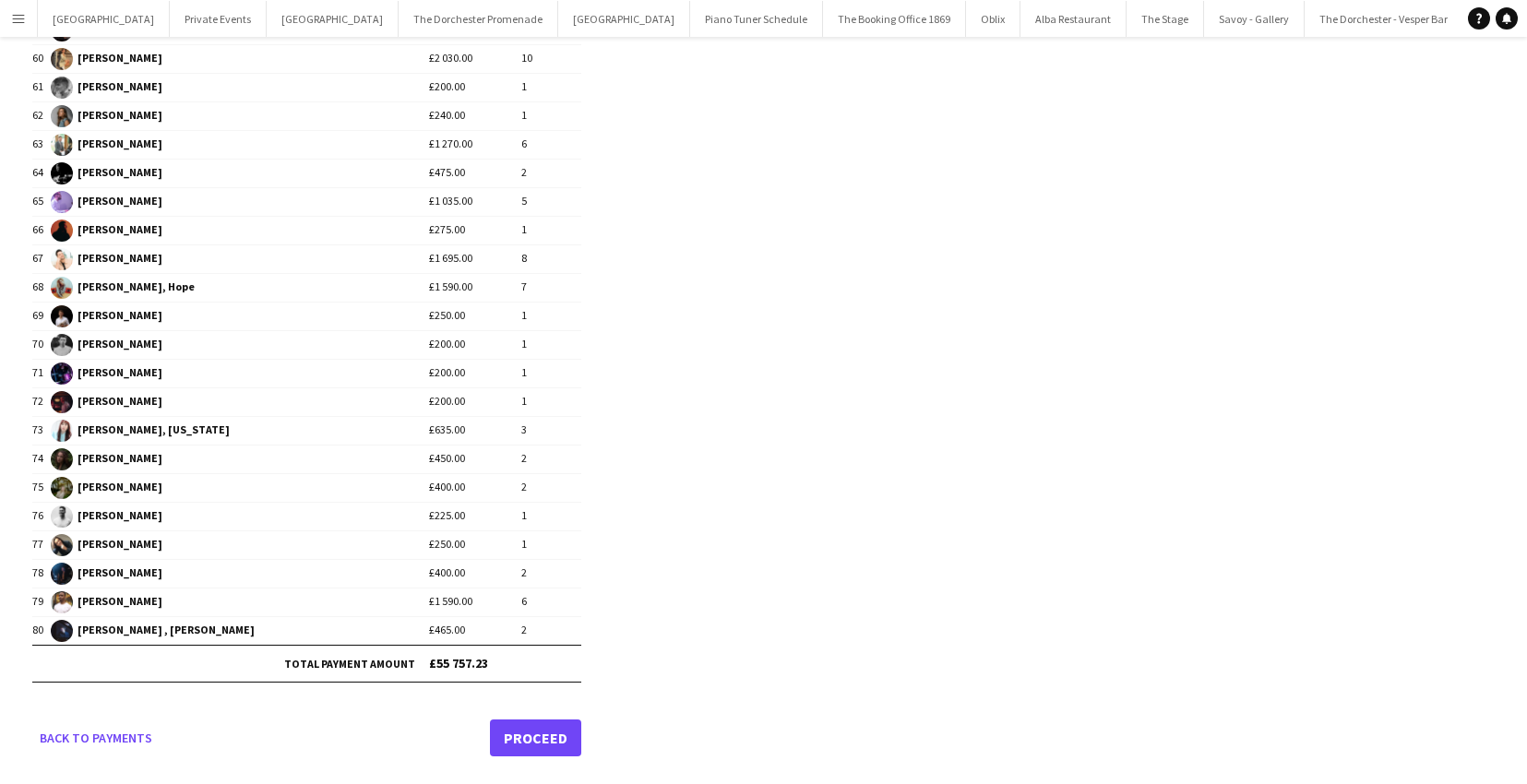
click at [510, 744] on link "Proceed" at bounding box center [535, 737] width 91 height 37
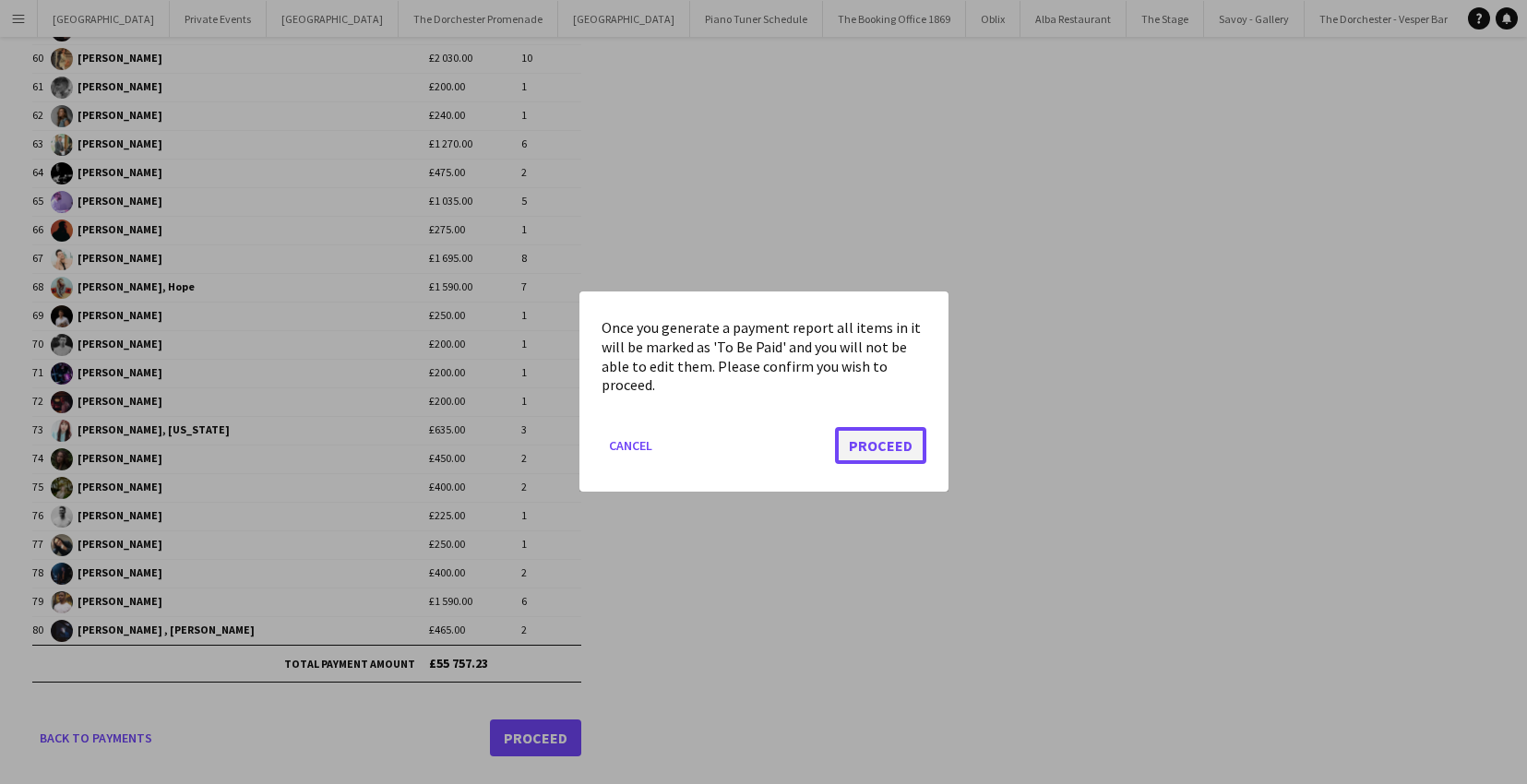
click at [875, 450] on button "Proceed" at bounding box center [879, 445] width 91 height 37
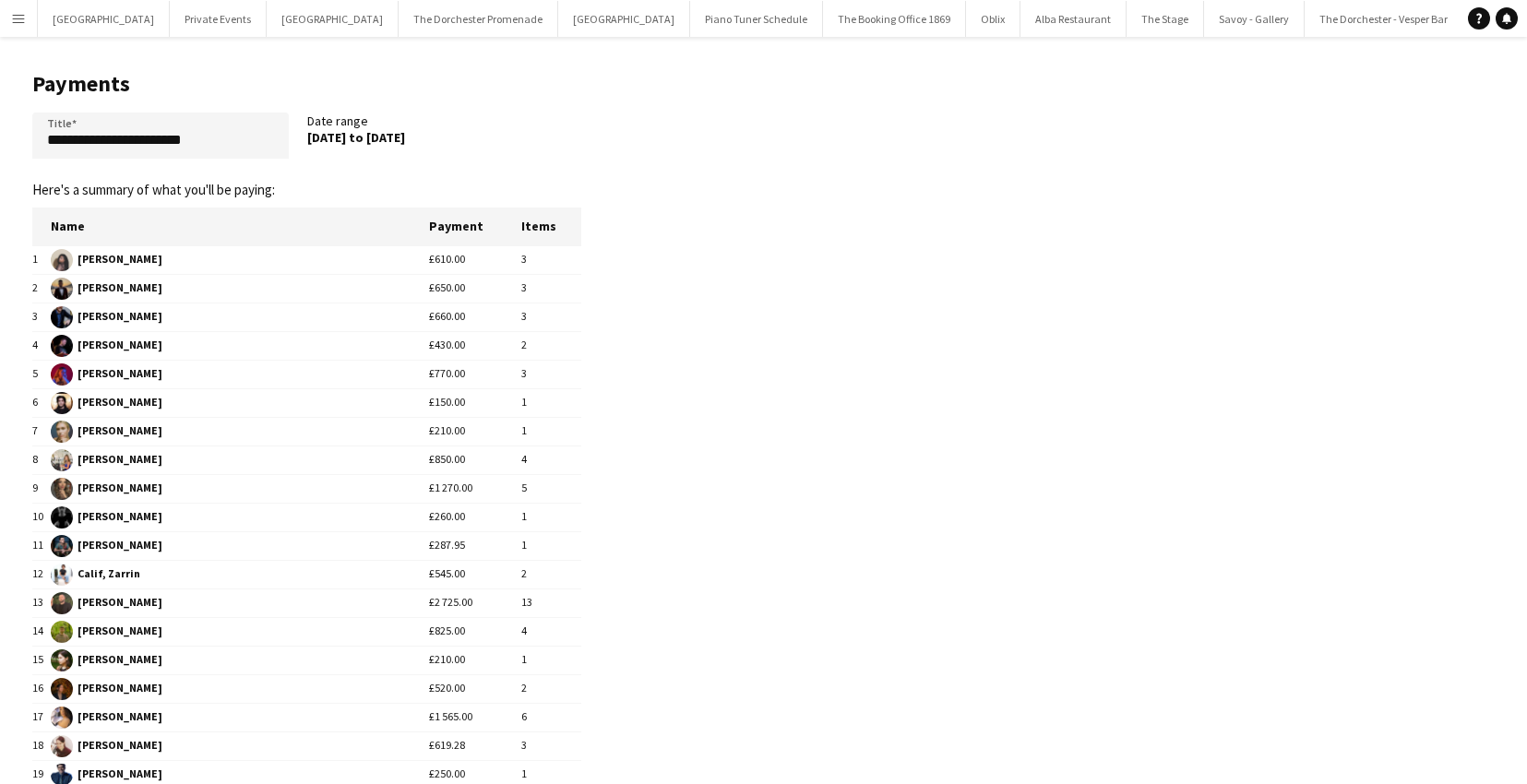
scroll to position [1888, 0]
